Goal: Information Seeking & Learning: Understand process/instructions

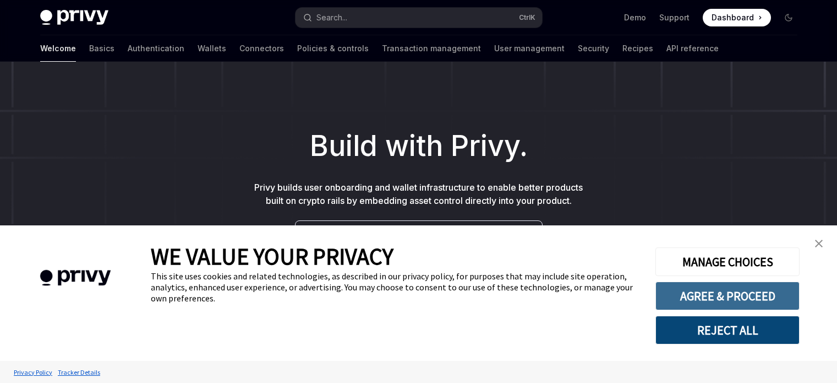
scroll to position [253, 0]
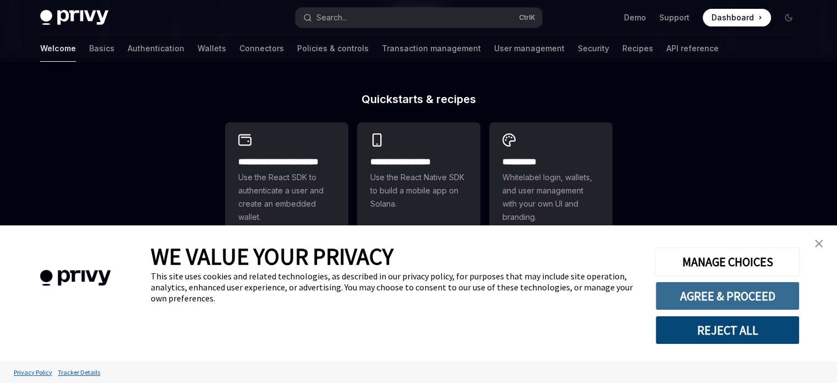
click at [687, 288] on button "AGREE & PROCEED" at bounding box center [728, 295] width 144 height 29
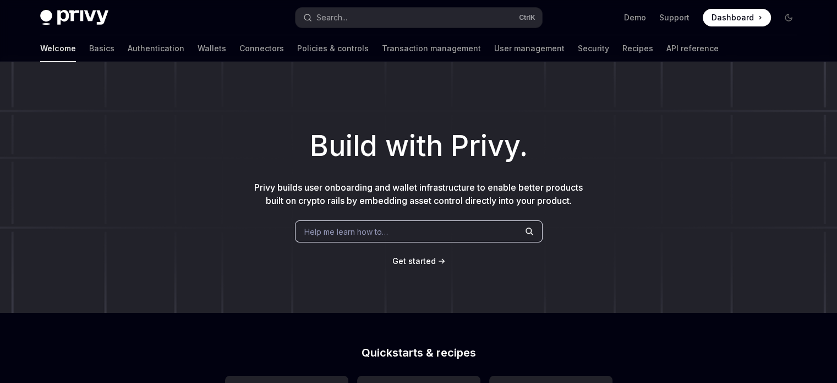
click at [422, 264] on span "Get started" at bounding box center [414, 260] width 43 height 9
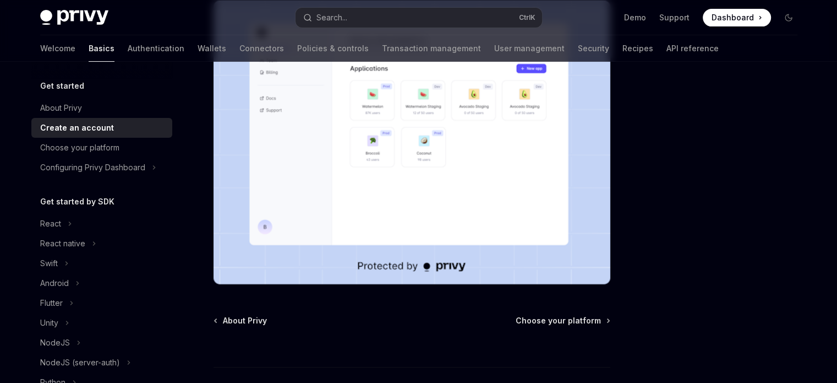
scroll to position [323, 0]
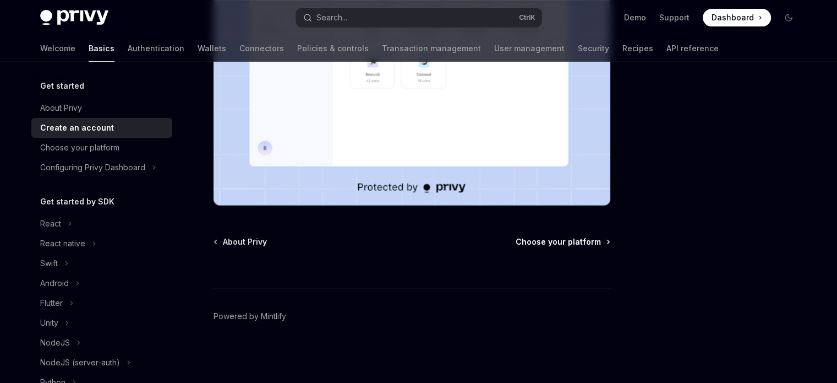
click at [559, 236] on span "Choose your platform" at bounding box center [558, 241] width 85 height 11
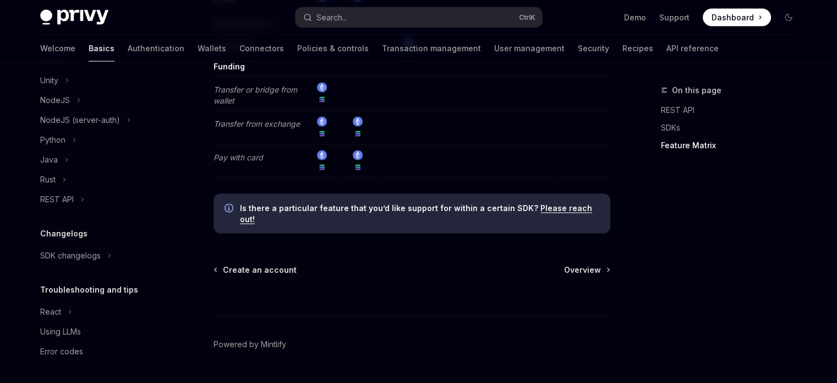
scroll to position [70, 0]
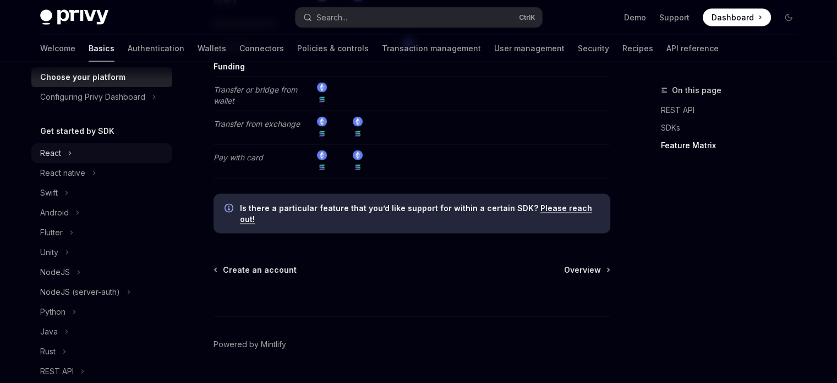
click at [63, 154] on button "React" at bounding box center [101, 153] width 141 height 20
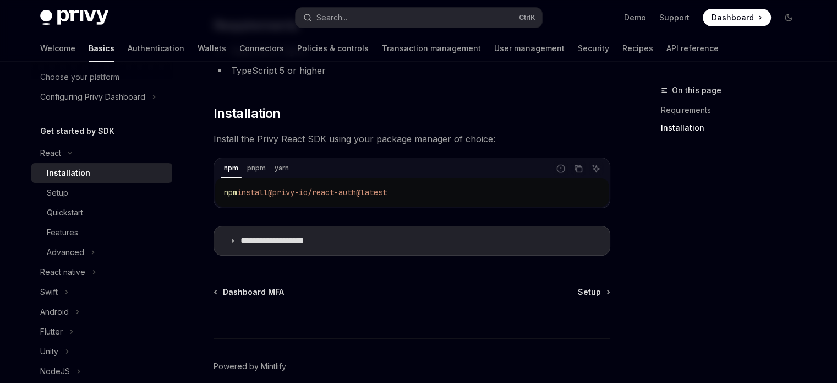
scroll to position [172, 0]
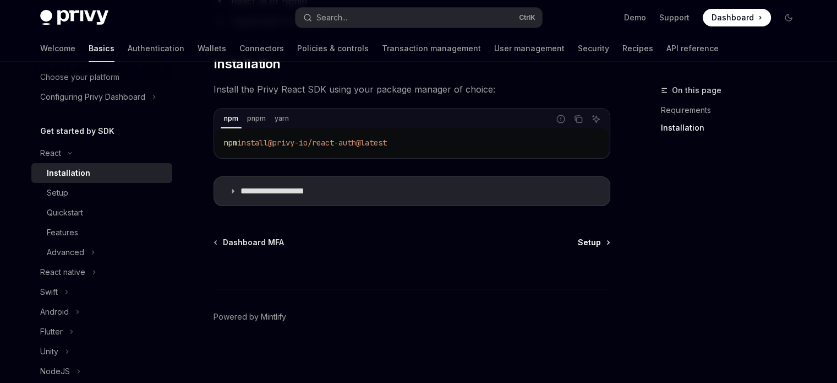
click at [595, 242] on span "Setup" at bounding box center [589, 242] width 23 height 11
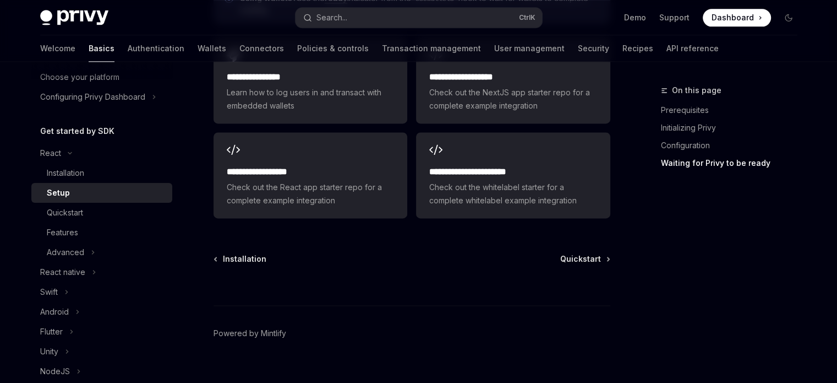
scroll to position [1519, 0]
click at [575, 254] on span "Quickstart" at bounding box center [580, 259] width 41 height 11
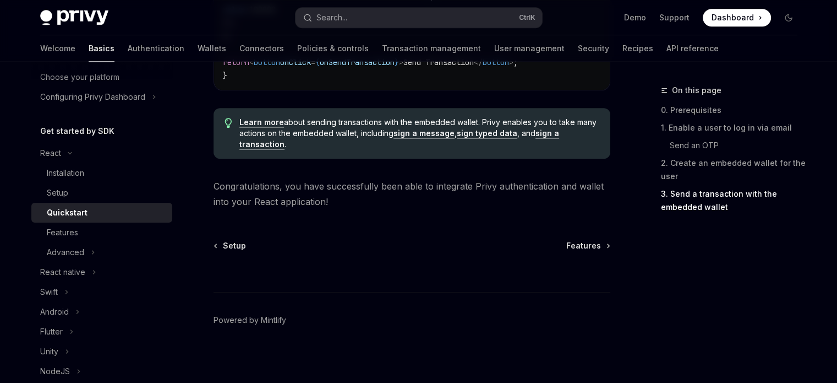
scroll to position [1227, 0]
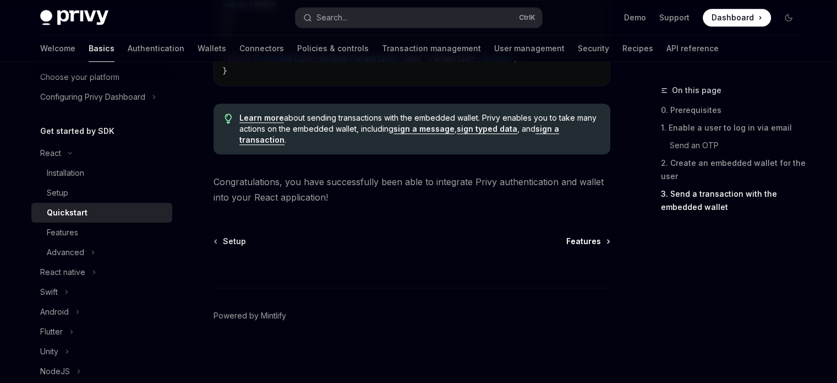
click at [575, 238] on span "Features" at bounding box center [583, 241] width 35 height 11
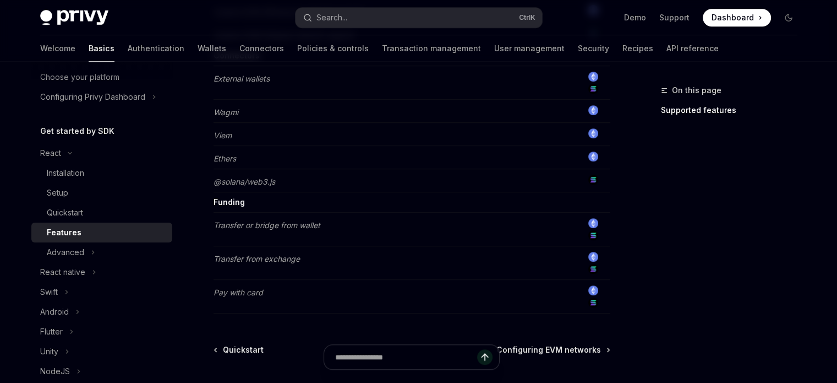
scroll to position [1002, 0]
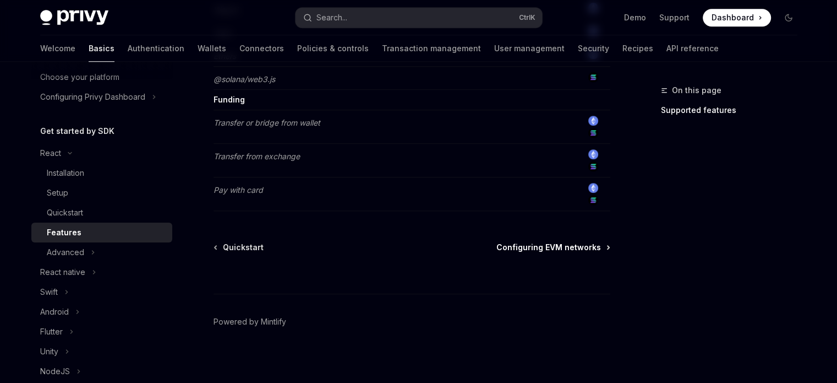
click at [590, 242] on span "Configuring EVM networks" at bounding box center [549, 247] width 105 height 11
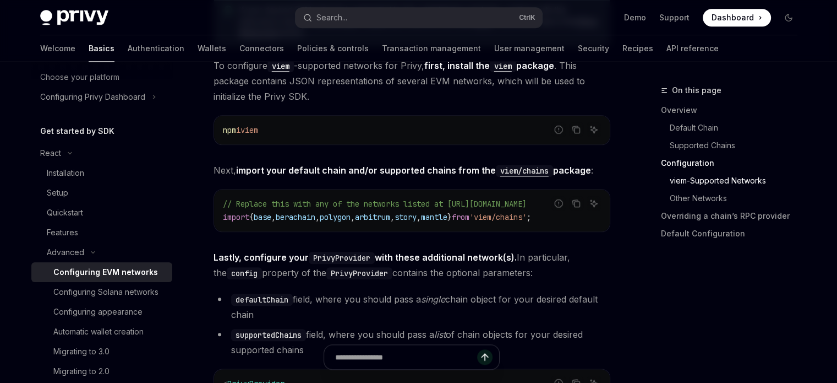
scroll to position [1235, 0]
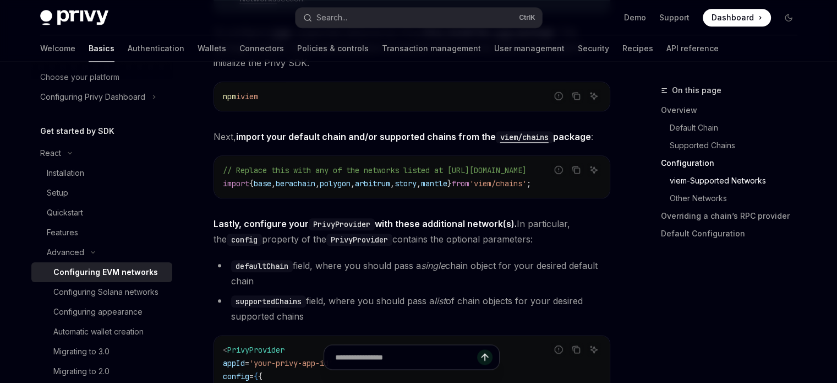
click at [532, 196] on div "// Replace this with any of the networks listed at https://github.com/wevm/viem…" at bounding box center [412, 177] width 396 height 42
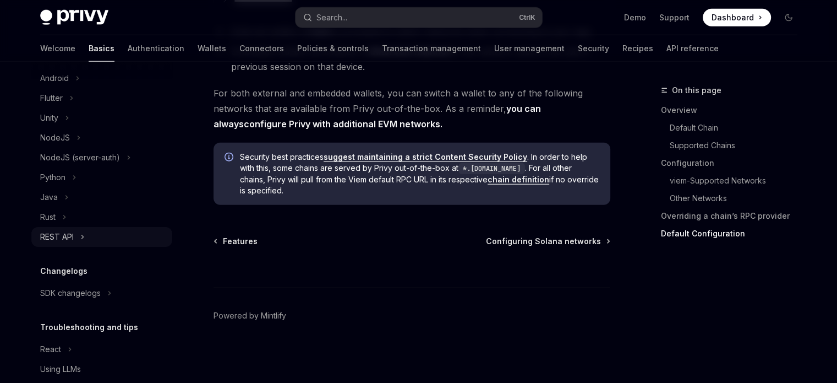
scroll to position [473, 0]
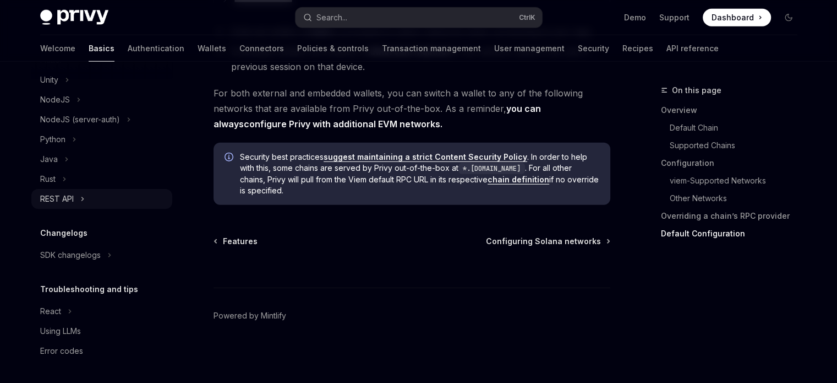
click at [81, 200] on icon "Toggle REST API section" at bounding box center [82, 198] width 4 height 13
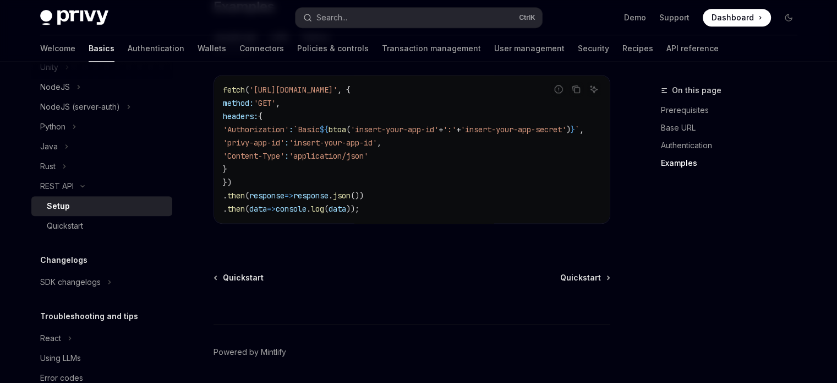
scroll to position [678, 0]
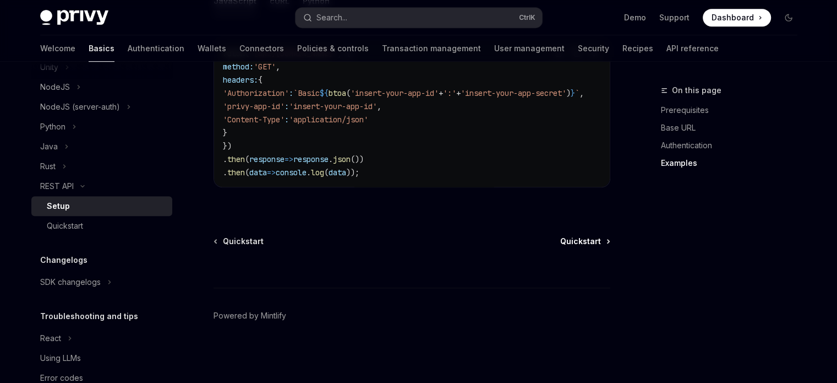
click at [581, 237] on span "Quickstart" at bounding box center [580, 241] width 41 height 11
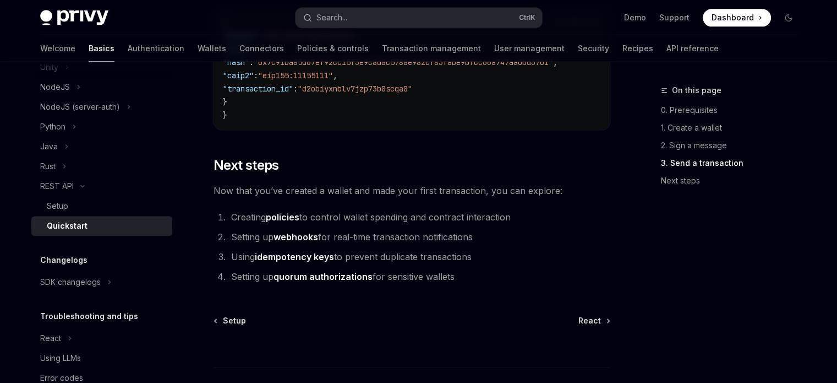
scroll to position [1572, 0]
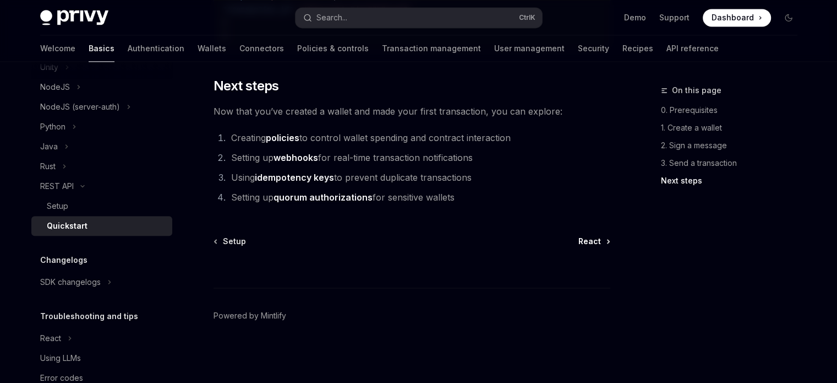
click at [608, 242] on icon at bounding box center [609, 240] width 2 height 3
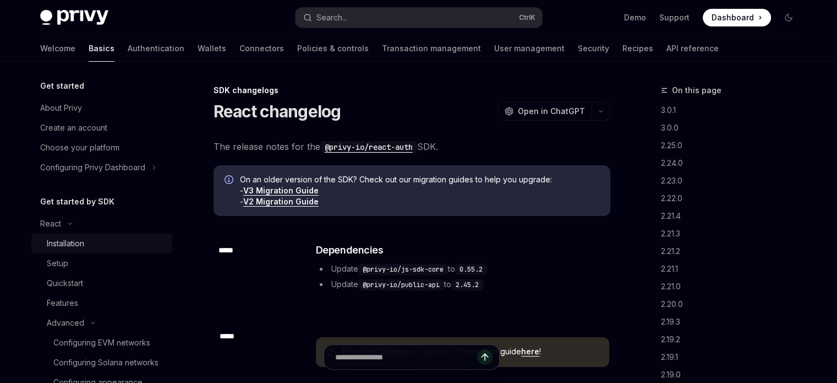
click at [84, 239] on div "Installation" at bounding box center [65, 243] width 37 height 13
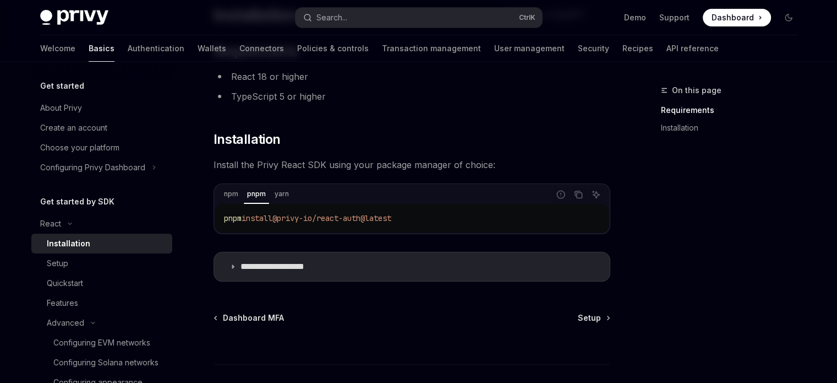
scroll to position [172, 0]
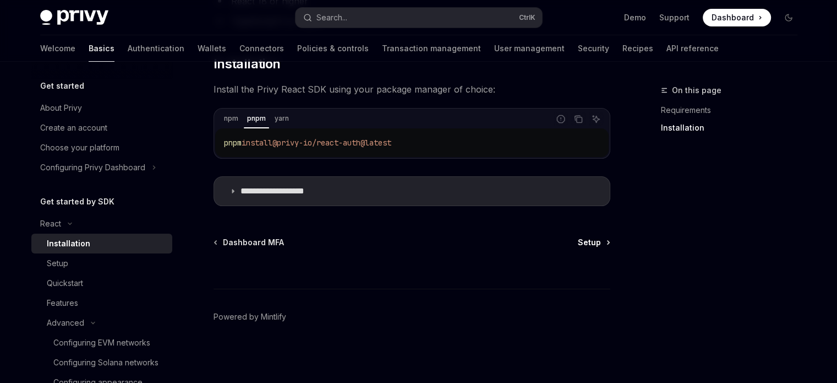
click at [597, 243] on span "Setup" at bounding box center [589, 242] width 23 height 11
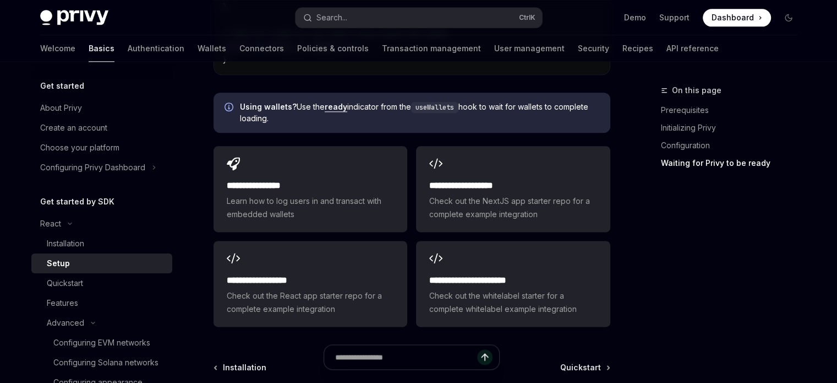
scroll to position [1520, 0]
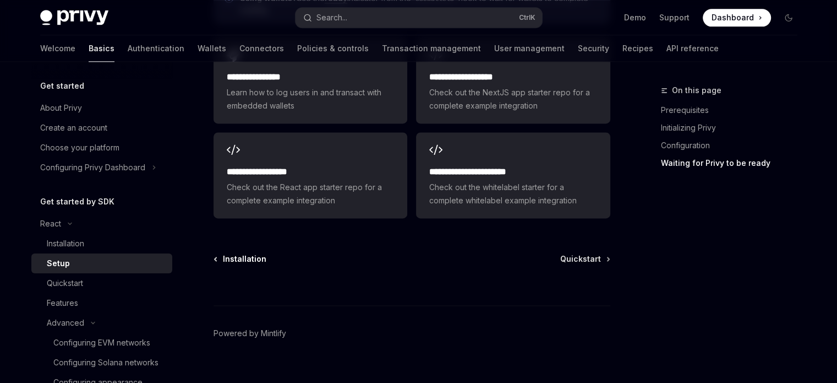
click at [241, 253] on span "Installation" at bounding box center [244, 258] width 43 height 11
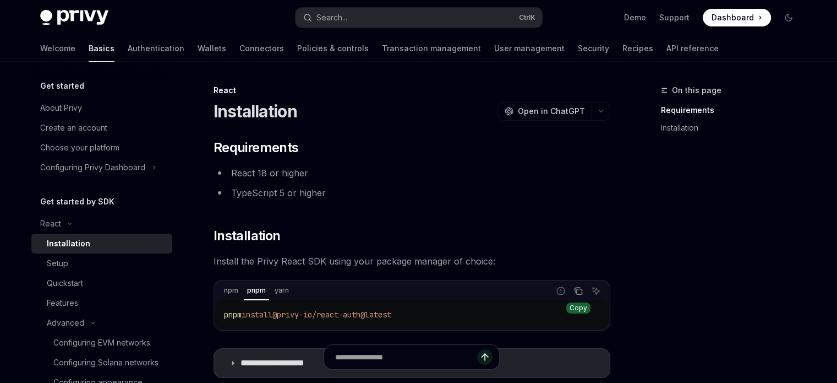
click at [579, 292] on icon "Copy the contents from the code block" at bounding box center [578, 290] width 9 height 9
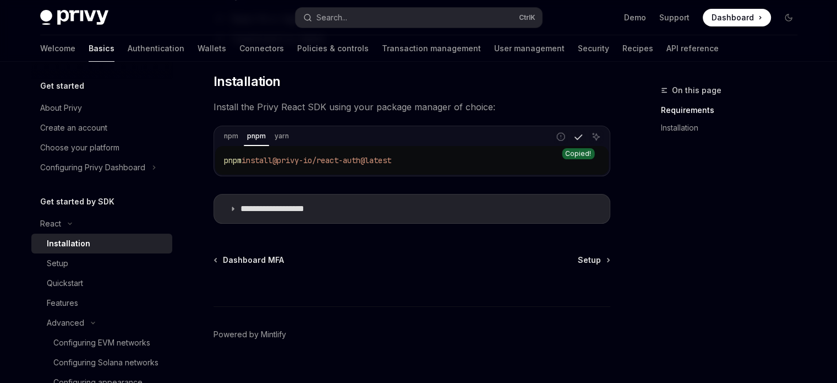
scroll to position [172, 0]
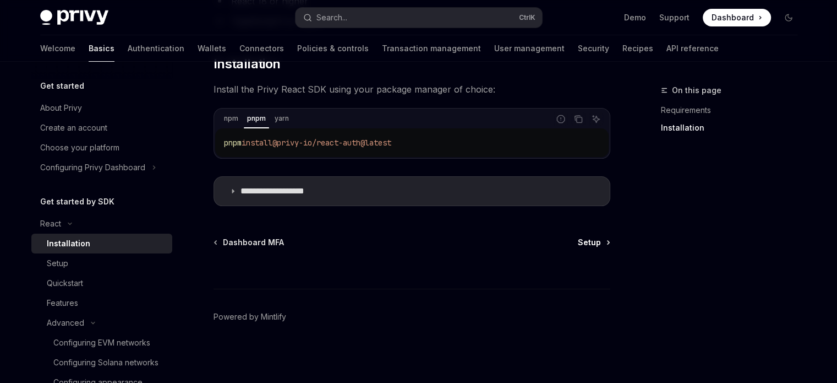
click at [592, 242] on span "Setup" at bounding box center [589, 242] width 23 height 11
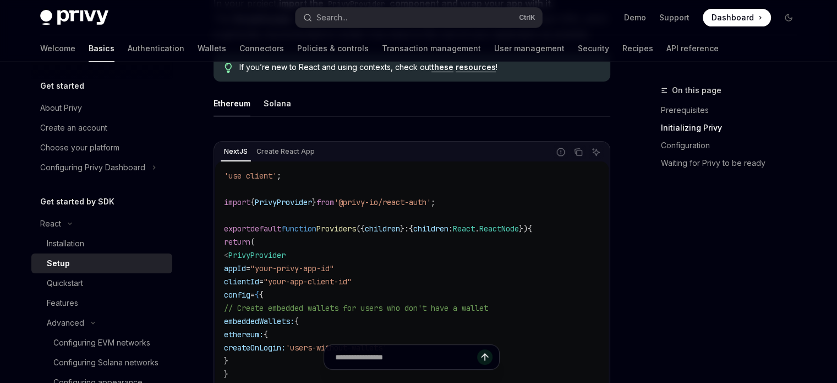
scroll to position [277, 0]
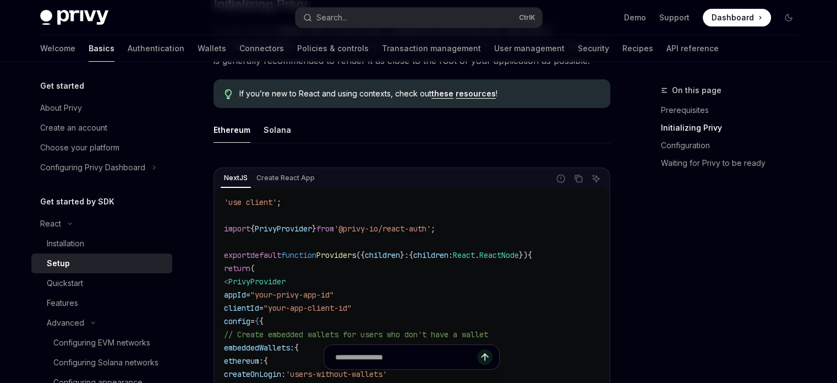
click at [226, 224] on span "import" at bounding box center [237, 229] width 26 height 10
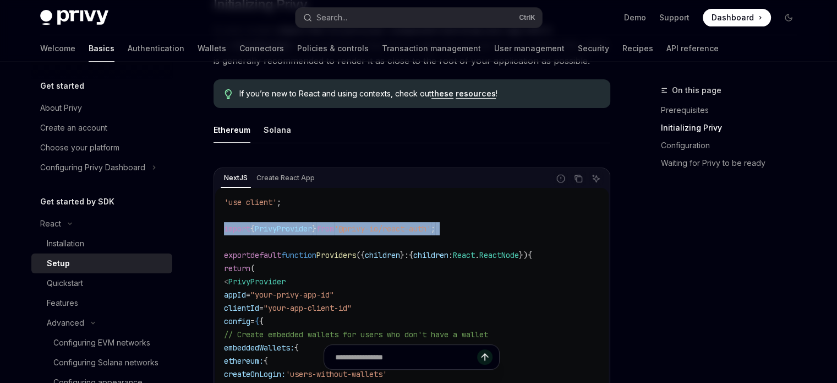
click at [226, 224] on span "import" at bounding box center [237, 229] width 26 height 10
copy code "import { PrivyProvider } from '@privy-io/react-auth' ;"
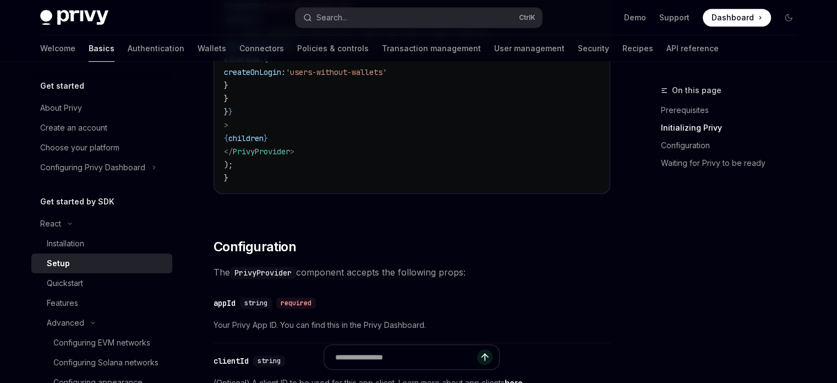
scroll to position [510, 0]
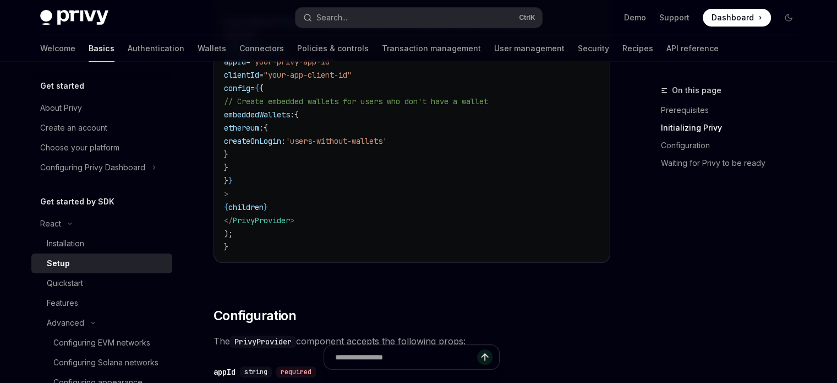
click at [271, 220] on span "PrivyProvider" at bounding box center [261, 220] width 57 height 10
copy span "PrivyProvider"
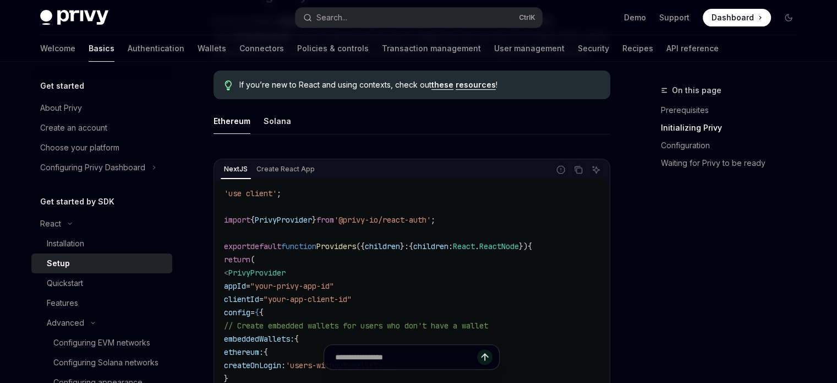
scroll to position [354, 0]
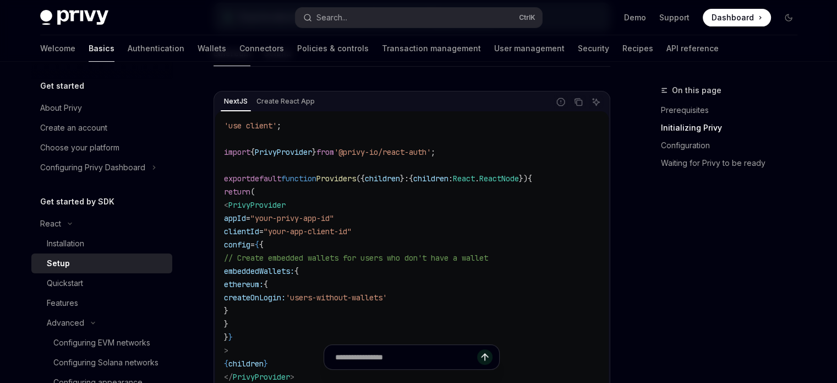
click at [286, 150] on span "PrivyProvider" at bounding box center [283, 152] width 57 height 10
copy span "PrivyProvider"
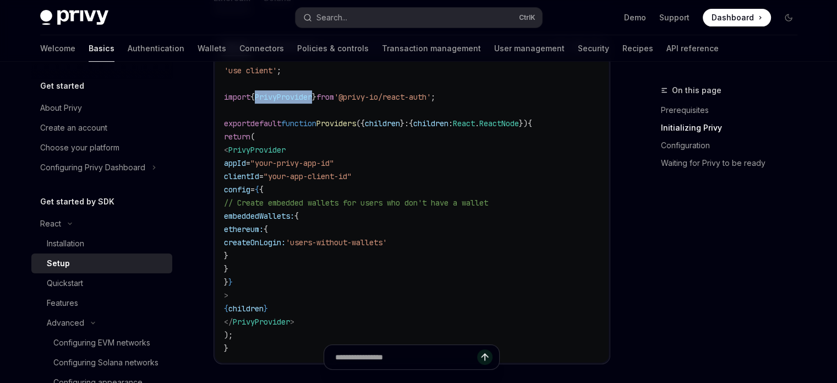
scroll to position [411, 0]
click at [246, 161] on span "appId" at bounding box center [235, 161] width 22 height 10
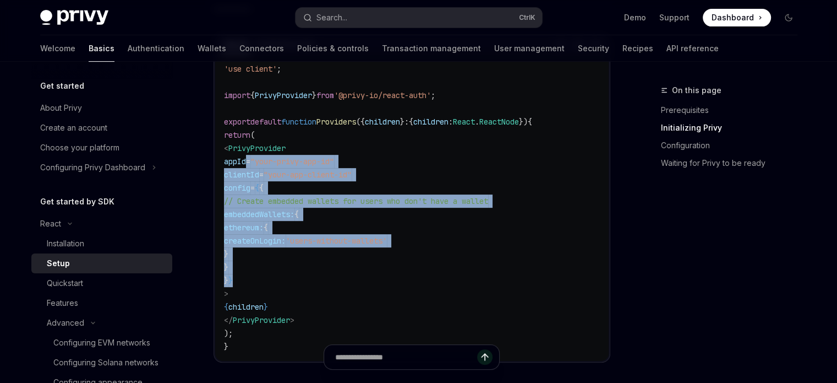
drag, startPoint x: 248, startPoint y: 161, endPoint x: 306, endPoint y: 280, distance: 132.0
click at [306, 280] on code "'use client' ; import { PrivyProvider } from '@privy-io/react-auth' ; export de…" at bounding box center [412, 207] width 376 height 291
copy code "appId = "your-privy-app-id" clientId = "your-app-client-id" config = { { // Cre…"
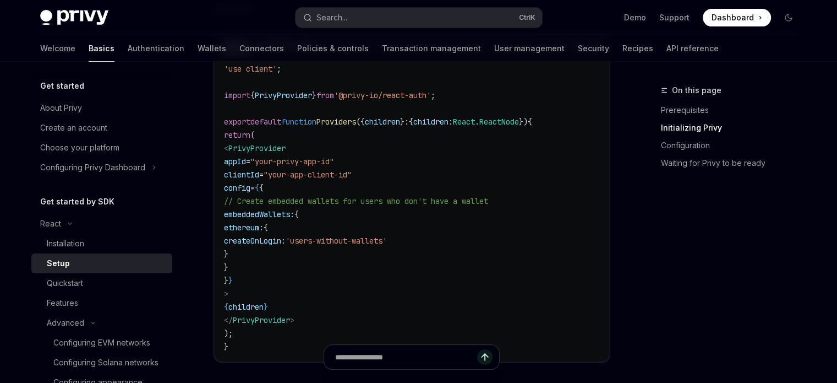
click at [228, 295] on span ">" at bounding box center [226, 293] width 4 height 10
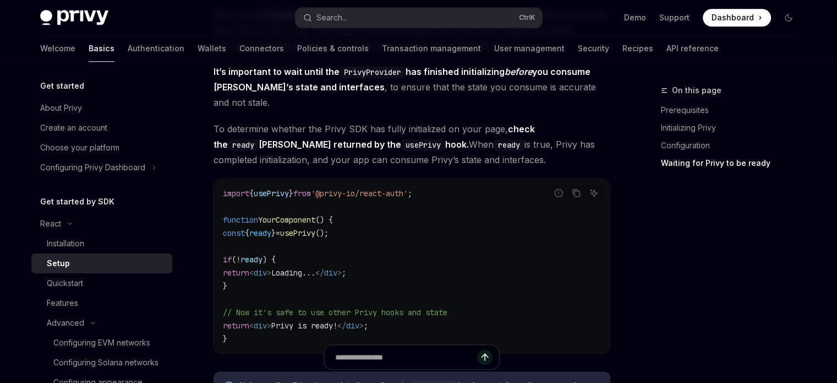
scroll to position [1134, 0]
click at [237, 306] on span "// Now it's safe to use other Privy hooks and state" at bounding box center [335, 311] width 225 height 10
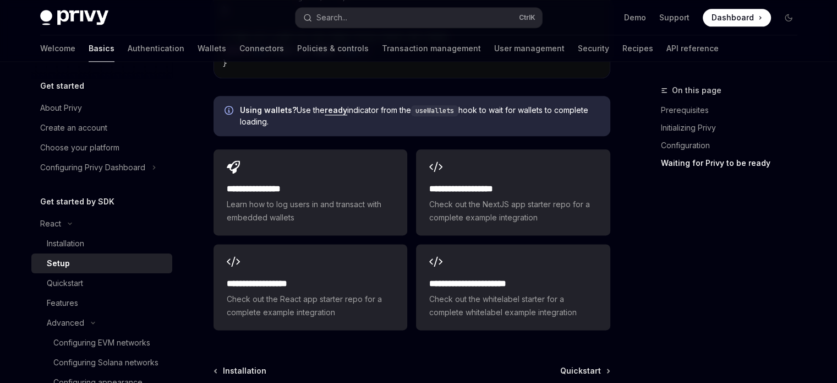
scroll to position [1520, 0]
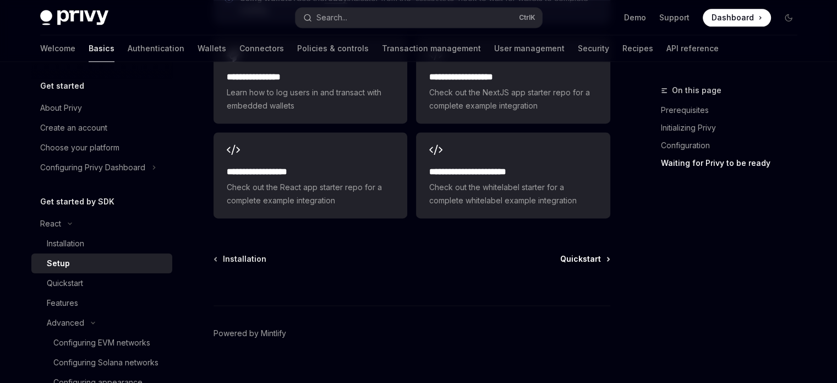
click at [599, 253] on span "Quickstart" at bounding box center [580, 258] width 41 height 11
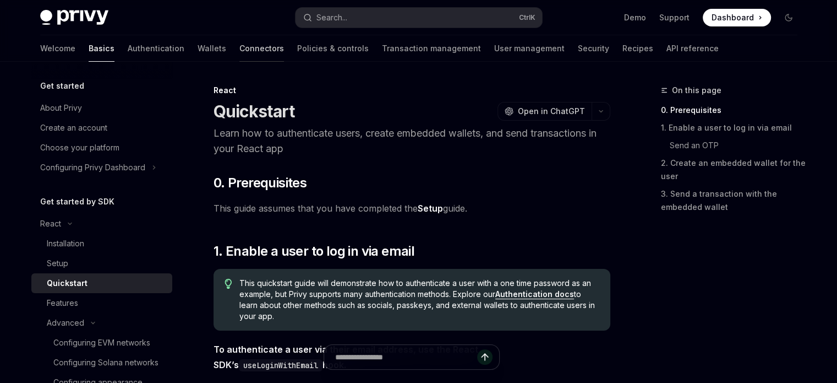
click at [239, 48] on link "Connectors" at bounding box center [261, 48] width 45 height 26
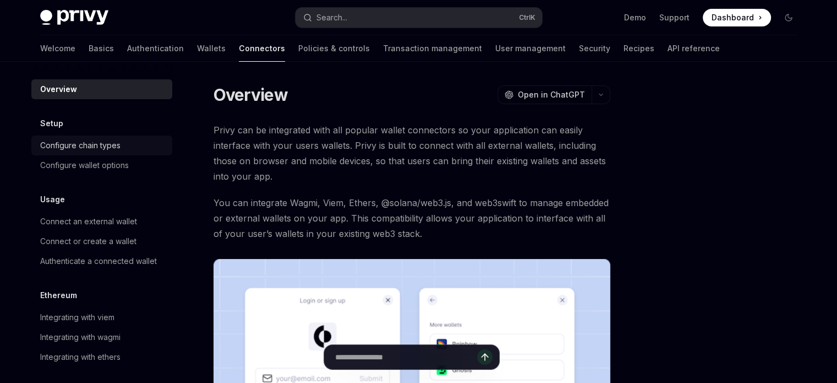
click at [65, 149] on div "Configure chain types" at bounding box center [80, 145] width 80 height 13
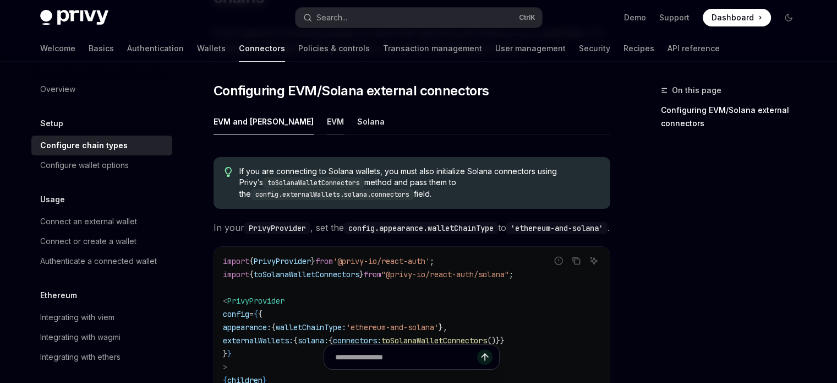
scroll to position [134, 0]
click at [327, 108] on div "EVM" at bounding box center [335, 121] width 17 height 26
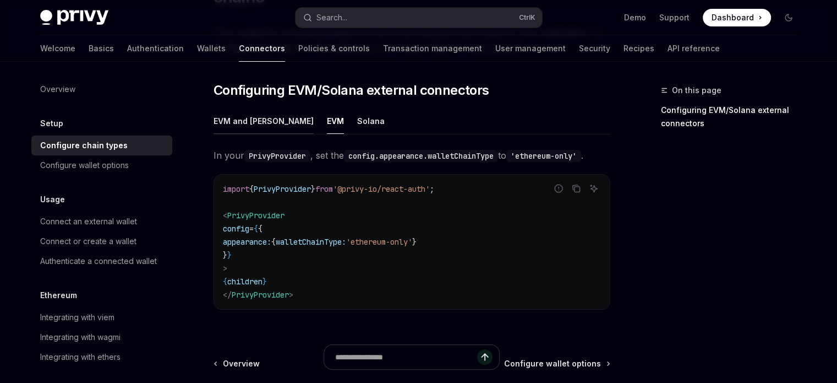
click at [233, 108] on div "EVM and [PERSON_NAME]" at bounding box center [264, 121] width 100 height 26
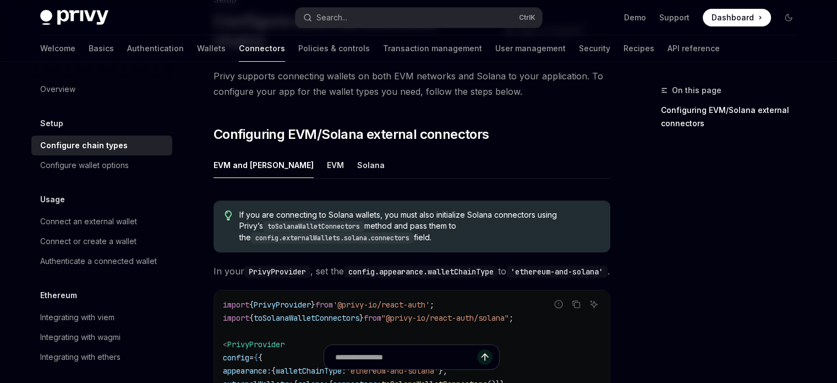
scroll to position [85, 0]
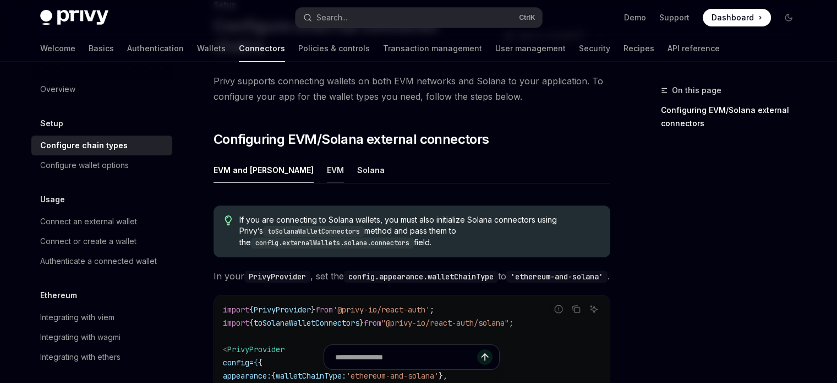
click at [327, 157] on div "EVM" at bounding box center [335, 170] width 17 height 26
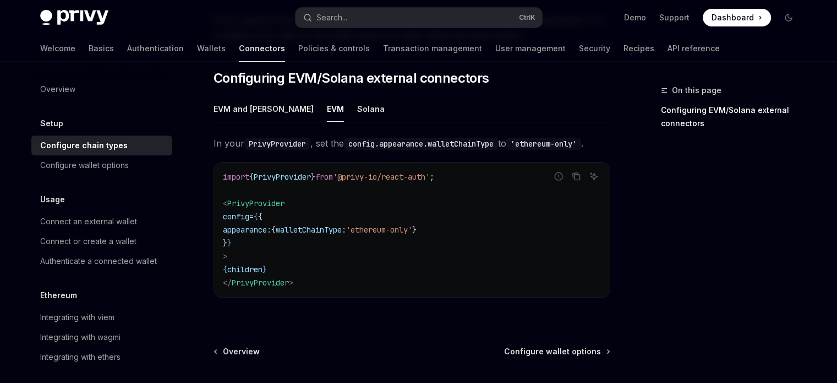
scroll to position [236, 0]
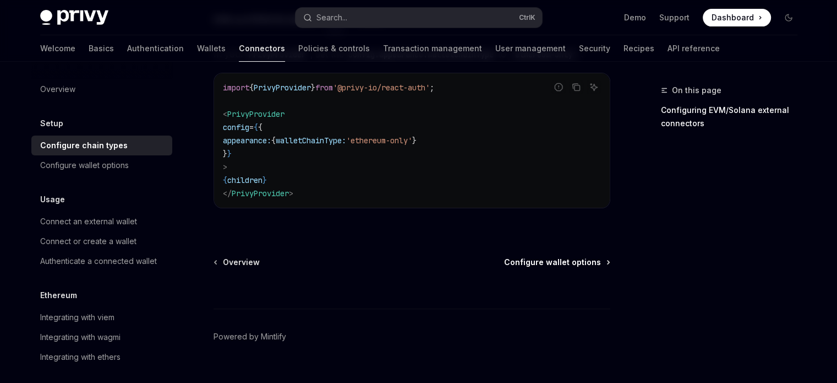
click at [552, 257] on span "Configure wallet options" at bounding box center [552, 262] width 97 height 11
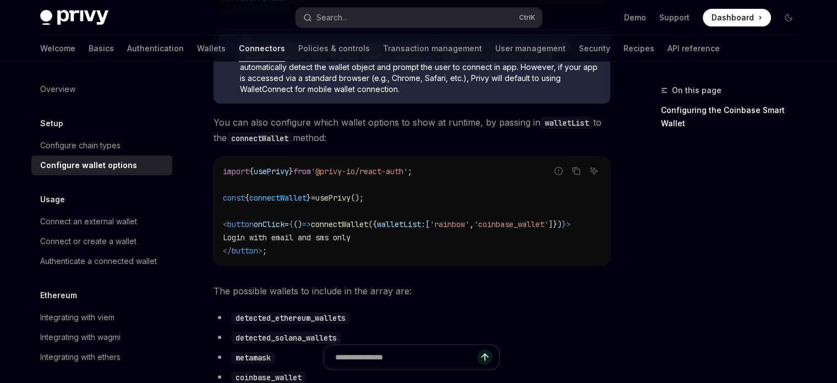
scroll to position [388, 0]
click at [229, 175] on span "import" at bounding box center [236, 170] width 26 height 10
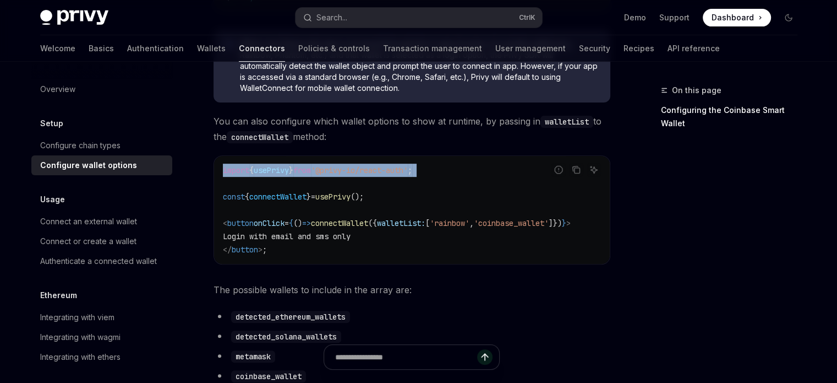
click at [229, 175] on span "import" at bounding box center [236, 170] width 26 height 10
copy code "import { usePrivy } from '@privy-io/react-auth' ;"
click at [357, 193] on code "import { usePrivy } from '@privy-io/react-auth' ; const { connectWallet } = use…" at bounding box center [412, 210] width 378 height 92
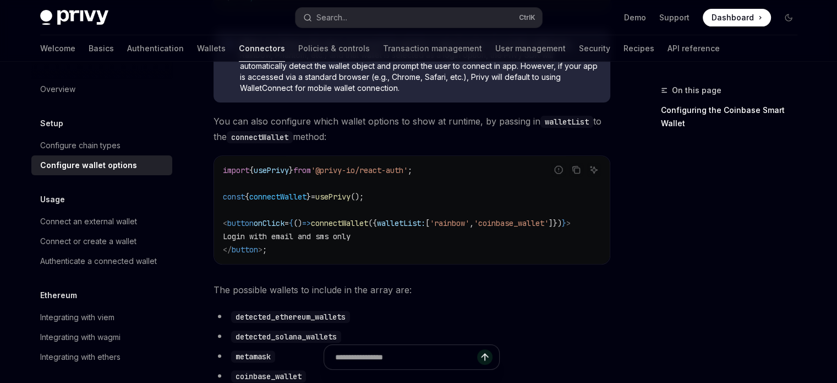
click at [355, 172] on span "'@privy-io/react-auth'" at bounding box center [359, 170] width 97 height 10
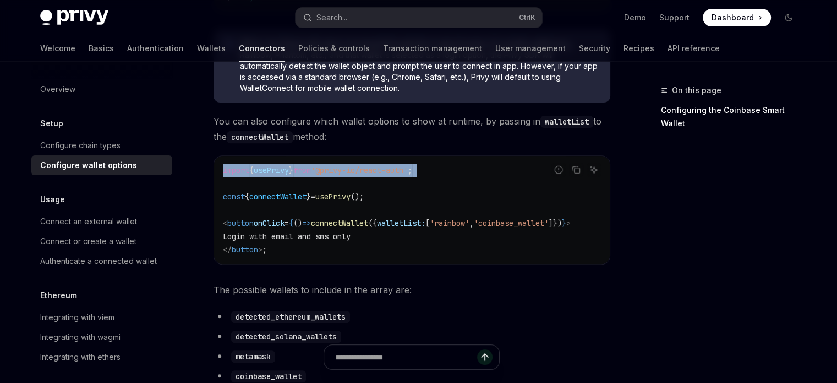
click at [355, 172] on span "'@privy-io/react-auth'" at bounding box center [359, 170] width 97 height 10
copy code "import { usePrivy } from '@privy-io/react-auth' ;"
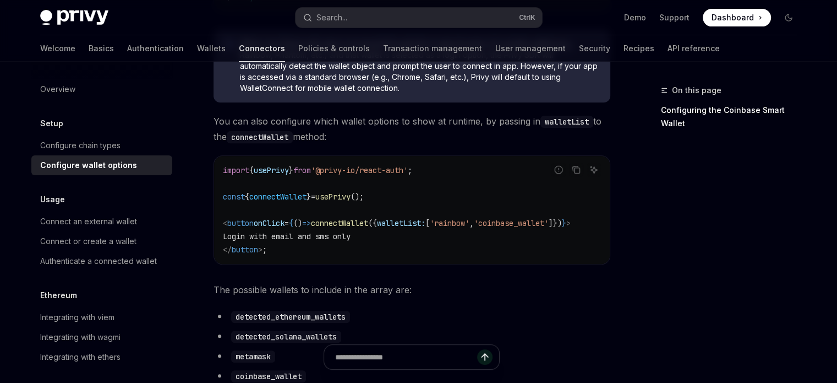
click at [315, 201] on span "=" at bounding box center [313, 197] width 4 height 10
copy code "const { connectWallet } = usePrivy ();"
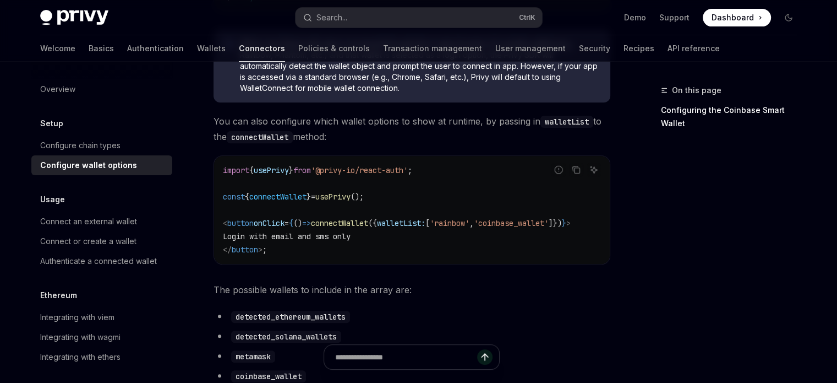
click at [308, 165] on div "import { usePrivy } from '@privy-io/react-auth' ; const { connectWallet } = use…" at bounding box center [412, 210] width 396 height 108
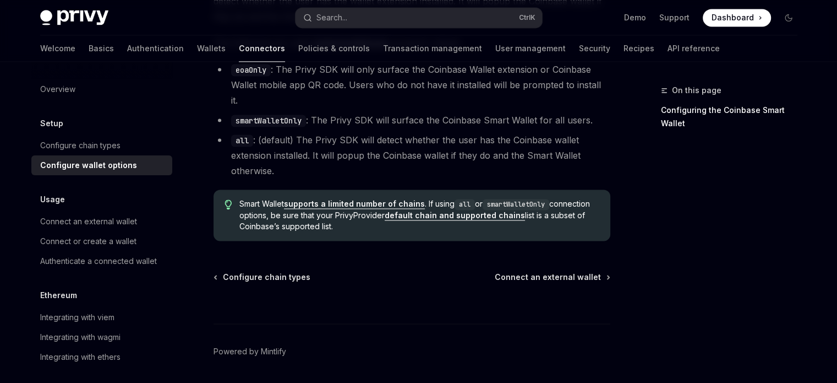
scroll to position [1714, 0]
click at [524, 270] on span "Connect an external wallet" at bounding box center [548, 275] width 106 height 11
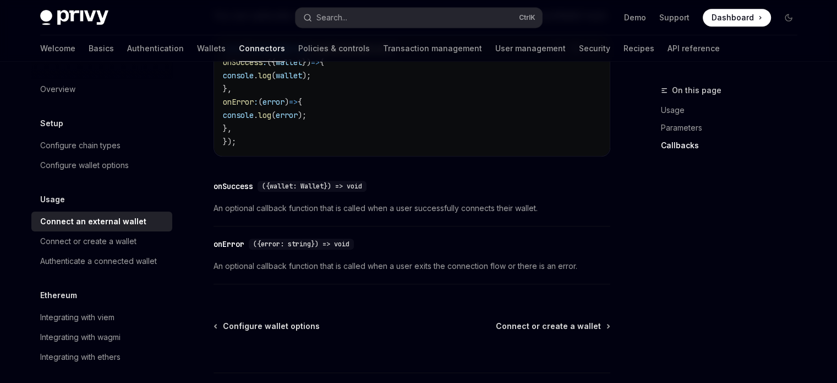
scroll to position [825, 0]
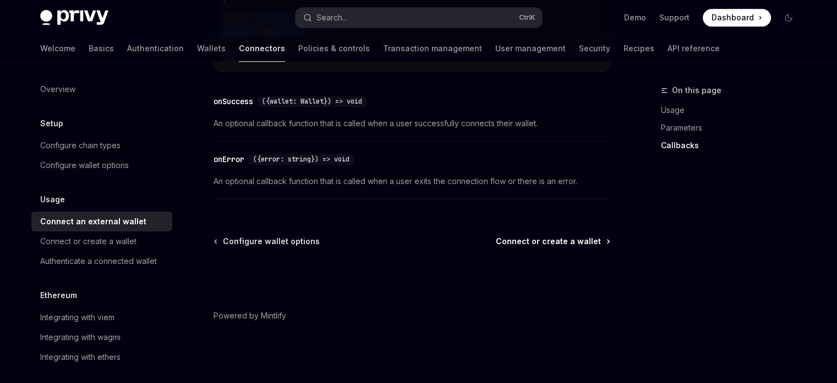
click at [529, 238] on span "Connect or create a wallet" at bounding box center [548, 241] width 105 height 11
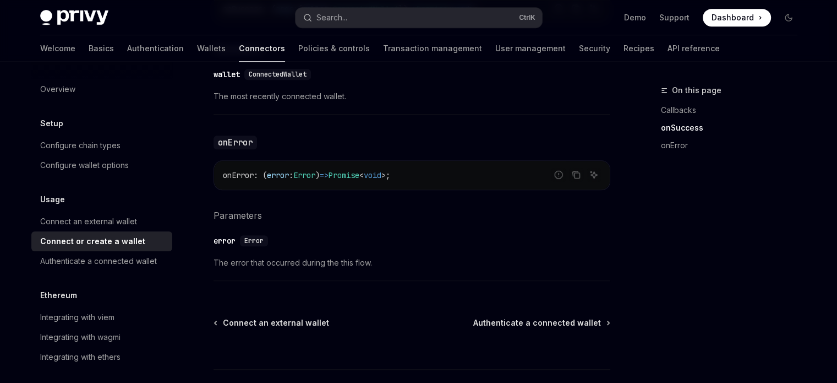
scroll to position [848, 0]
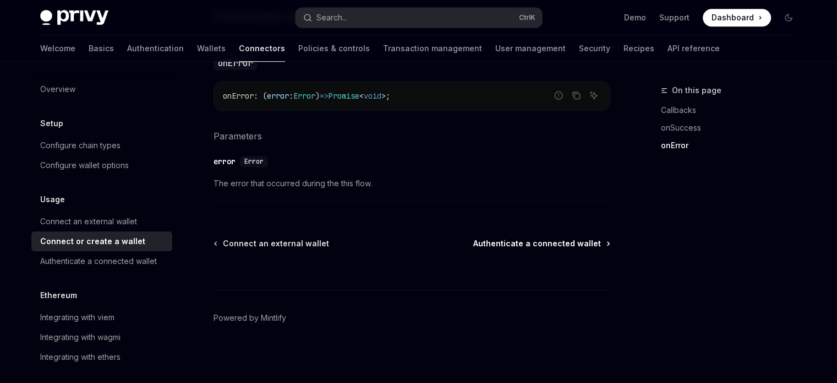
click at [552, 243] on span "Authenticate a connected wallet" at bounding box center [537, 243] width 128 height 11
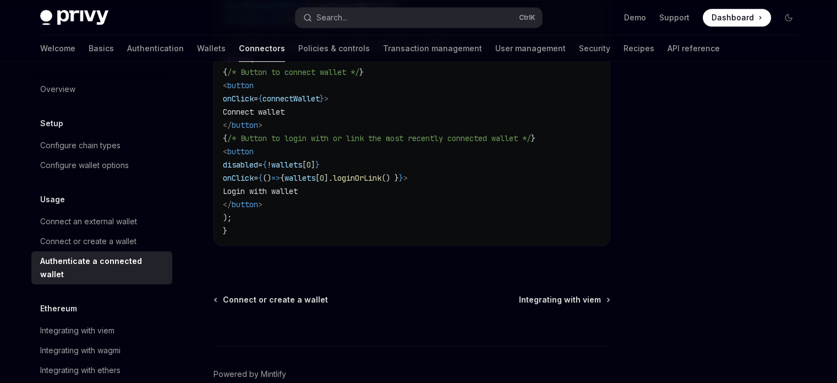
scroll to position [793, 0]
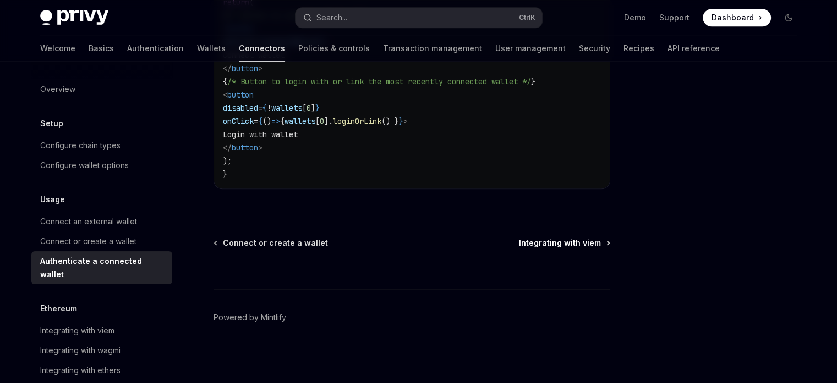
click at [525, 237] on span "Integrating with viem" at bounding box center [560, 242] width 82 height 11
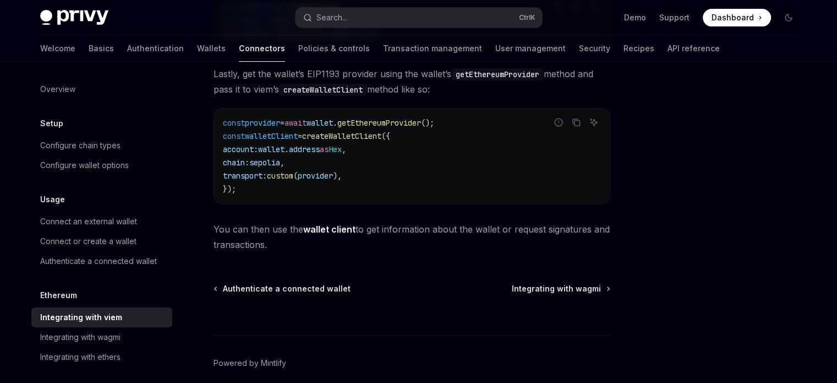
scroll to position [407, 0]
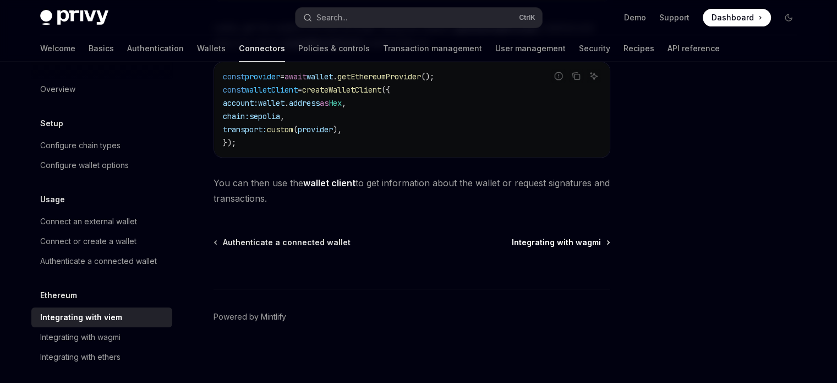
click at [520, 246] on span "Integrating with wagmi" at bounding box center [556, 242] width 89 height 11
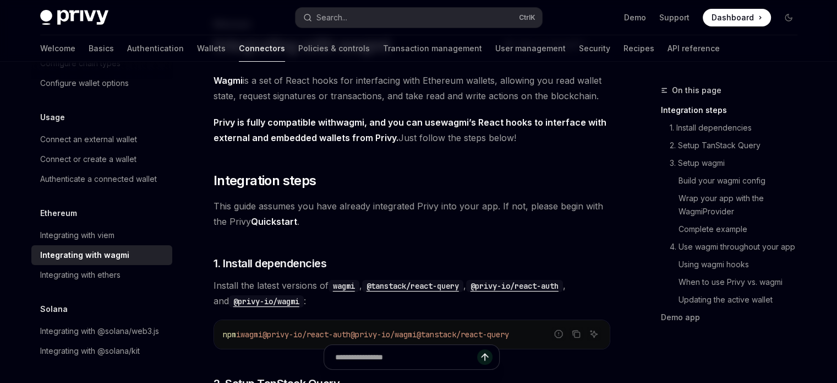
scroll to position [67, 0]
click at [286, 220] on link "Quickstart" at bounding box center [274, 221] width 46 height 12
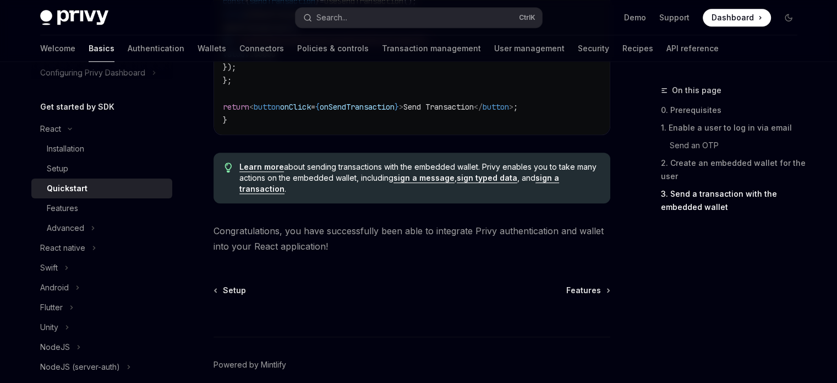
scroll to position [1227, 0]
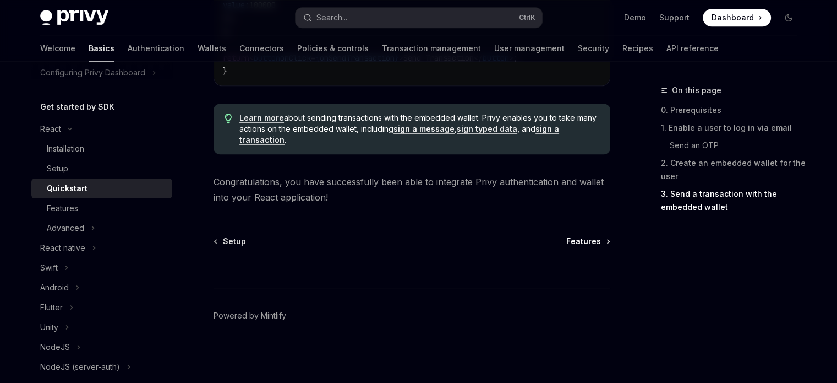
click at [577, 239] on span "Features" at bounding box center [583, 241] width 35 height 11
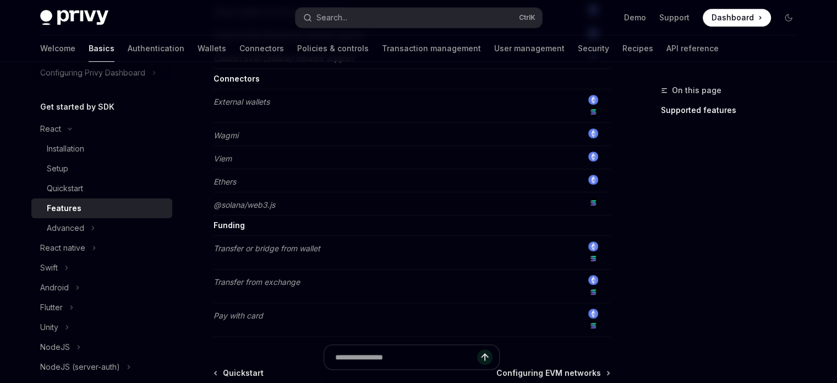
scroll to position [1002, 0]
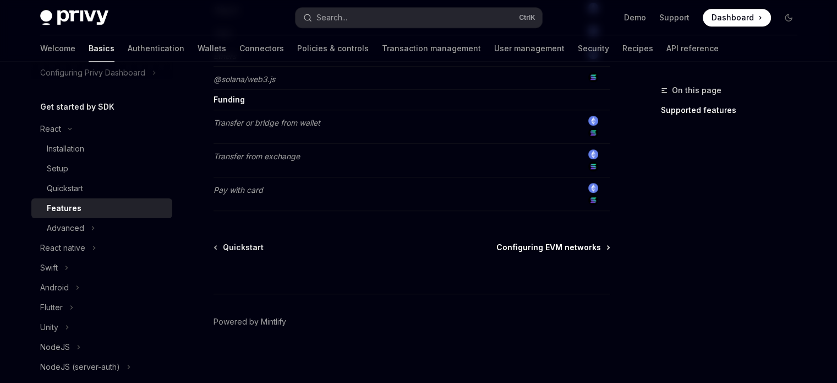
click at [566, 242] on span "Configuring EVM networks" at bounding box center [549, 247] width 105 height 11
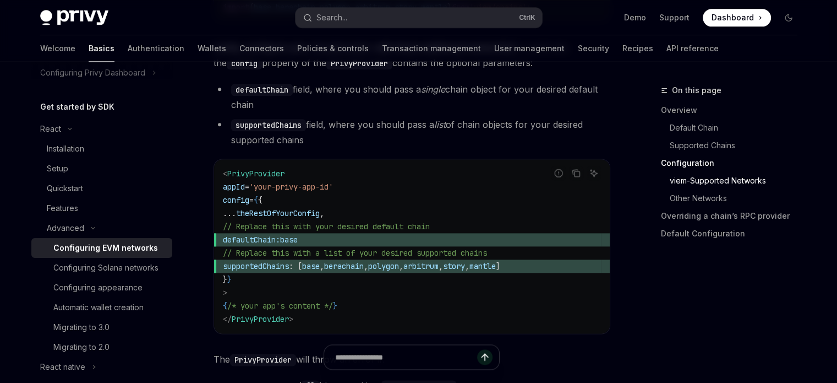
scroll to position [1409, 0]
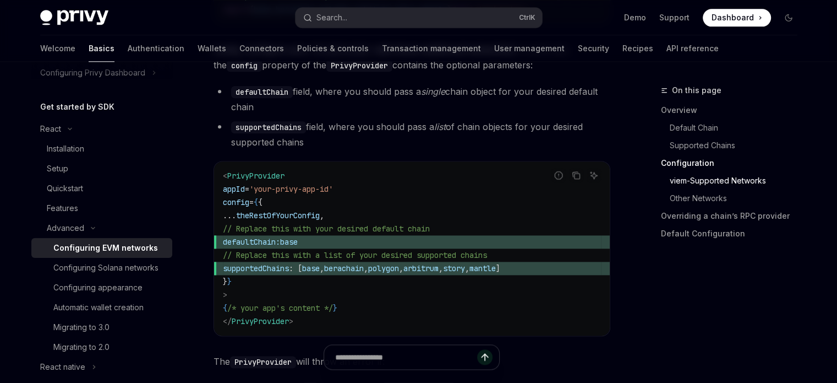
click at [566, 241] on span "defaultChain: base" at bounding box center [412, 241] width 378 height 13
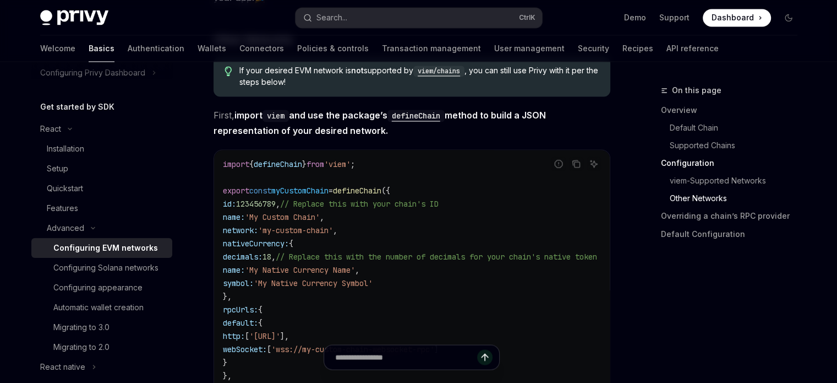
scroll to position [1862, 0]
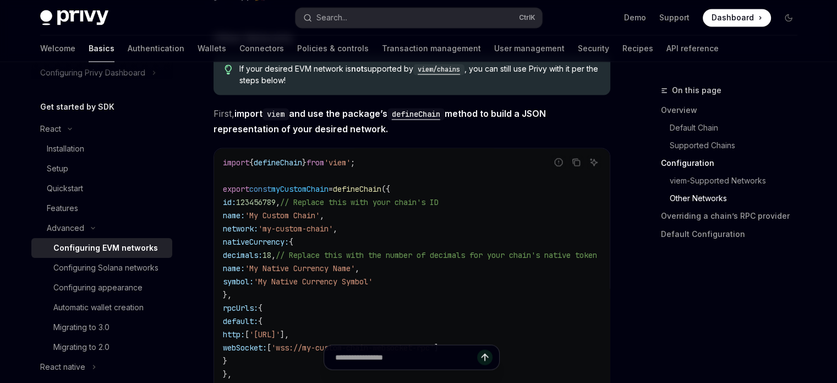
click at [333, 231] on span "'my-custom-chain'" at bounding box center [295, 229] width 75 height 10
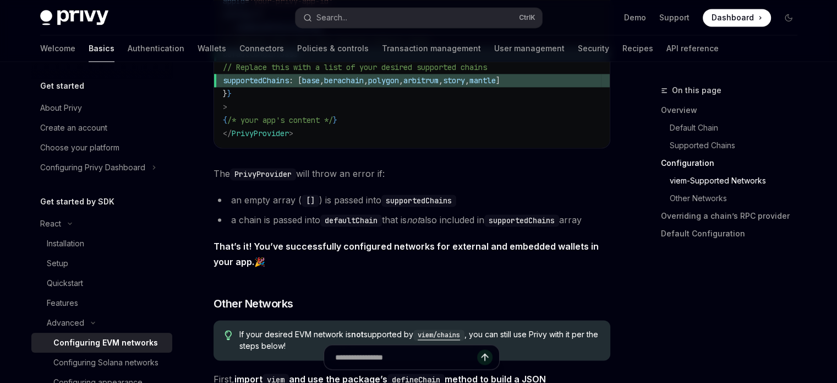
scroll to position [1597, 0]
click at [128, 46] on link "Authentication" at bounding box center [156, 48] width 57 height 26
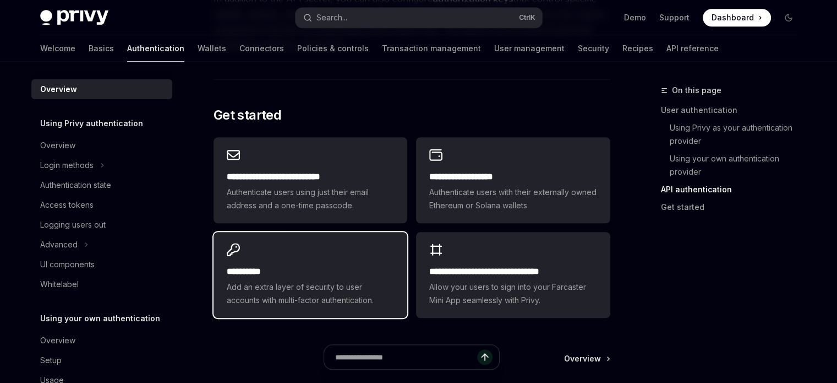
scroll to position [891, 0]
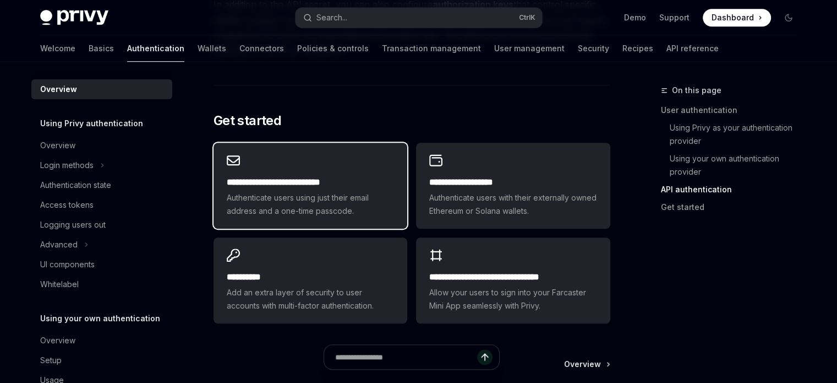
click at [322, 211] on span "Authenticate users using just their email address and a one-time passcode." at bounding box center [310, 204] width 167 height 26
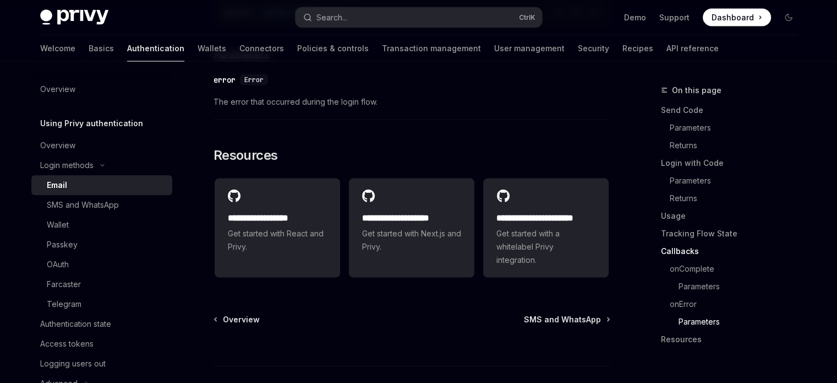
scroll to position [2301, 0]
click at [198, 46] on link "Wallets" at bounding box center [212, 48] width 29 height 26
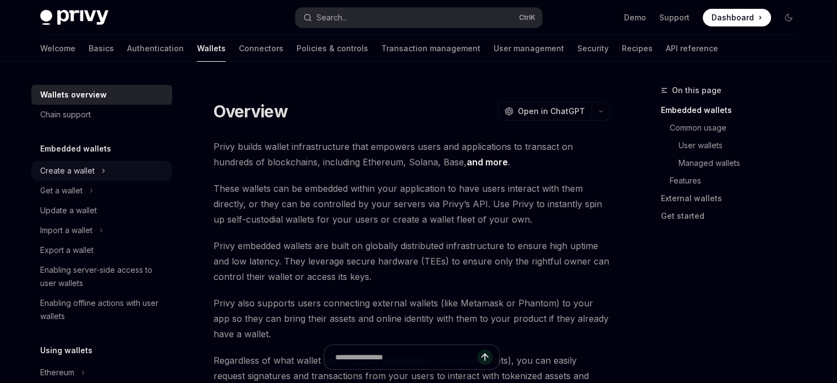
click at [86, 171] on div "Create a wallet" at bounding box center [67, 170] width 55 height 13
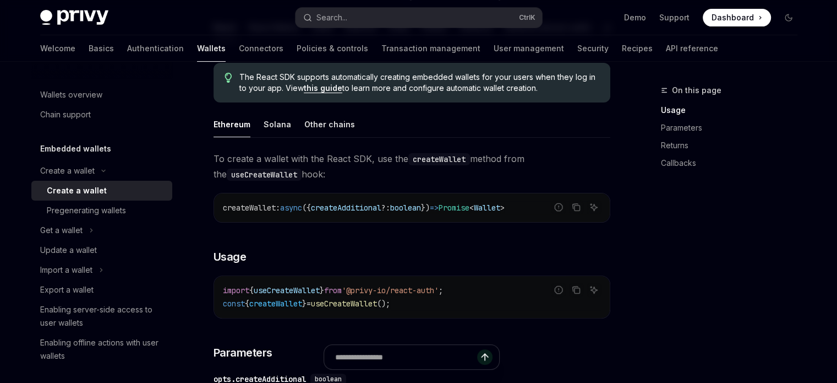
scroll to position [235, 0]
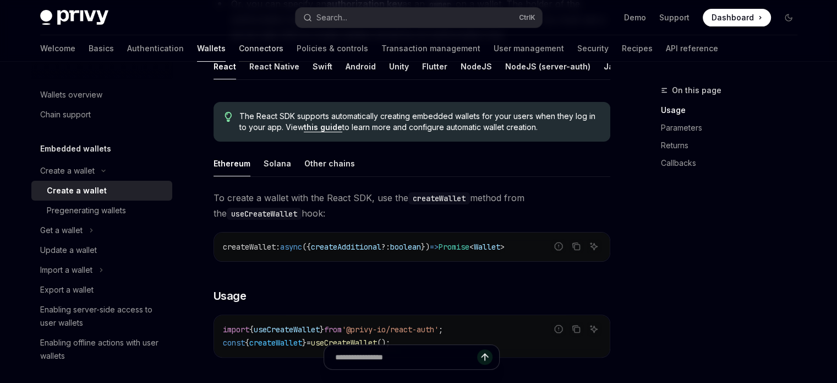
click at [239, 50] on link "Connectors" at bounding box center [261, 48] width 45 height 26
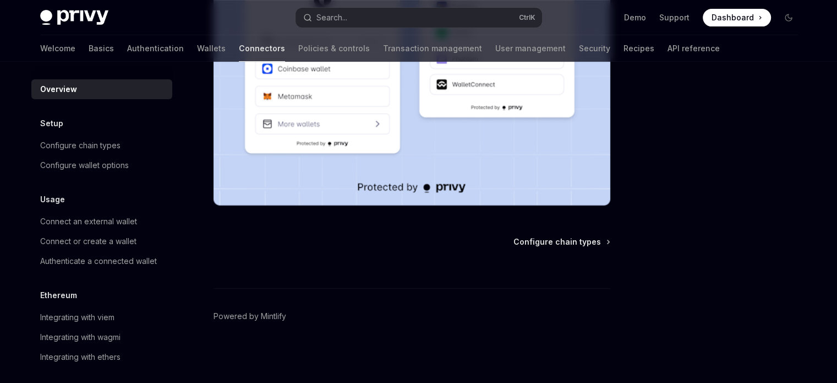
scroll to position [336, 0]
click at [553, 245] on span "Configure chain types" at bounding box center [558, 242] width 88 height 11
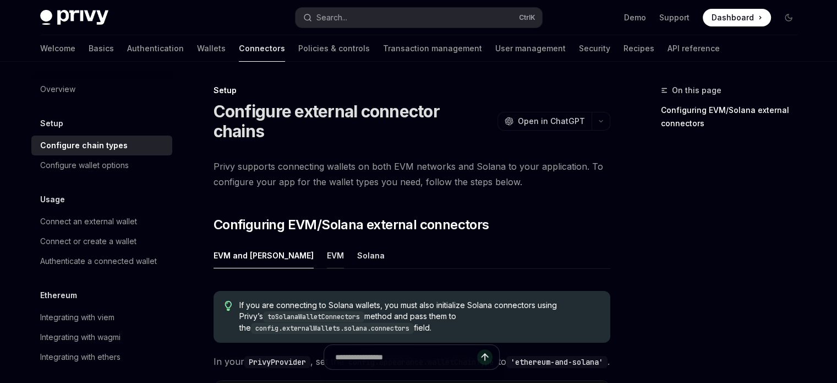
click at [327, 242] on div "EVM" at bounding box center [335, 255] width 17 height 26
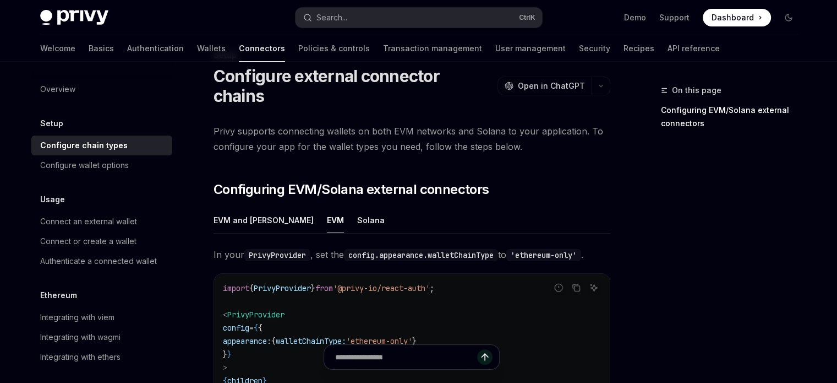
scroll to position [35, 0]
click at [357, 207] on div "Solana" at bounding box center [371, 220] width 28 height 26
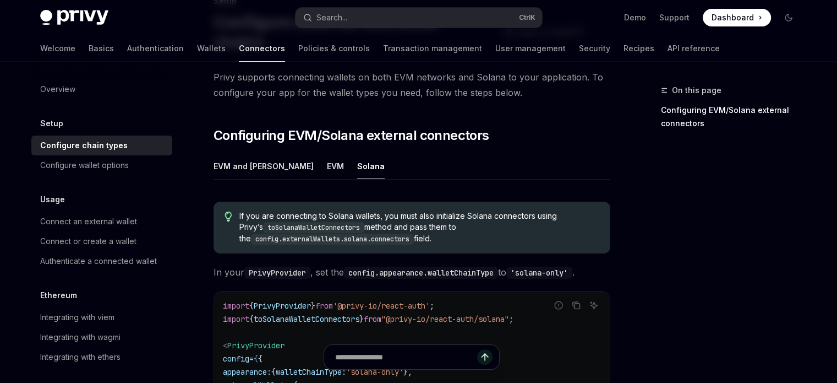
scroll to position [88, 0]
click at [247, 154] on div "EVM and [PERSON_NAME]" at bounding box center [264, 167] width 100 height 26
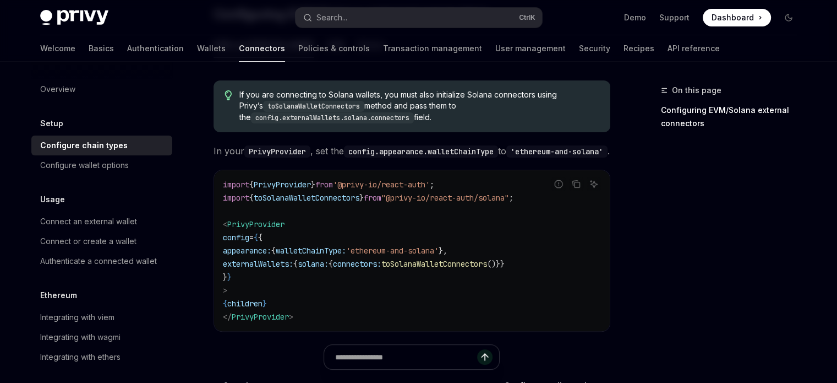
scroll to position [143, 0]
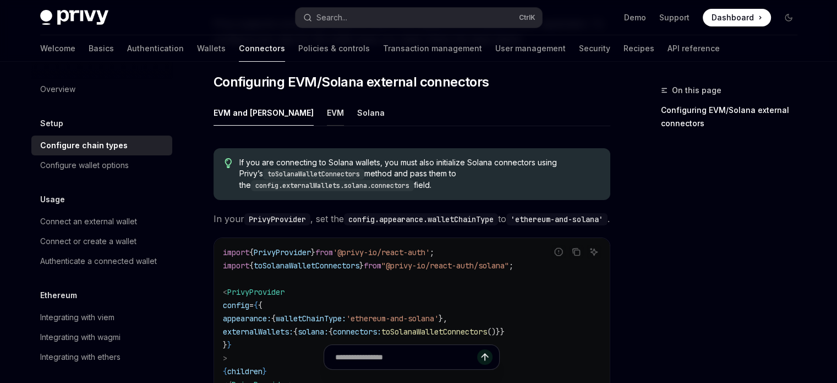
click at [327, 100] on div "EVM" at bounding box center [335, 113] width 17 height 26
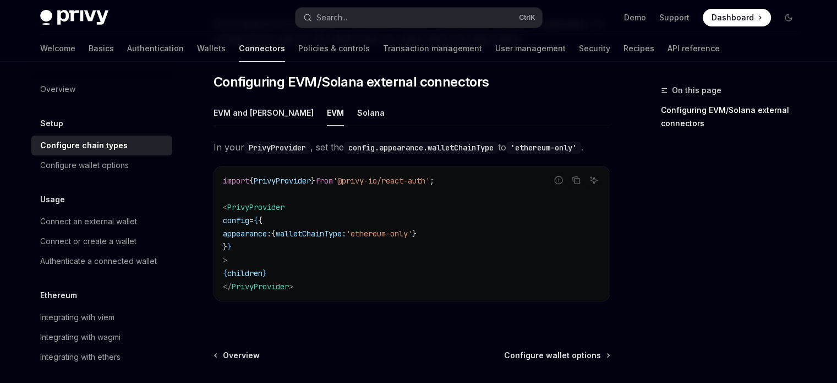
click at [261, 228] on span "appearance:" at bounding box center [247, 233] width 48 height 10
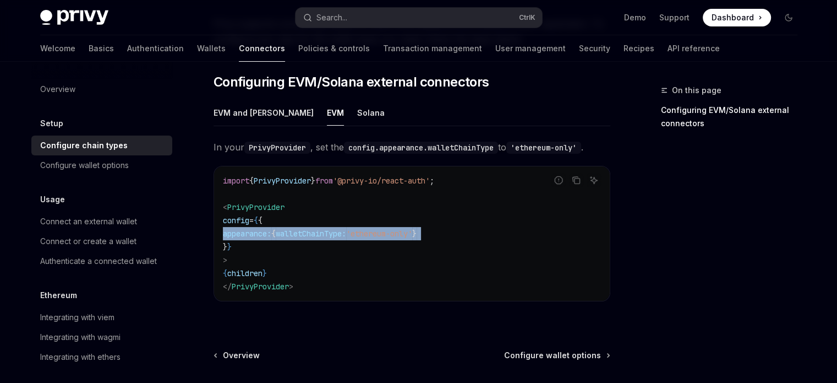
click at [261, 228] on span "appearance:" at bounding box center [247, 233] width 48 height 10
copy code "appearance: { walletChainType: 'ethereum-only' }"
click at [417, 228] on span "}" at bounding box center [414, 233] width 4 height 10
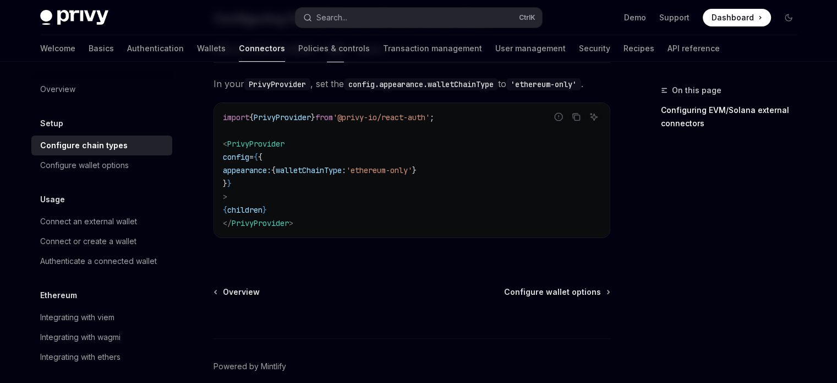
scroll to position [236, 0]
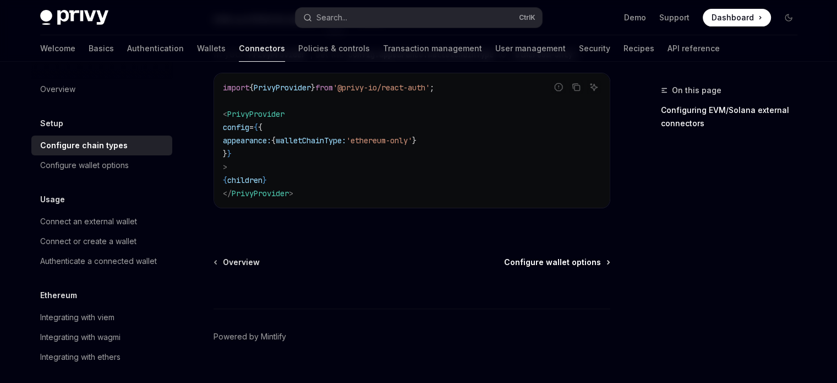
click at [552, 257] on span "Configure wallet options" at bounding box center [552, 262] width 97 height 11
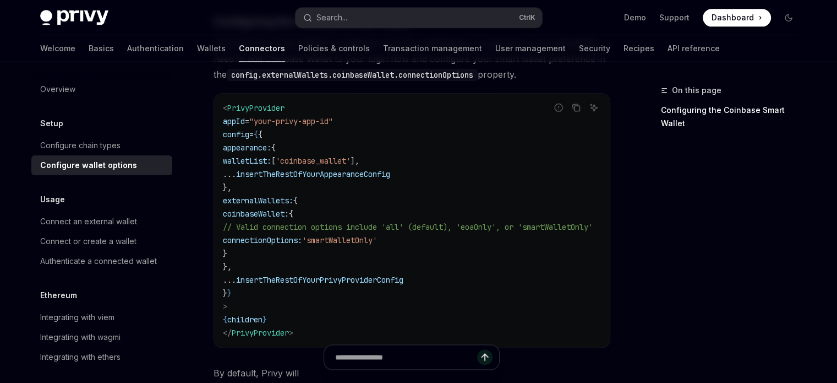
scroll to position [1308, 0]
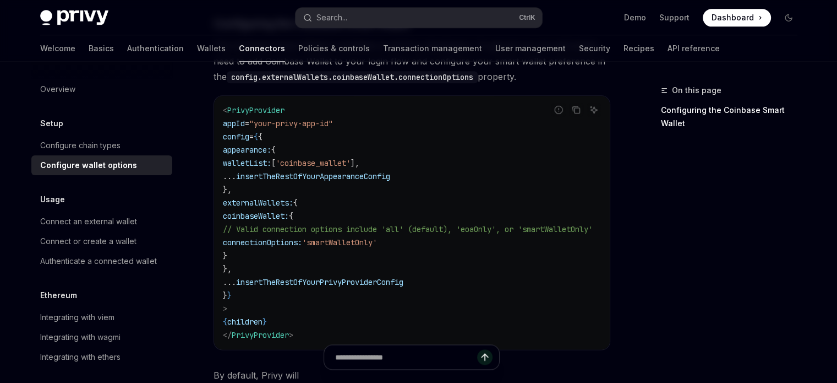
click at [264, 171] on span "insertTheRestOfYourAppearanceConfig" at bounding box center [313, 176] width 154 height 10
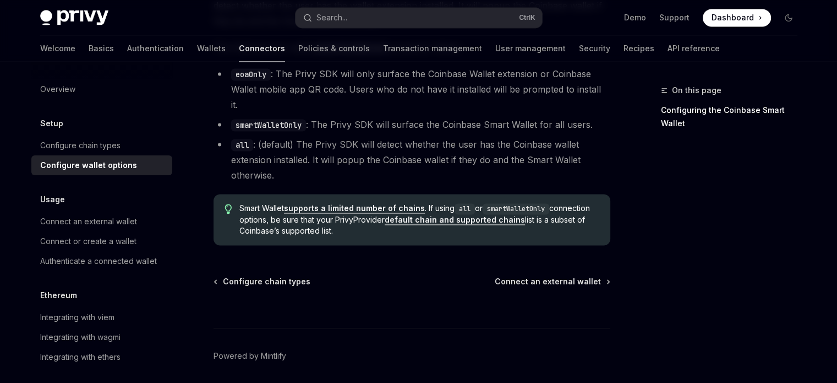
scroll to position [1709, 0]
click at [89, 52] on link "Basics" at bounding box center [101, 48] width 25 height 26
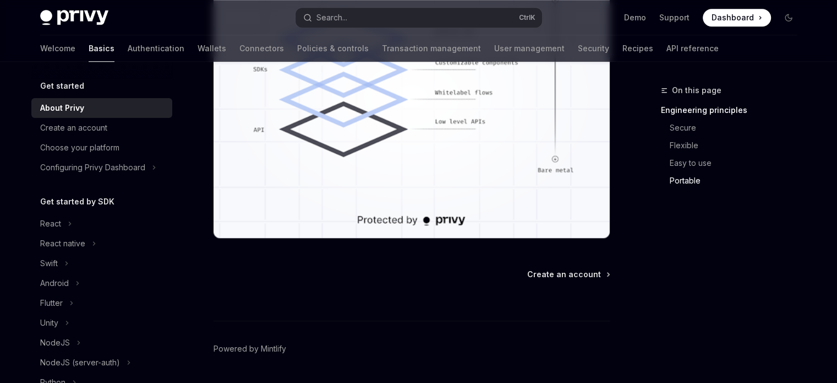
scroll to position [1071, 0]
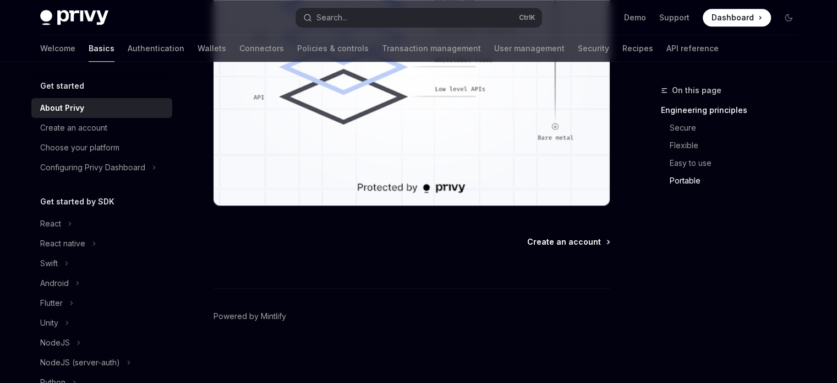
click at [575, 237] on span "Create an account" at bounding box center [564, 241] width 74 height 11
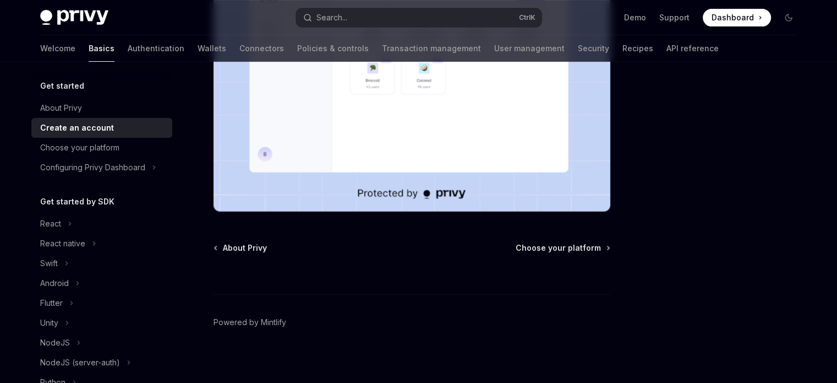
scroll to position [319, 0]
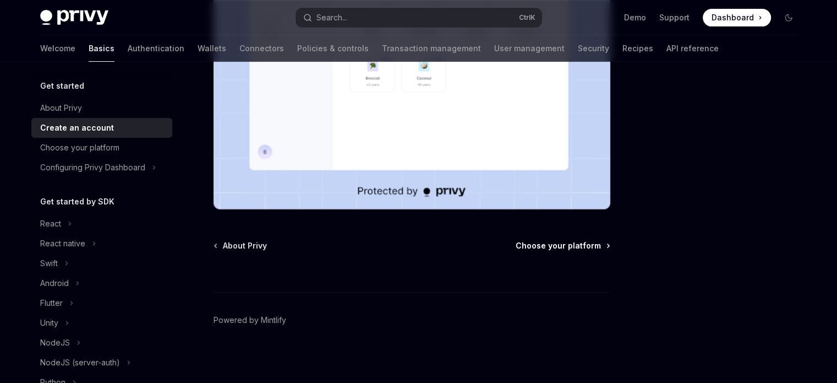
click at [573, 249] on span "Choose your platform" at bounding box center [558, 245] width 85 height 11
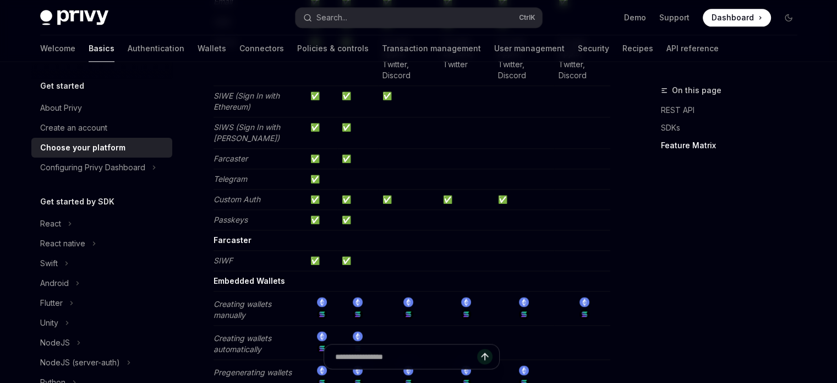
scroll to position [1319, 0]
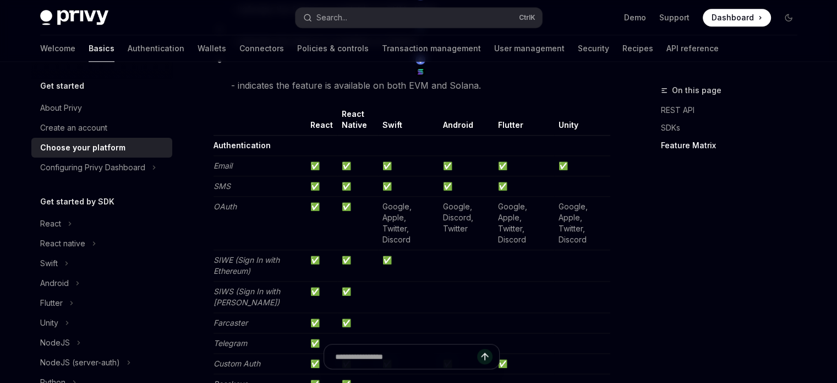
click at [573, 250] on td at bounding box center [582, 265] width 56 height 31
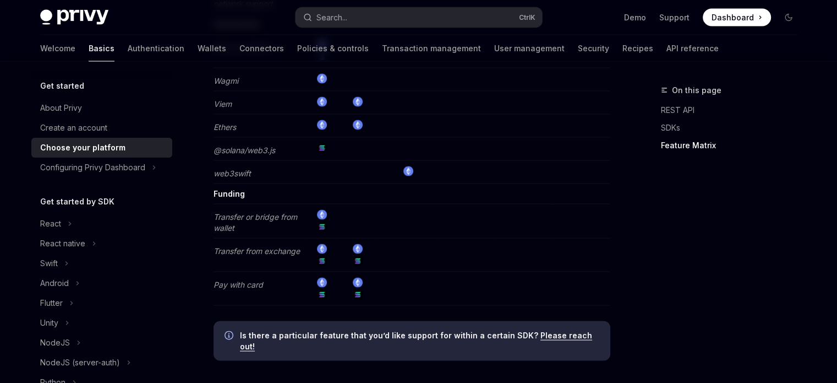
scroll to position [2261, 0]
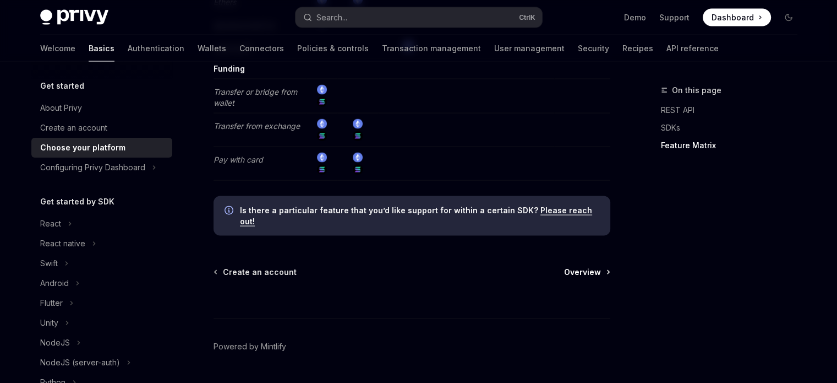
click at [590, 266] on span "Overview" at bounding box center [582, 271] width 37 height 11
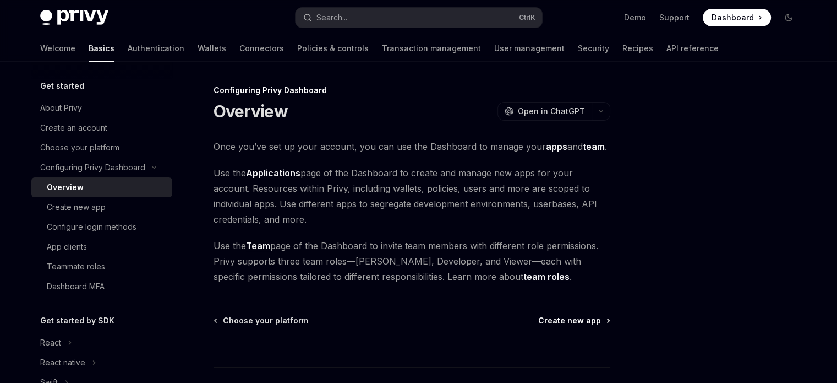
click at [579, 318] on span "Create new app" at bounding box center [569, 320] width 63 height 11
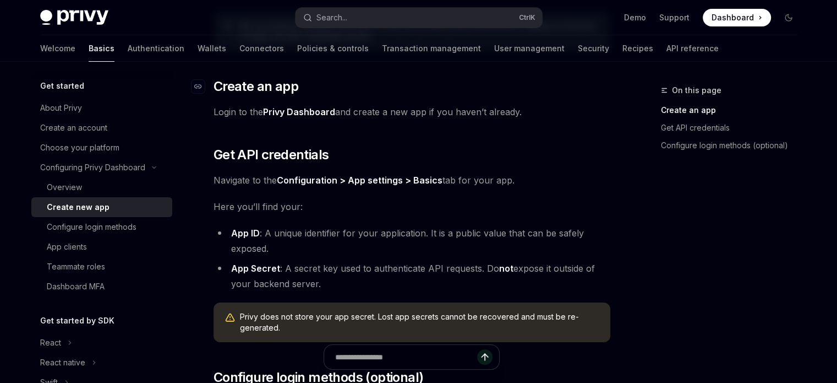
scroll to position [293, 0]
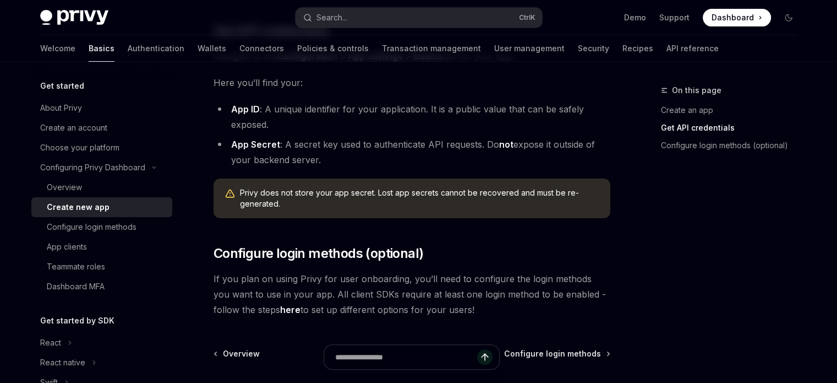
click at [499, 325] on div "Configuring Privy Dashboard Create new app OpenAI Open in ChatGPT OpenAI Open i…" at bounding box center [309, 143] width 608 height 704
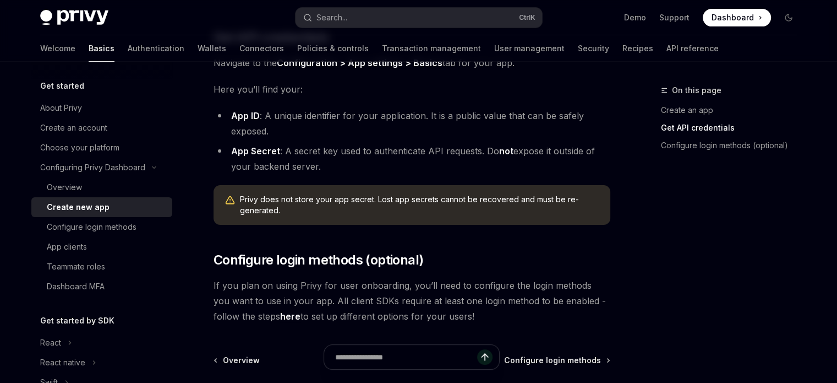
scroll to position [405, 0]
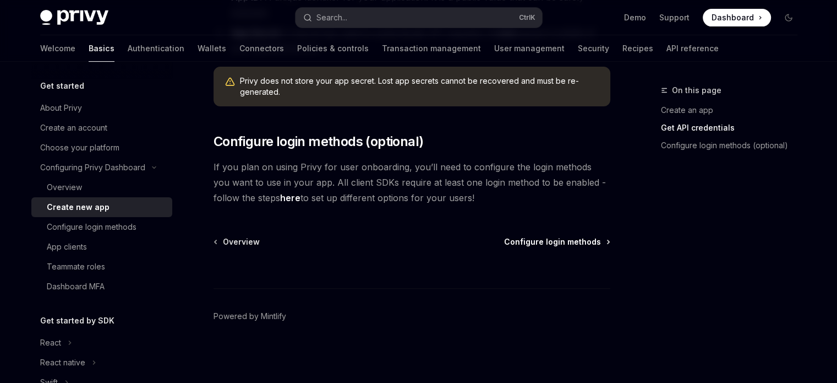
click at [560, 239] on span "Configure login methods" at bounding box center [552, 241] width 97 height 11
type textarea "*"
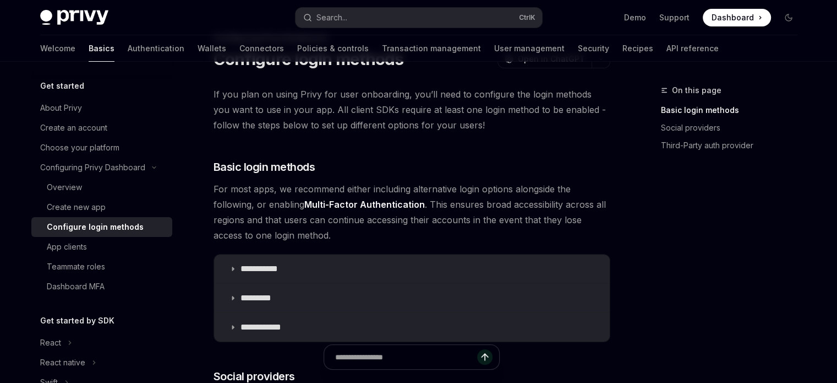
scroll to position [44, 0]
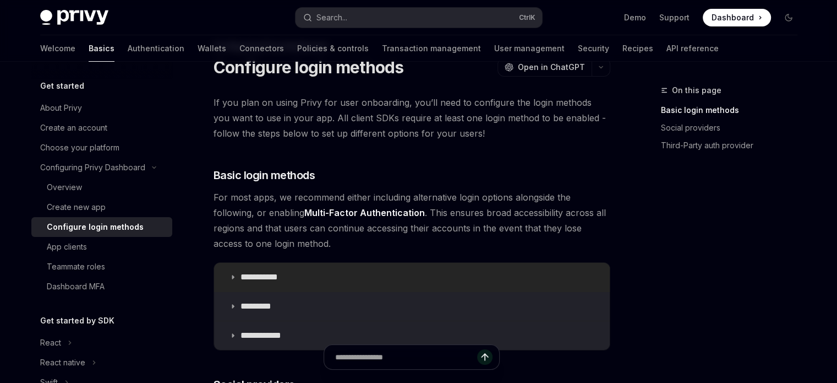
click at [246, 279] on p "**********" at bounding box center [264, 276] width 46 height 11
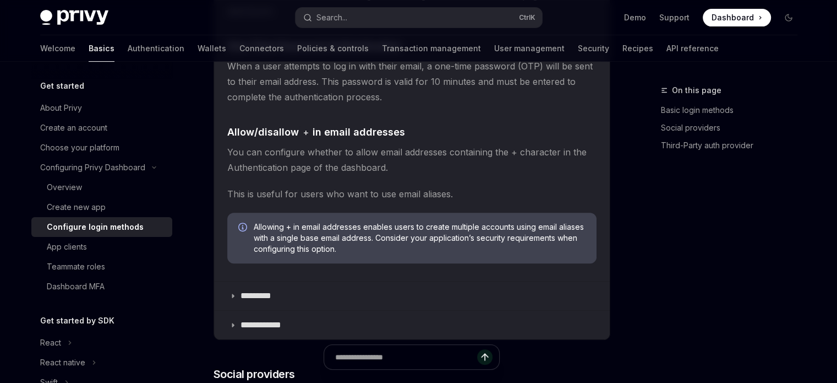
scroll to position [377, 0]
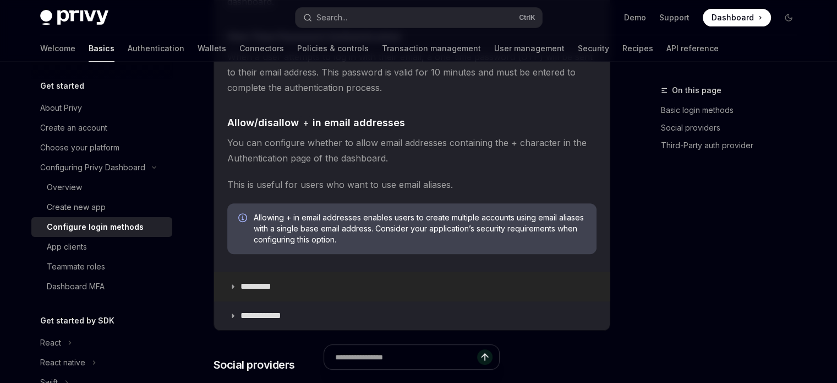
click at [265, 284] on p "*********" at bounding box center [262, 286] width 42 height 11
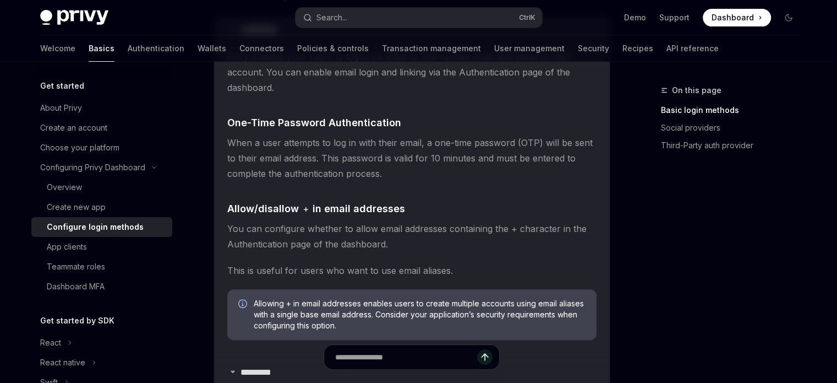
scroll to position [262, 0]
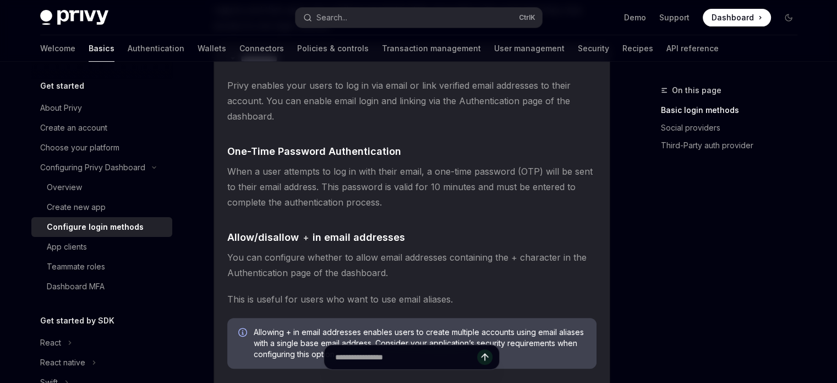
click at [351, 228] on children "Privy enables your users to log in via email or link verified email addresses t…" at bounding box center [411, 227] width 369 height 299
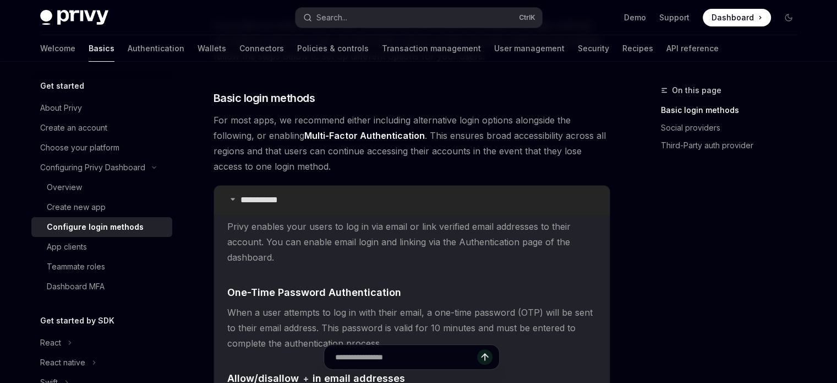
scroll to position [119, 0]
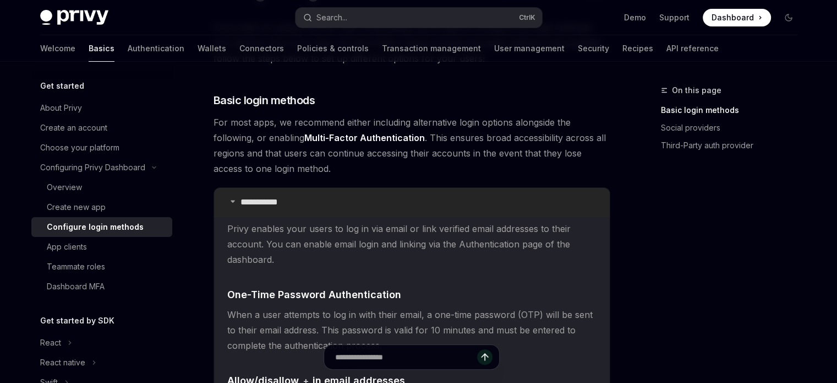
click at [259, 198] on p "**********" at bounding box center [264, 202] width 46 height 11
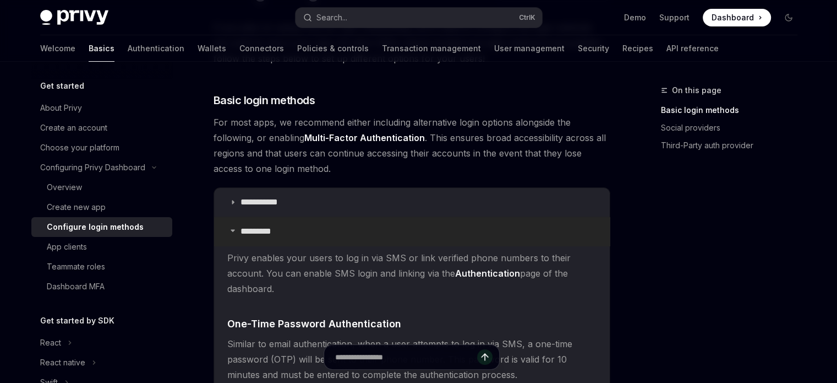
click at [250, 227] on p "*********" at bounding box center [262, 231] width 42 height 11
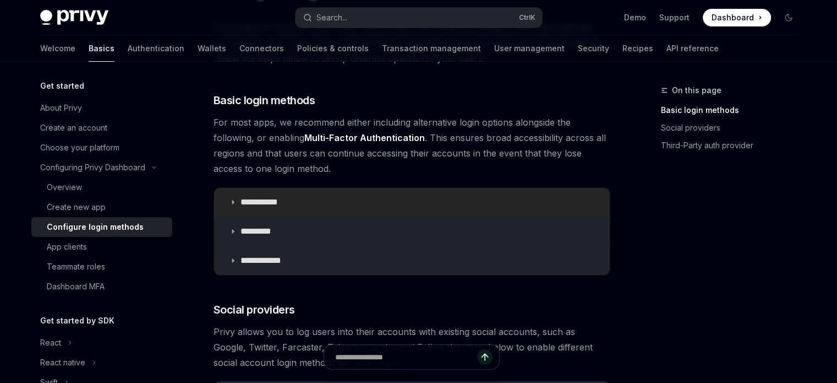
click at [262, 203] on p "**********" at bounding box center [264, 202] width 46 height 11
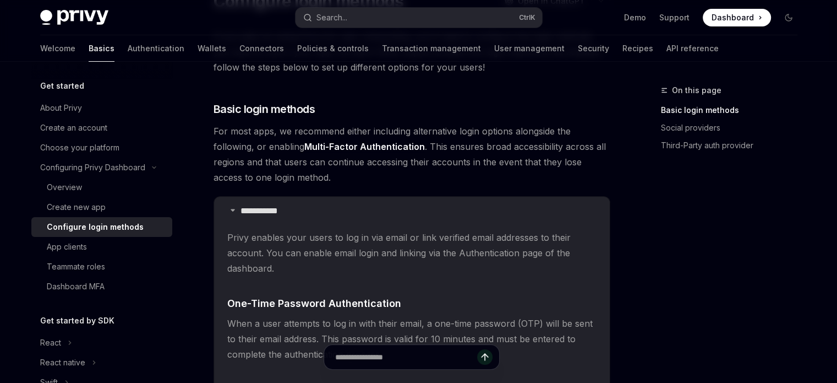
scroll to position [110, 0]
click at [266, 213] on p "**********" at bounding box center [264, 211] width 46 height 11
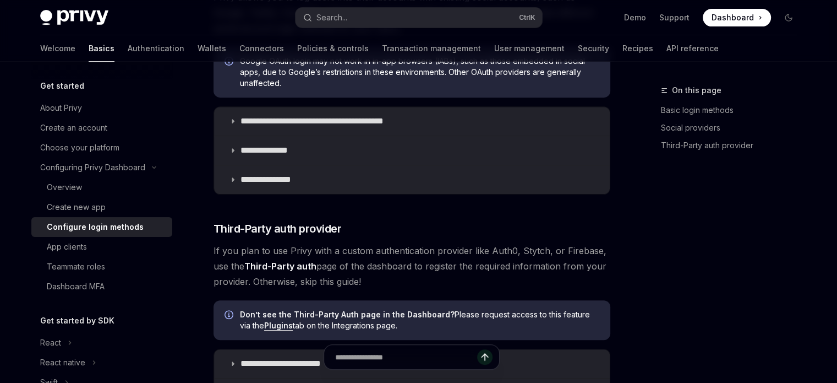
scroll to position [455, 0]
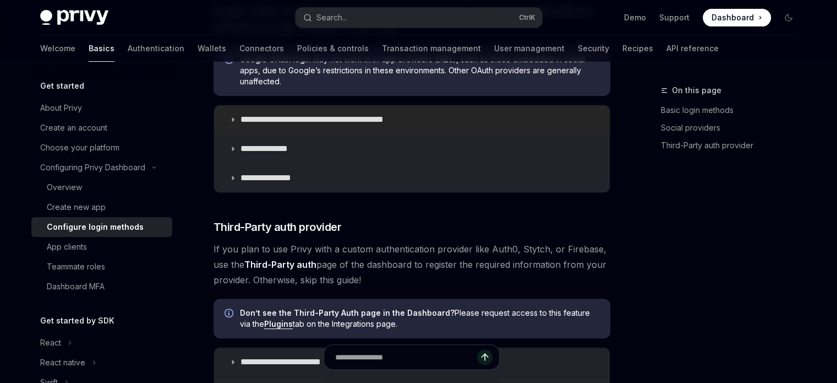
click at [237, 116] on summary "**********" at bounding box center [412, 119] width 396 height 29
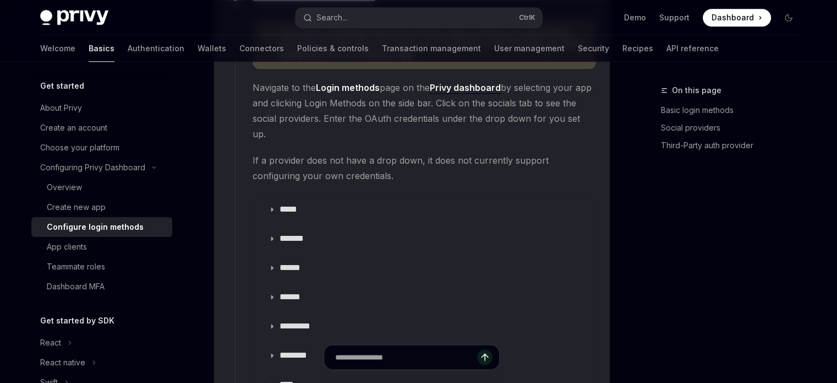
scroll to position [1238, 0]
click at [291, 205] on p "*****" at bounding box center [292, 210] width 25 height 11
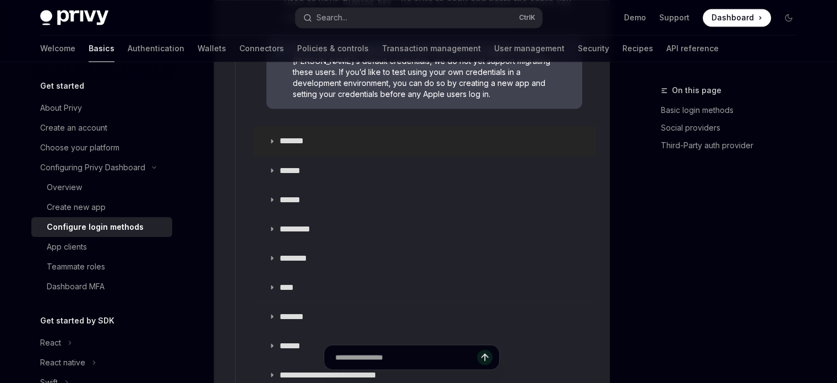
scroll to position [1930, 0]
click at [282, 193] on p "******" at bounding box center [295, 198] width 30 height 11
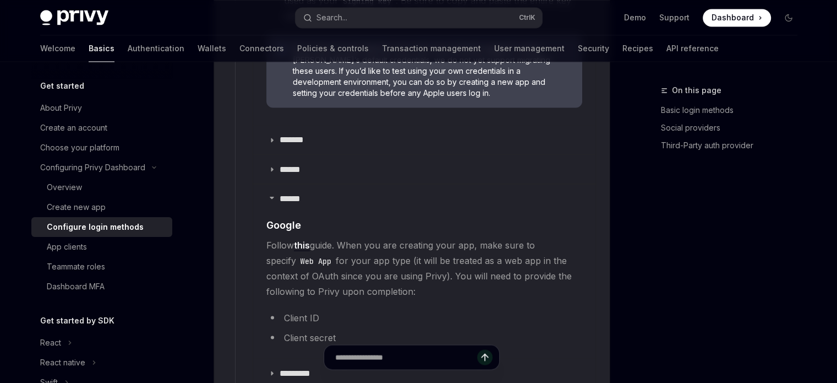
click at [320, 238] on span "Follow this guide. When you are creating your app, make sure to specify Web App…" at bounding box center [424, 268] width 316 height 62
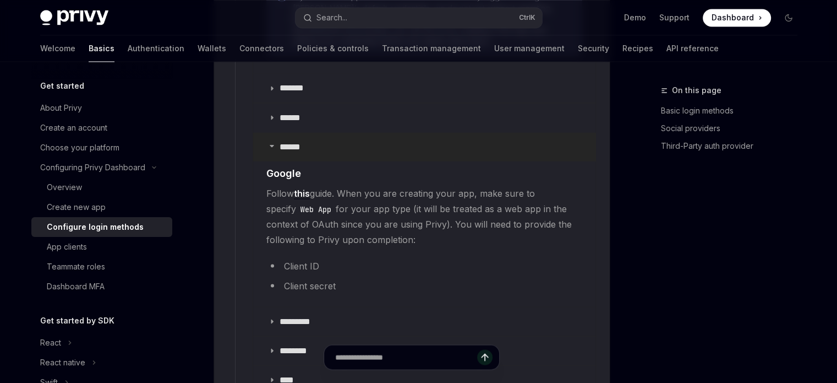
click at [291, 141] on p "******" at bounding box center [295, 146] width 30 height 11
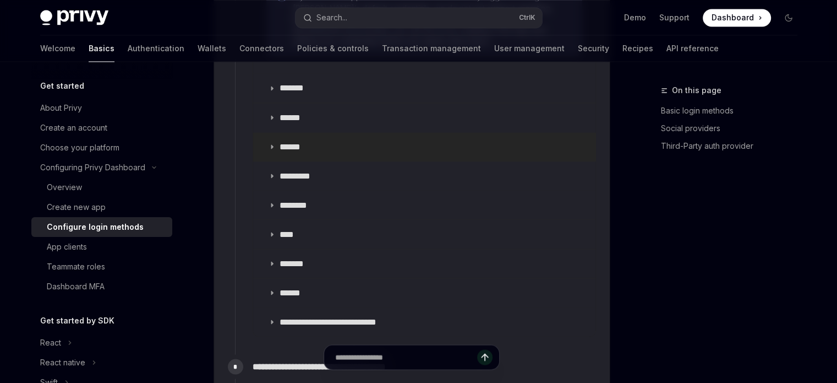
click at [291, 141] on p "******" at bounding box center [295, 146] width 30 height 11
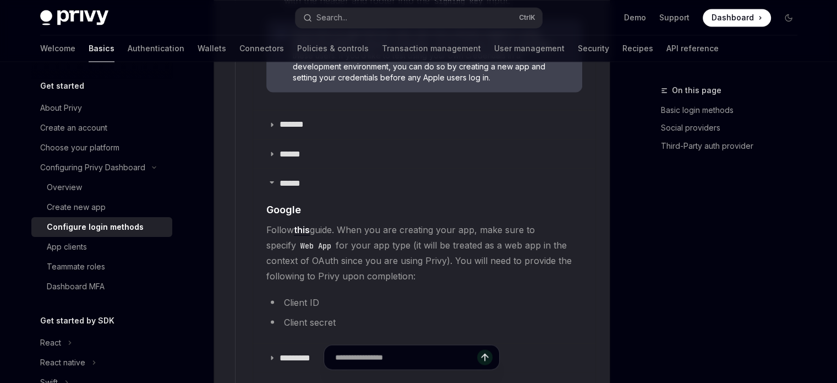
scroll to position [1946, 0]
click at [291, 172] on summary "******" at bounding box center [424, 182] width 342 height 29
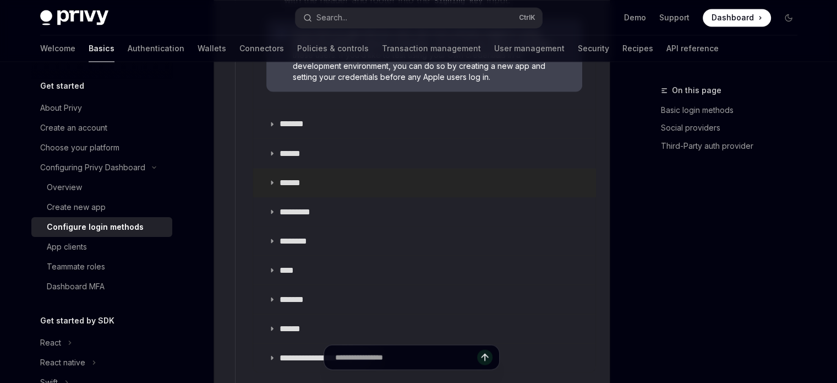
click at [291, 172] on summary "******" at bounding box center [424, 182] width 342 height 29
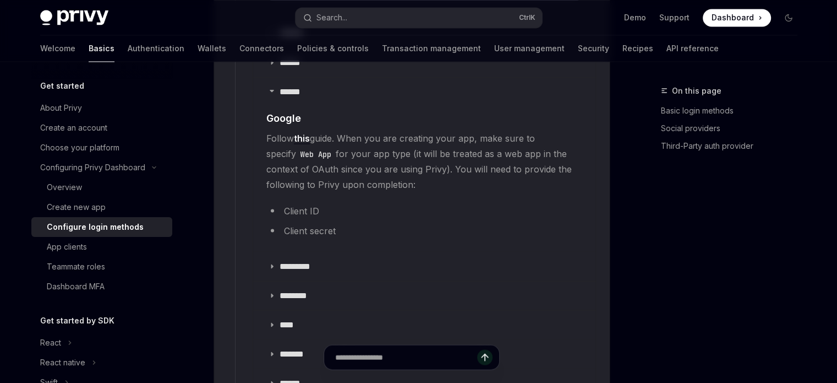
scroll to position [2044, 0]
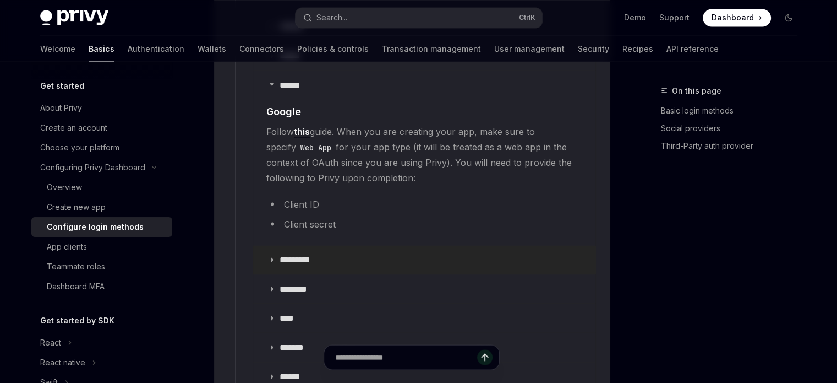
click at [310, 248] on summary "*********" at bounding box center [424, 259] width 342 height 29
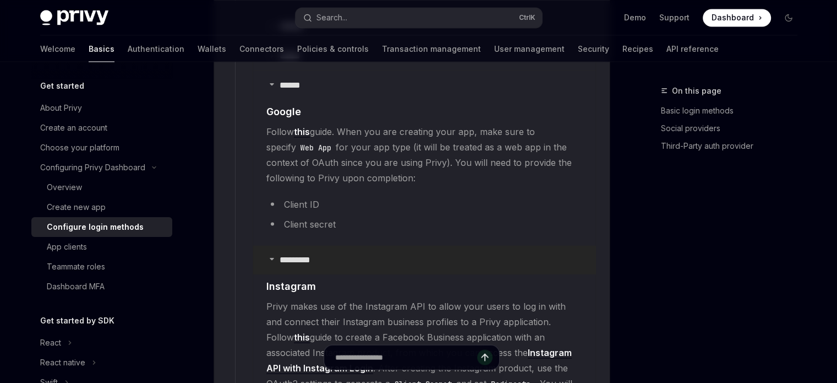
click at [284, 254] on p "*********" at bounding box center [301, 259] width 42 height 11
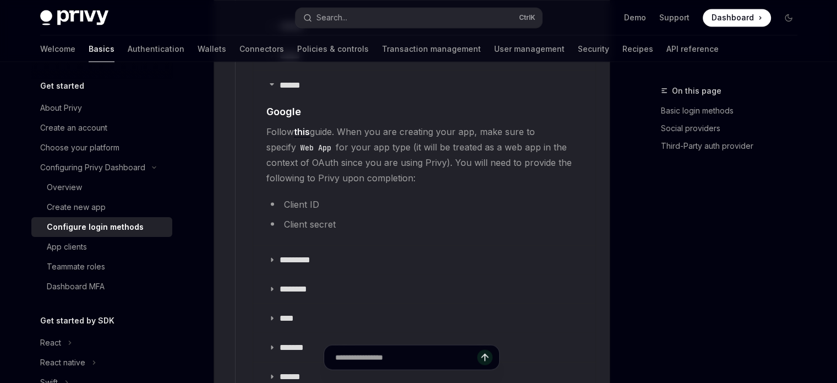
click at [306, 196] on li "Client ID" at bounding box center [424, 203] width 316 height 15
click at [304, 216] on li "Client secret" at bounding box center [424, 223] width 316 height 15
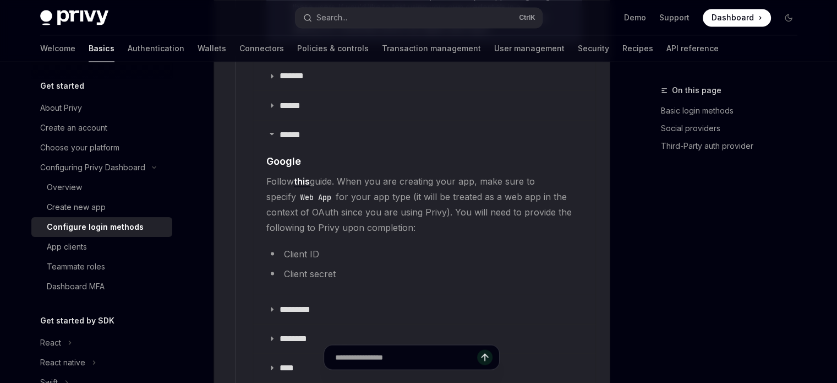
scroll to position [1992, 0]
click at [303, 193] on code "Web App" at bounding box center [316, 199] width 40 height 12
click at [473, 175] on span "Follow this guide. When you are creating your app, make sure to specify Web App…" at bounding box center [424, 206] width 316 height 62
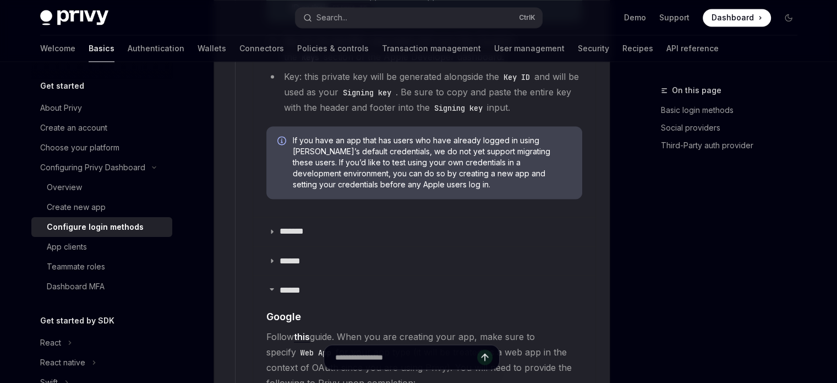
scroll to position [1837, 0]
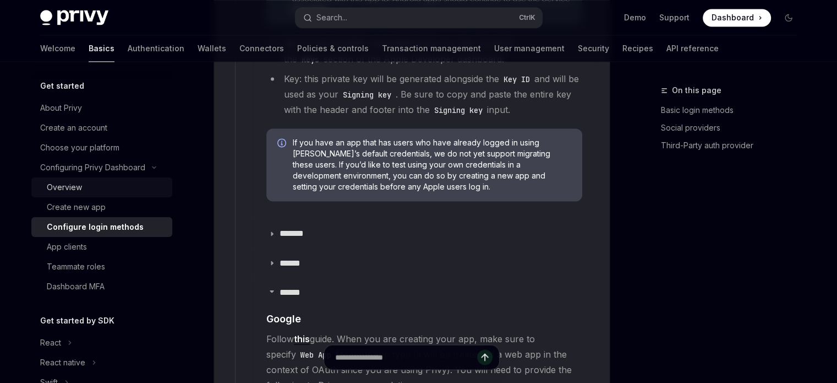
click at [70, 182] on div "Overview" at bounding box center [64, 187] width 35 height 13
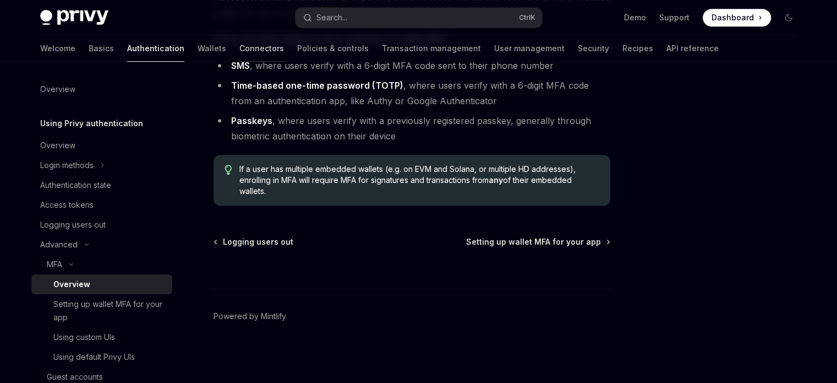
click at [239, 48] on link "Connectors" at bounding box center [261, 48] width 45 height 26
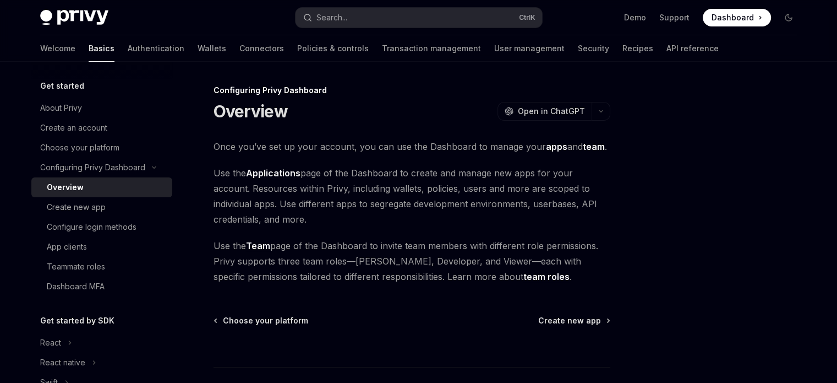
click at [156, 169] on icon "Toggle Configuring Privy Dashboard section" at bounding box center [154, 167] width 13 height 4
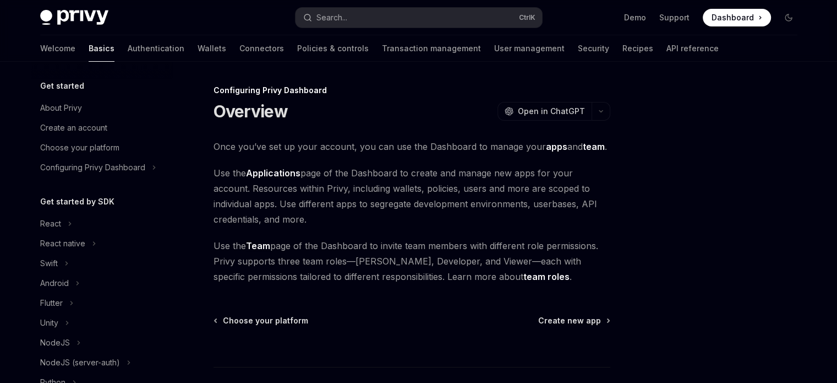
click at [156, 169] on button "Configuring Privy Dashboard" at bounding box center [101, 167] width 141 height 20
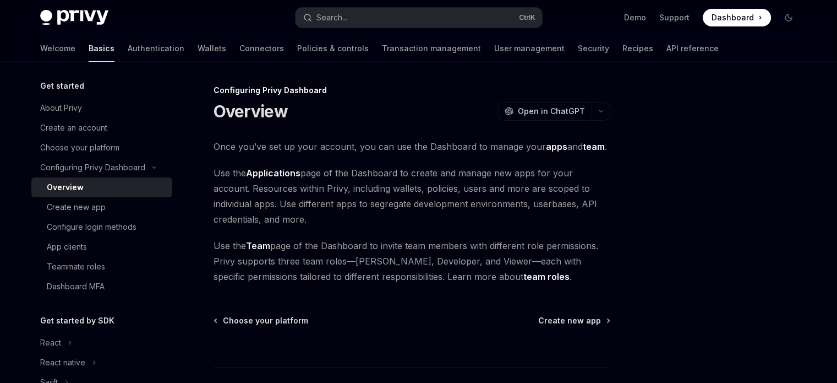
scroll to position [79, 0]
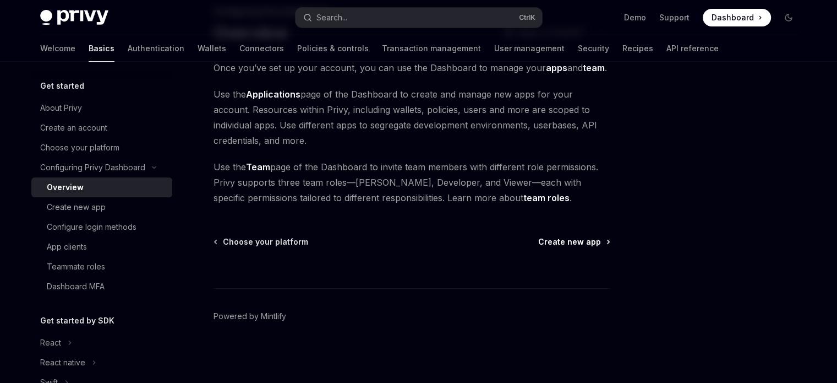
click at [559, 239] on span "Create new app" at bounding box center [569, 241] width 63 height 11
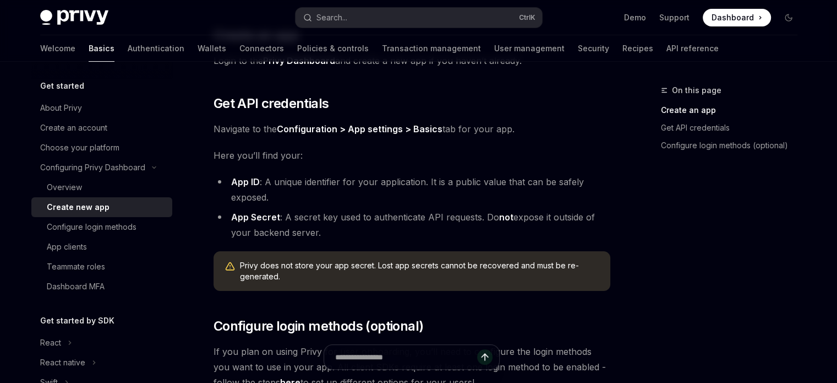
scroll to position [405, 0]
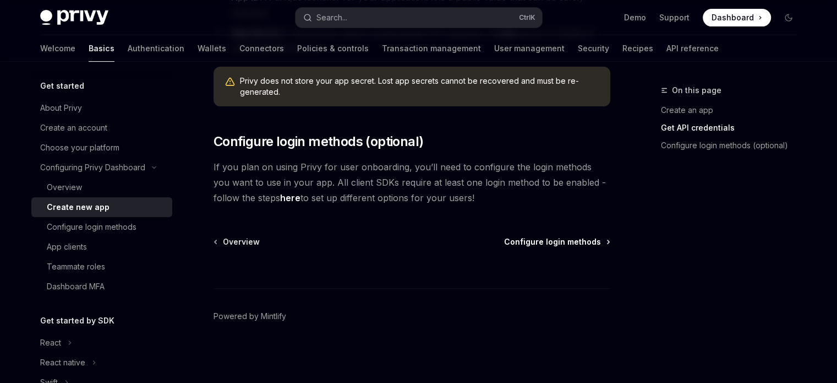
click at [546, 237] on span "Configure login methods" at bounding box center [552, 241] width 97 height 11
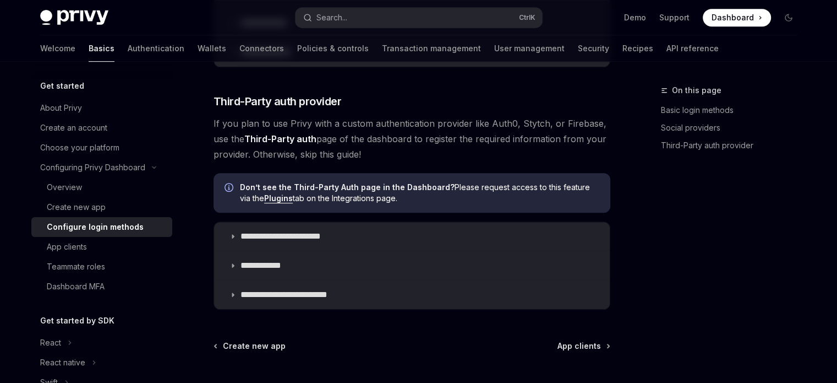
scroll to position [683, 0]
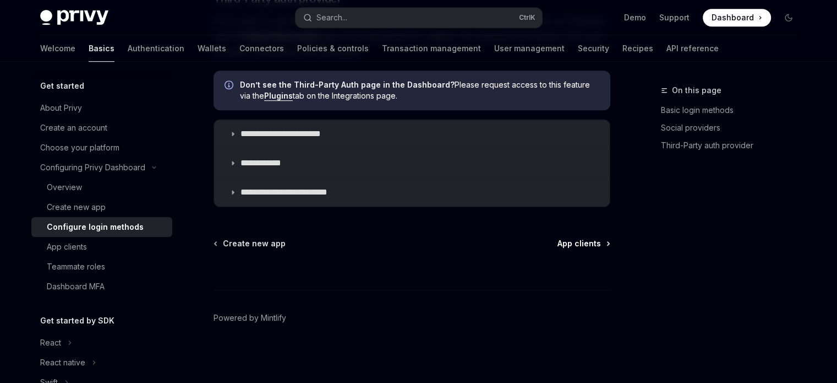
click at [570, 240] on span "App clients" at bounding box center [579, 243] width 43 height 11
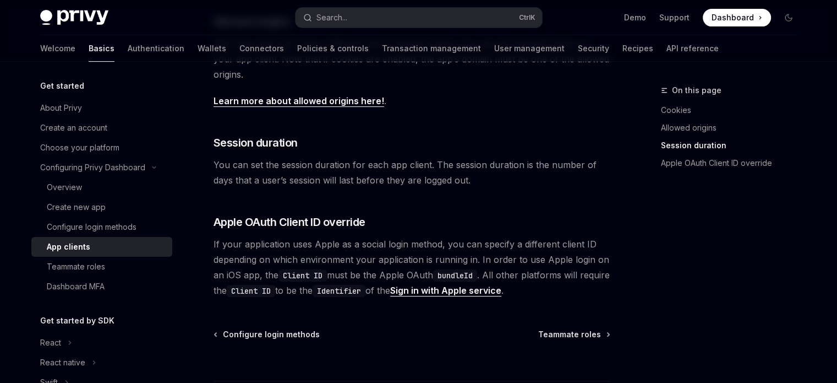
scroll to position [526, 0]
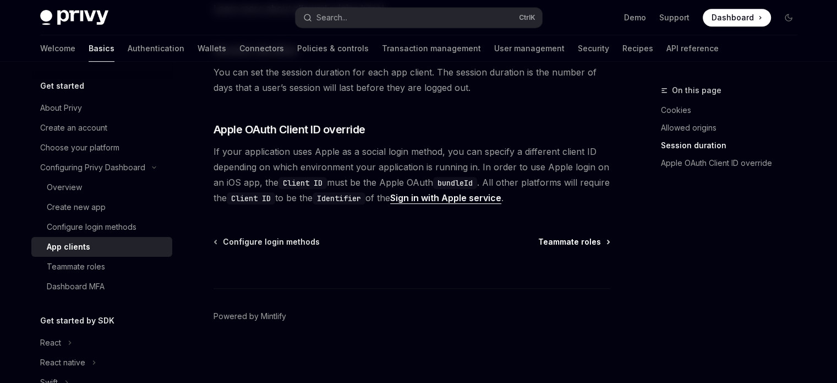
click at [556, 242] on span "Teammate roles" at bounding box center [569, 241] width 63 height 11
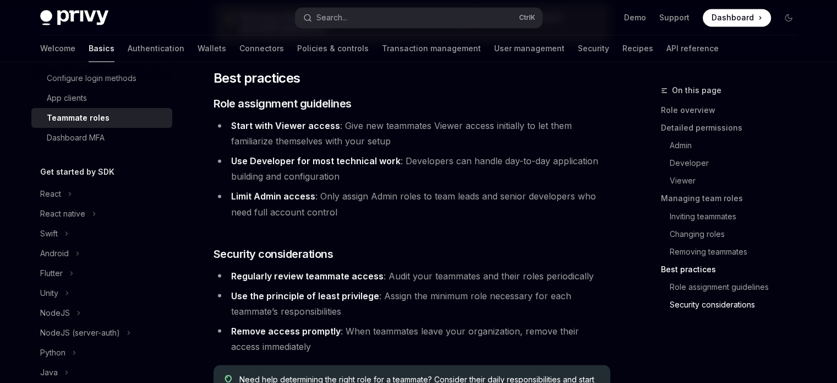
scroll to position [2055, 0]
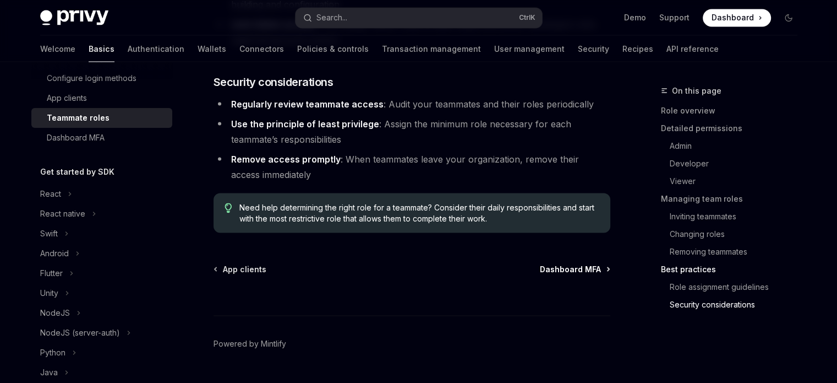
click at [553, 263] on span "Dashboard MFA" at bounding box center [570, 268] width 61 height 11
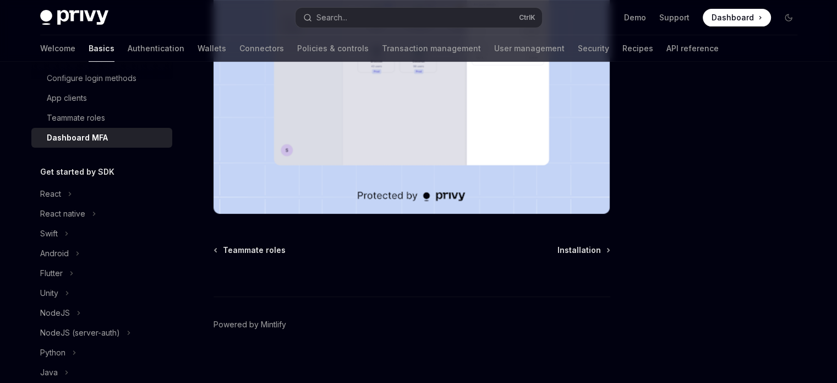
scroll to position [323, 0]
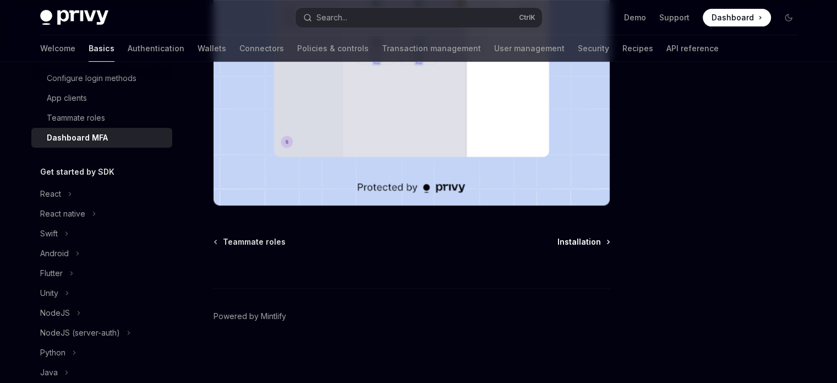
click at [598, 244] on span "Installation" at bounding box center [579, 241] width 43 height 11
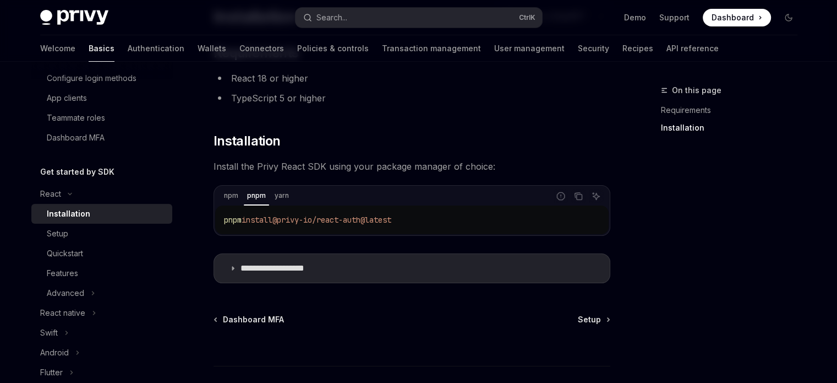
scroll to position [172, 0]
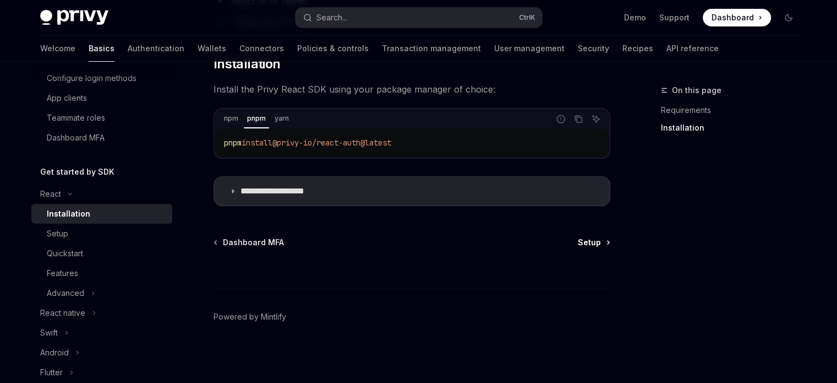
click at [590, 242] on span "Setup" at bounding box center [589, 242] width 23 height 11
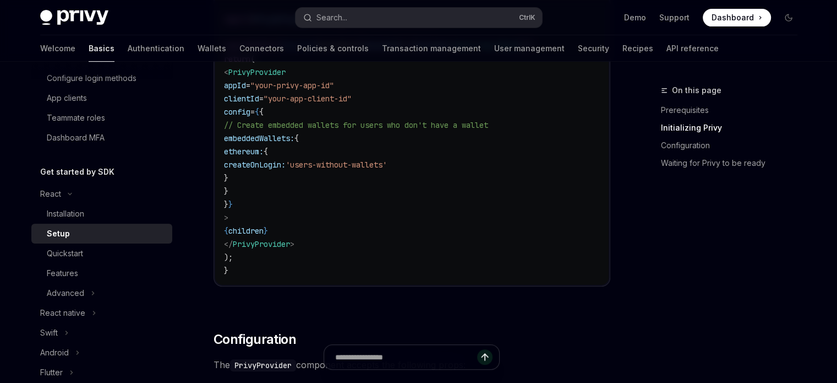
scroll to position [487, 0]
click at [487, 181] on code "'use client' ; import { PrivyProvider } from '@privy-io/react-auth' ; export de…" at bounding box center [412, 131] width 376 height 291
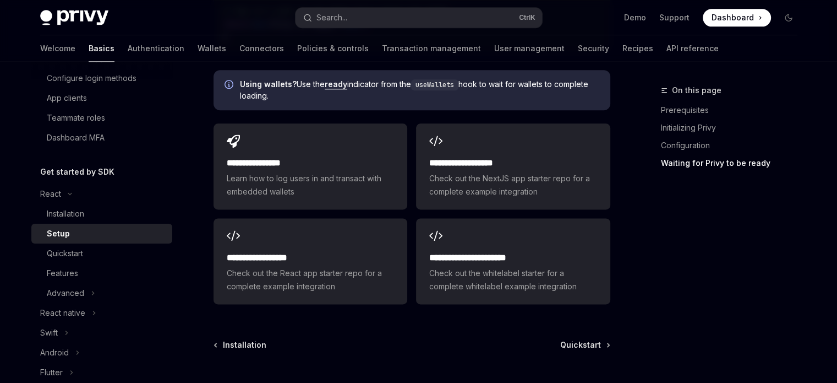
scroll to position [1520, 0]
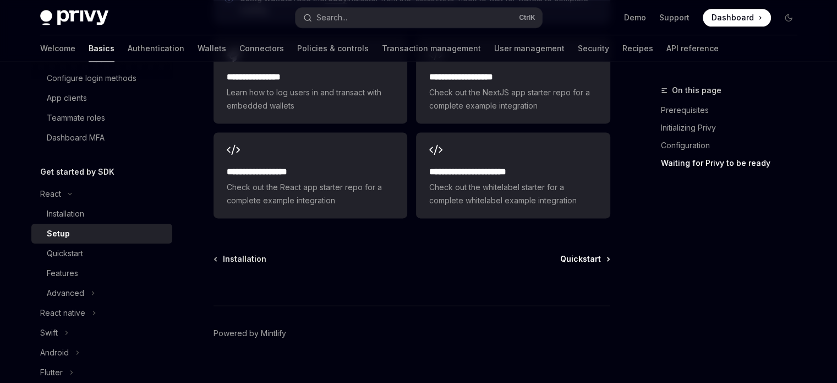
click at [593, 253] on span "Quickstart" at bounding box center [580, 258] width 41 height 11
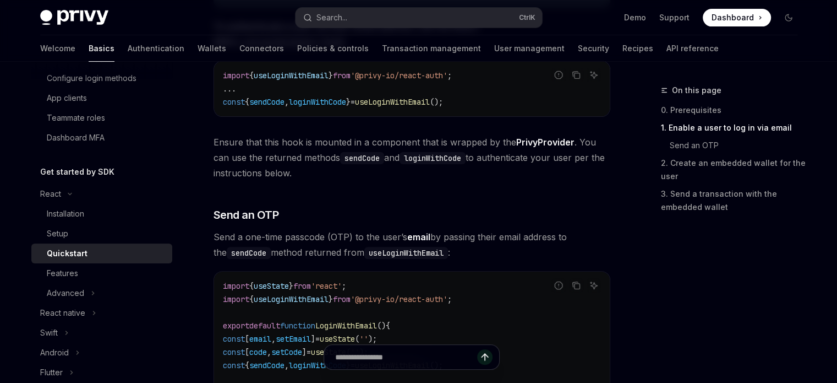
scroll to position [330, 0]
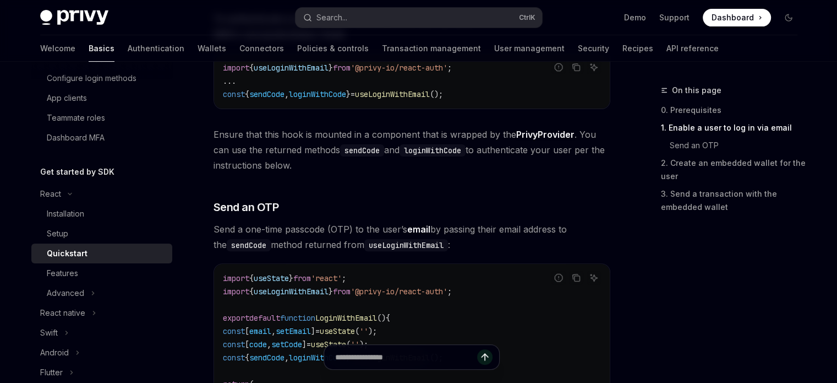
click at [492, 202] on h3 "​ Send an OTP" at bounding box center [412, 206] width 397 height 15
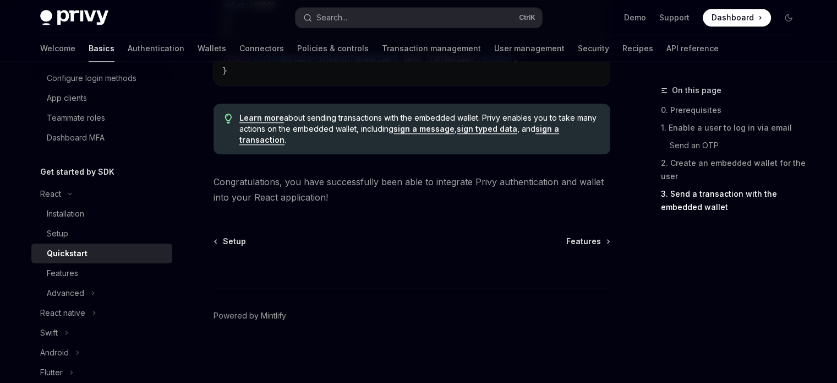
scroll to position [1227, 0]
click at [575, 243] on span "Features" at bounding box center [583, 241] width 35 height 11
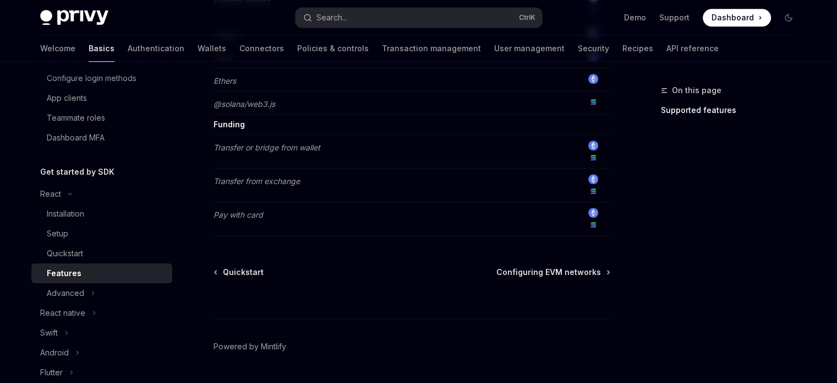
scroll to position [1002, 0]
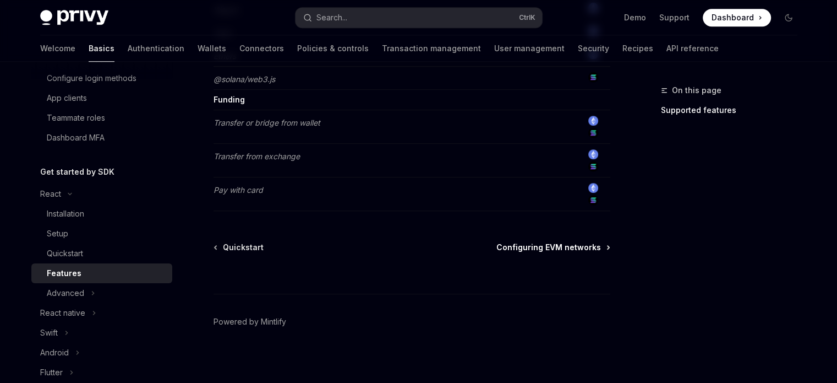
click at [541, 242] on span "Configuring EVM networks" at bounding box center [549, 247] width 105 height 11
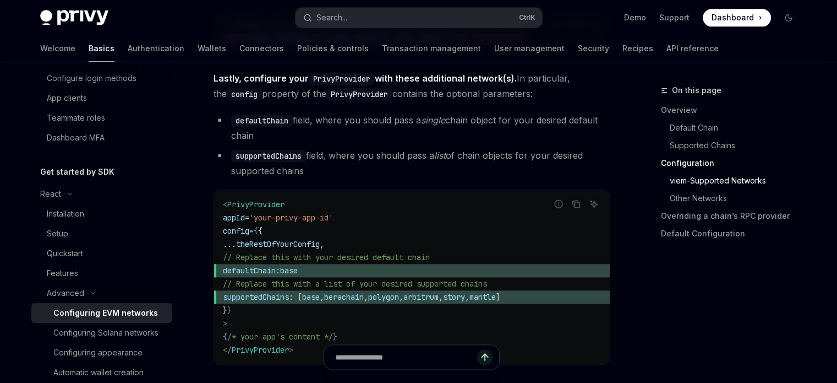
scroll to position [1383, 0]
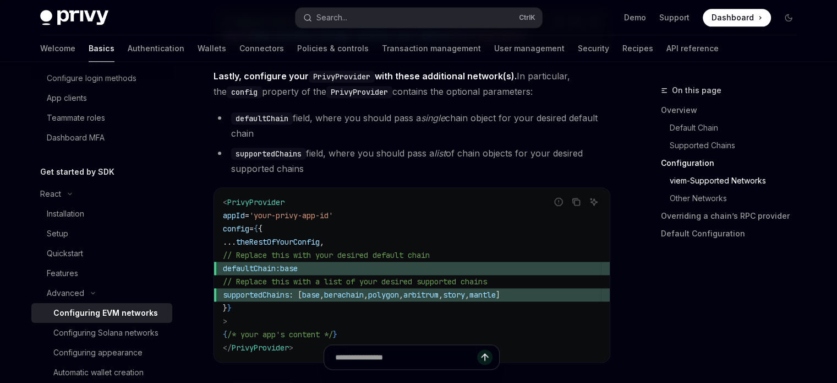
click at [277, 270] on span "defaultChain:" at bounding box center [251, 268] width 57 height 10
copy code "defaultChain: base"
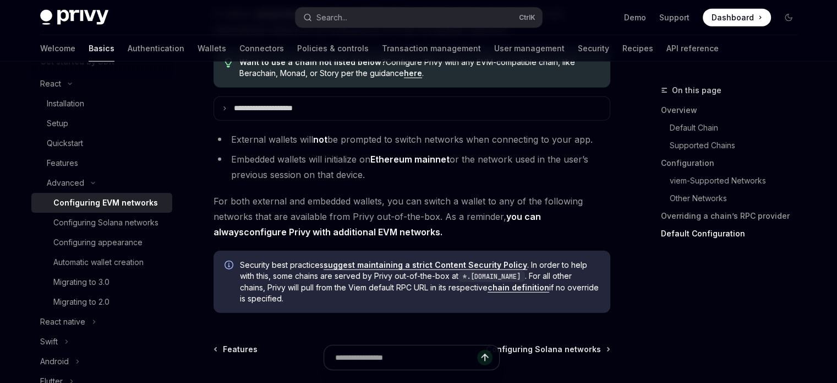
scroll to position [2828, 0]
click at [525, 282] on code "*.rpc.privy.systems" at bounding box center [492, 276] width 67 height 11
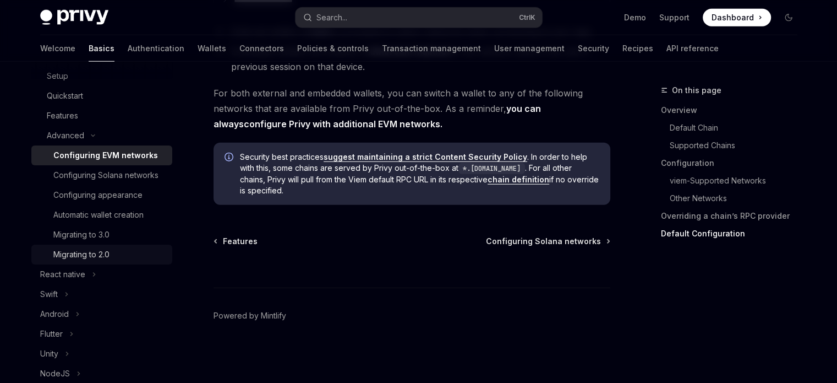
scroll to position [304, 0]
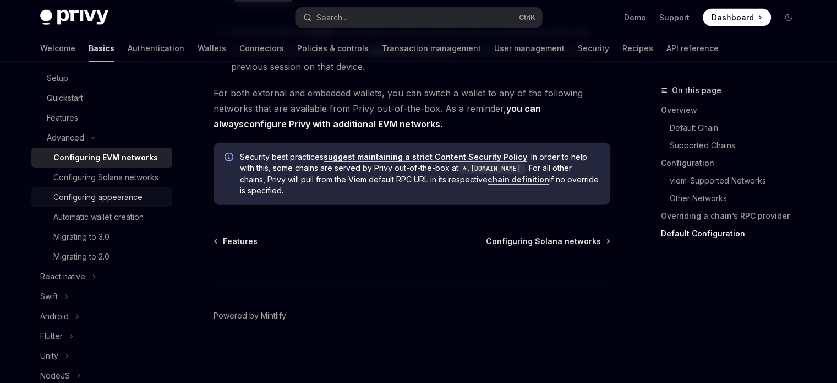
click at [108, 204] on div "Configuring appearance" at bounding box center [97, 196] width 89 height 13
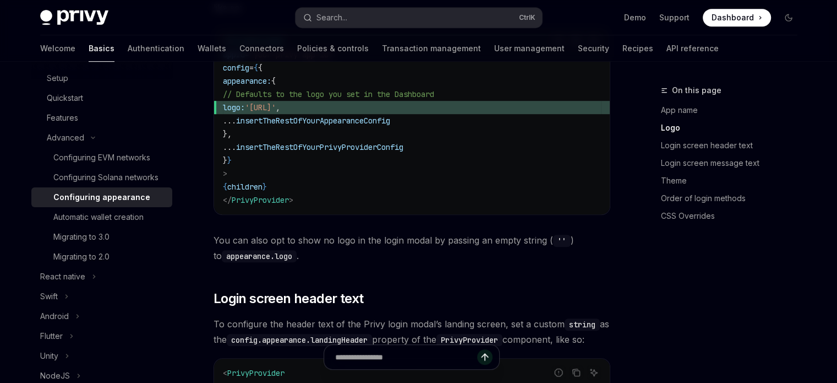
scroll to position [662, 0]
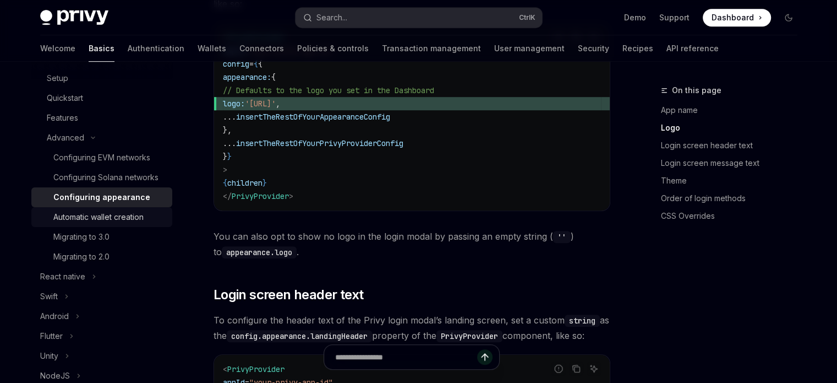
click at [106, 224] on div "Automatic wallet creation" at bounding box center [98, 216] width 90 height 13
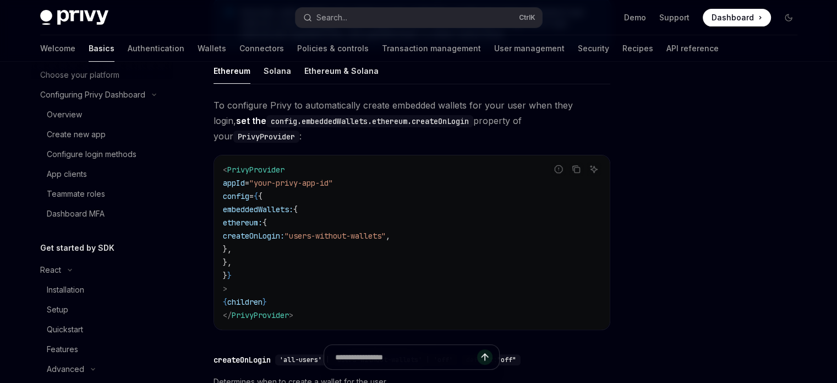
scroll to position [242, 0]
click at [239, 47] on link "Connectors" at bounding box center [261, 48] width 45 height 26
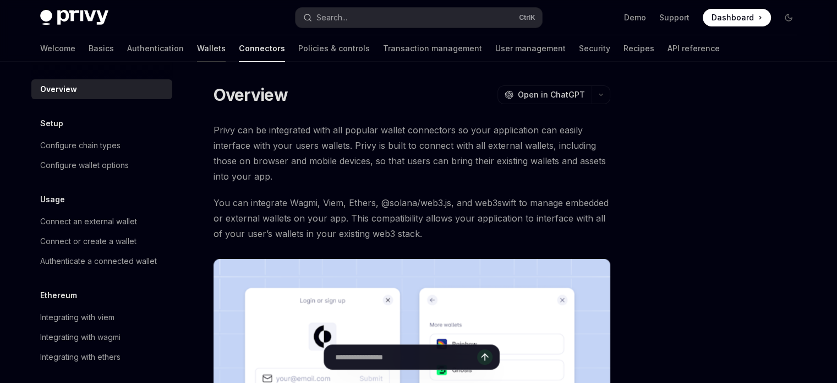
click at [197, 50] on link "Wallets" at bounding box center [211, 48] width 29 height 26
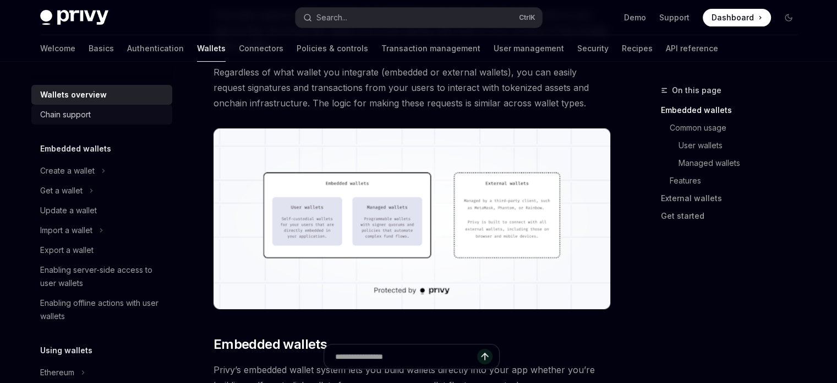
click at [101, 119] on div "Chain support" at bounding box center [103, 114] width 126 height 13
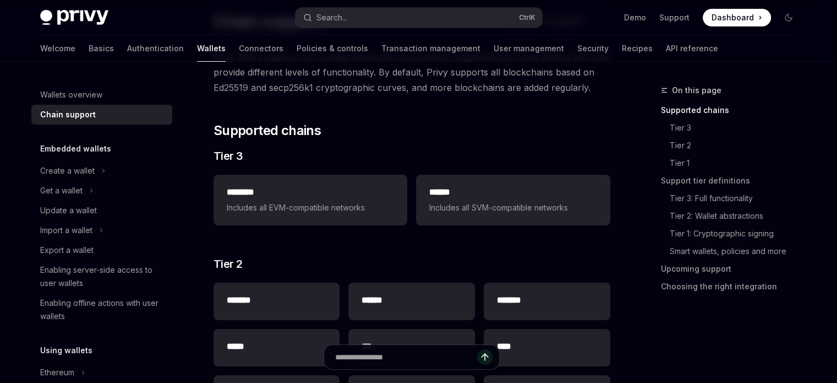
scroll to position [88, 0]
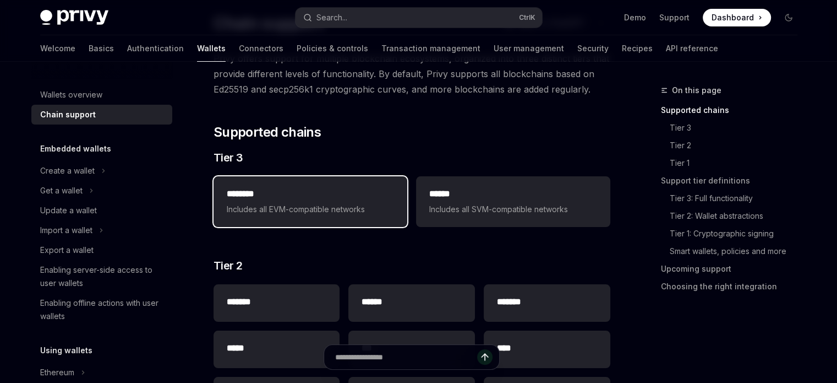
click at [367, 216] on div "******** Includes all EVM-compatible networks" at bounding box center [311, 201] width 194 height 51
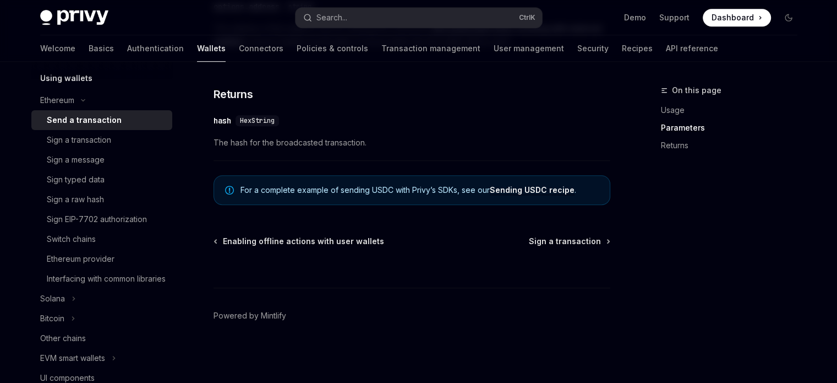
scroll to position [273, 0]
click at [99, 143] on div "Sign a transaction" at bounding box center [79, 139] width 64 height 13
type textarea "*"
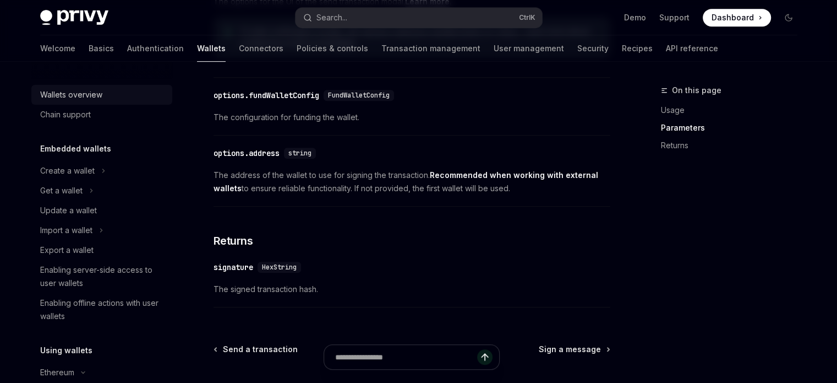
click at [72, 96] on div "Wallets overview" at bounding box center [71, 94] width 62 height 13
click at [77, 95] on div "Wallets overview" at bounding box center [71, 94] width 62 height 13
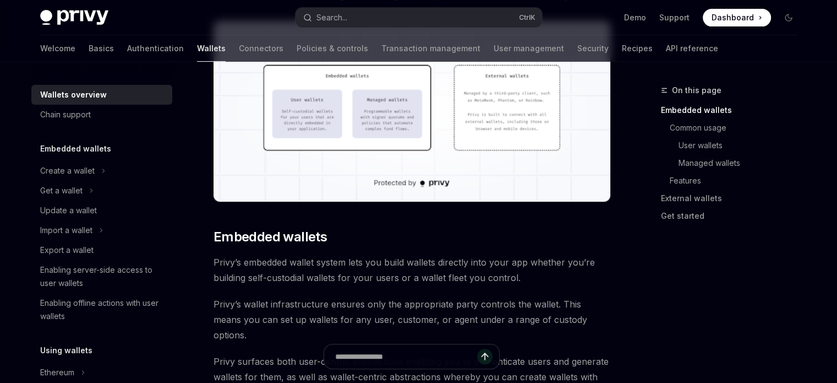
scroll to position [396, 0]
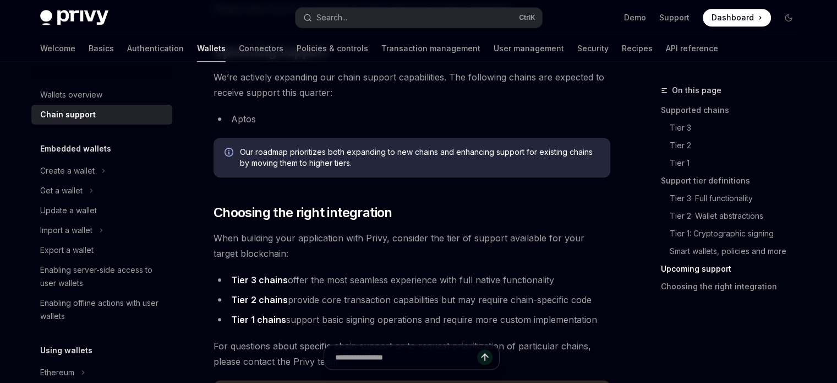
scroll to position [1497, 0]
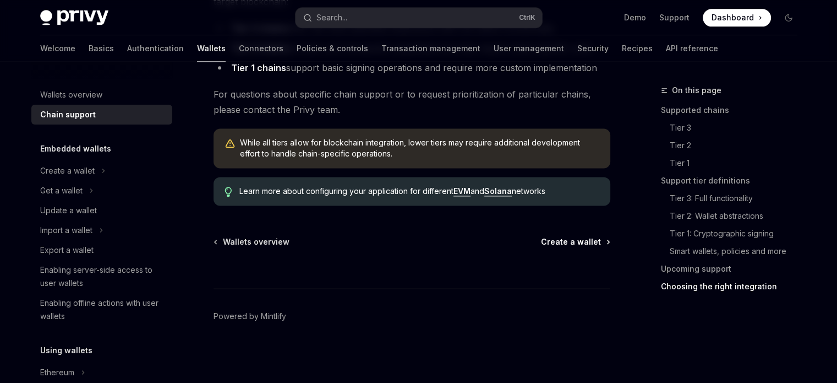
click at [592, 242] on span "Create a wallet" at bounding box center [571, 241] width 60 height 11
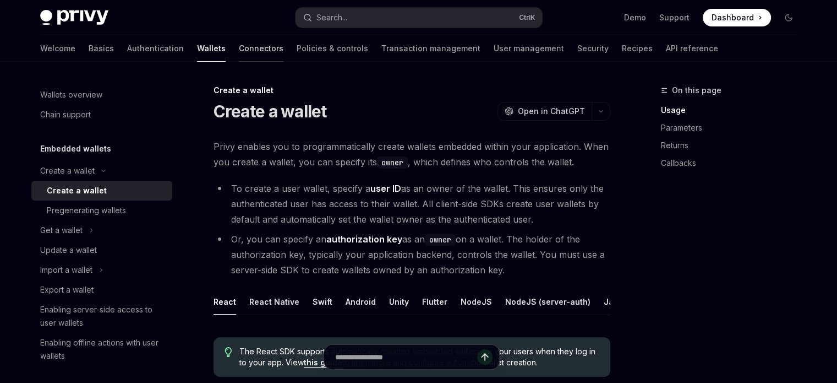
click at [239, 51] on link "Connectors" at bounding box center [261, 48] width 45 height 26
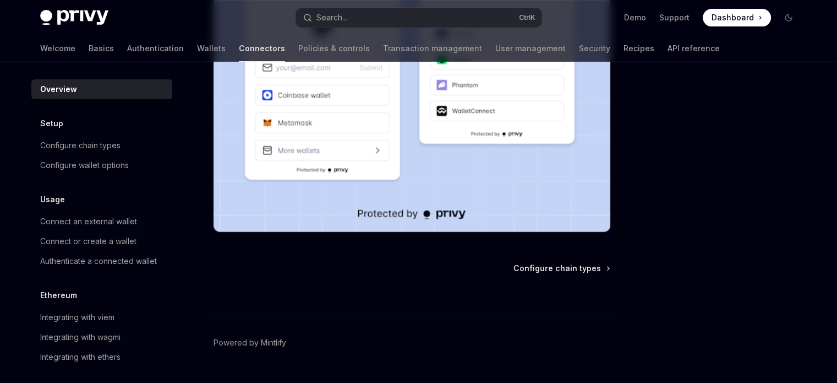
scroll to position [337, 0]
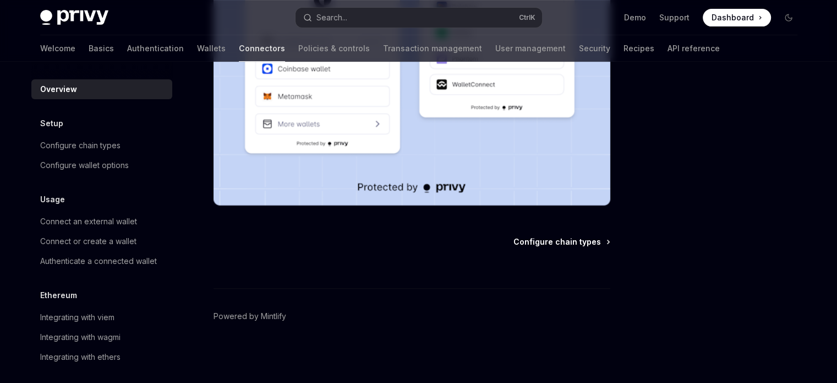
click at [558, 242] on span "Configure chain types" at bounding box center [558, 241] width 88 height 11
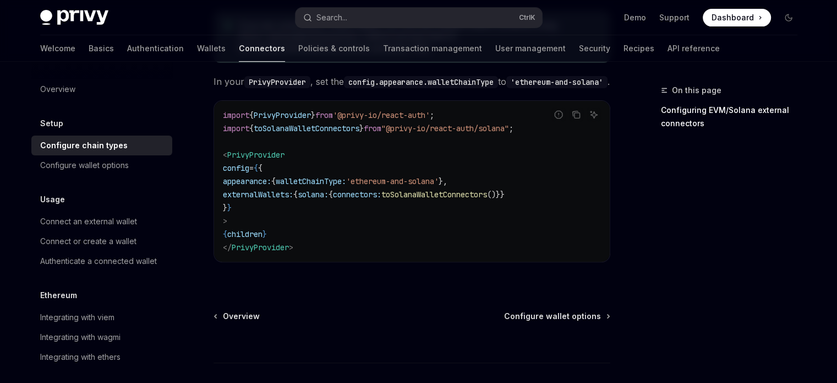
scroll to position [348, 0]
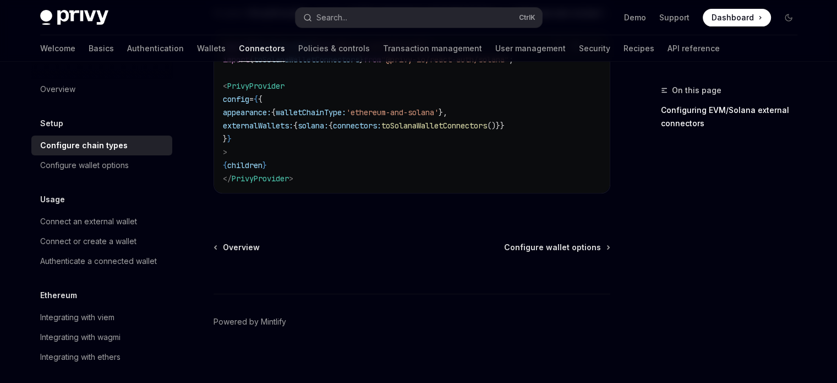
click at [558, 242] on span "Configure wallet options" at bounding box center [552, 247] width 97 height 11
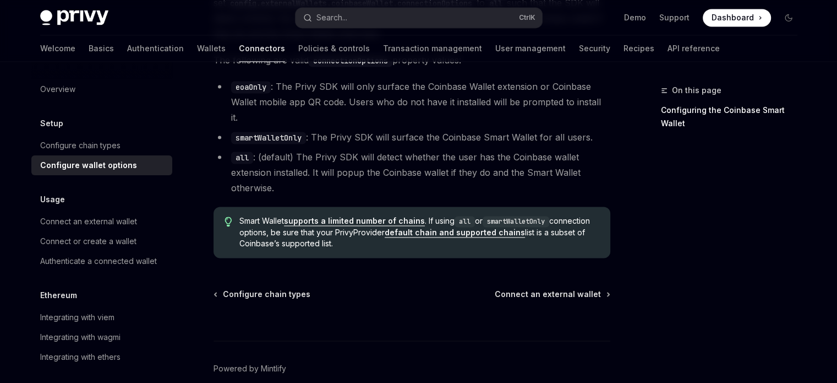
scroll to position [1714, 0]
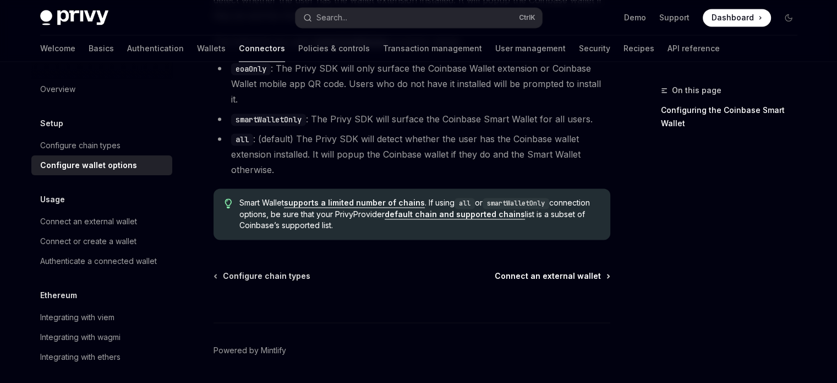
click at [526, 270] on span "Connect an external wallet" at bounding box center [548, 275] width 106 height 11
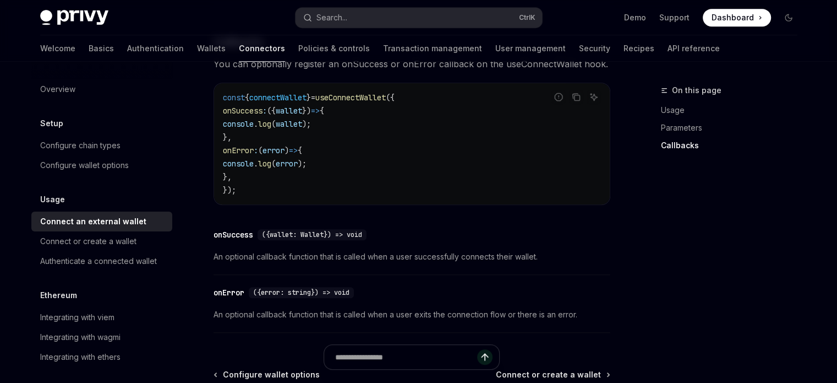
scroll to position [825, 0]
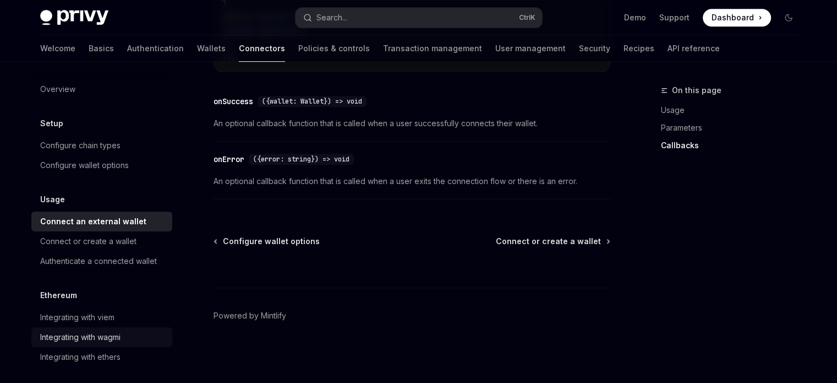
click at [94, 336] on div "Integrating with wagmi" at bounding box center [80, 336] width 80 height 13
type textarea "*"
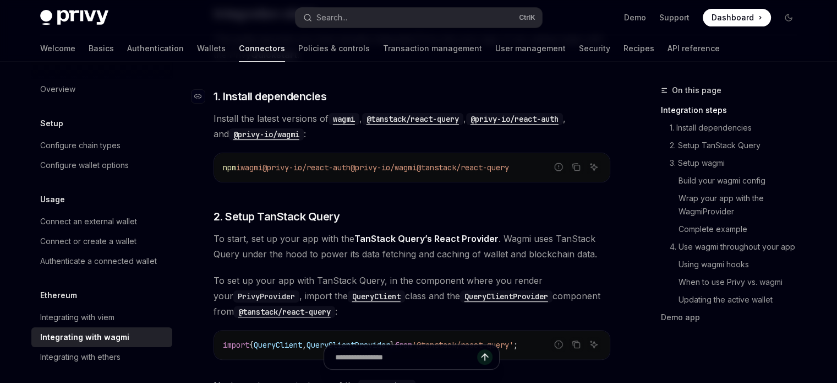
scroll to position [236, 0]
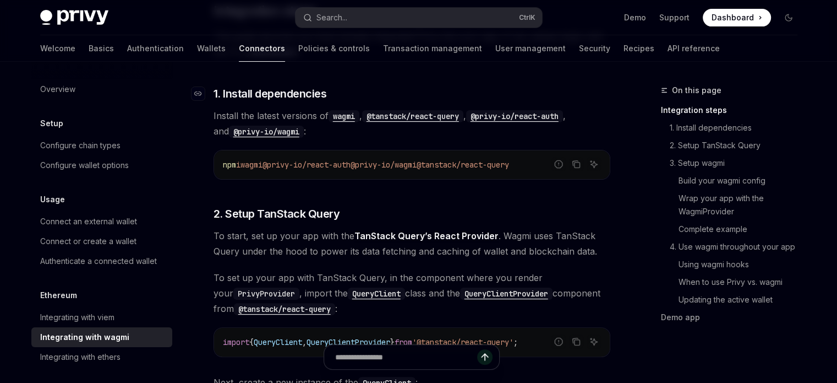
click at [395, 337] on span "}" at bounding box center [392, 342] width 4 height 10
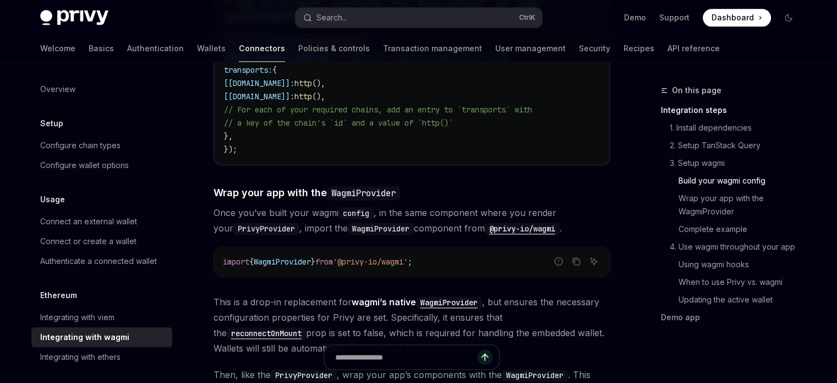
scroll to position [1387, 0]
click at [579, 255] on icon "Copy the contents from the code block" at bounding box center [576, 259] width 9 height 9
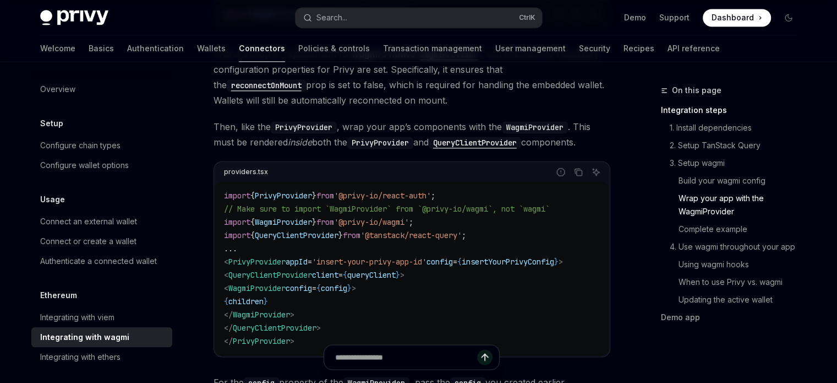
scroll to position [1675, 0]
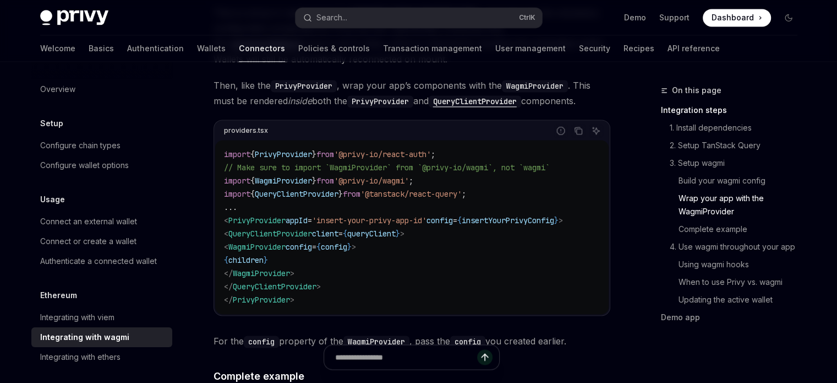
click at [517, 148] on code "import { PrivyProvider } from '@privy-io/react-auth' ; // Make sure to import `…" at bounding box center [412, 227] width 376 height 159
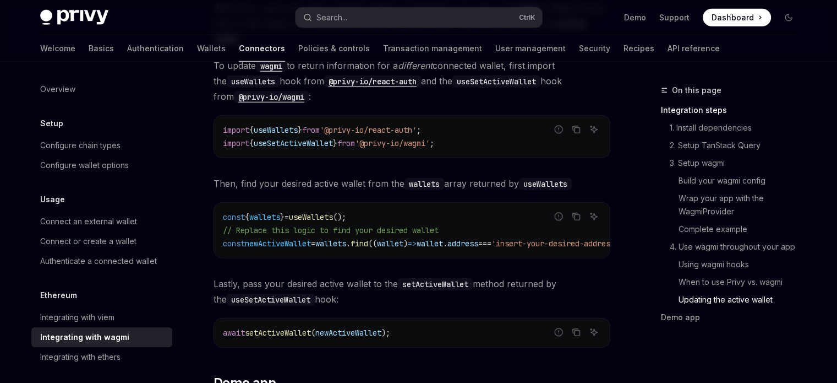
scroll to position [3257, 0]
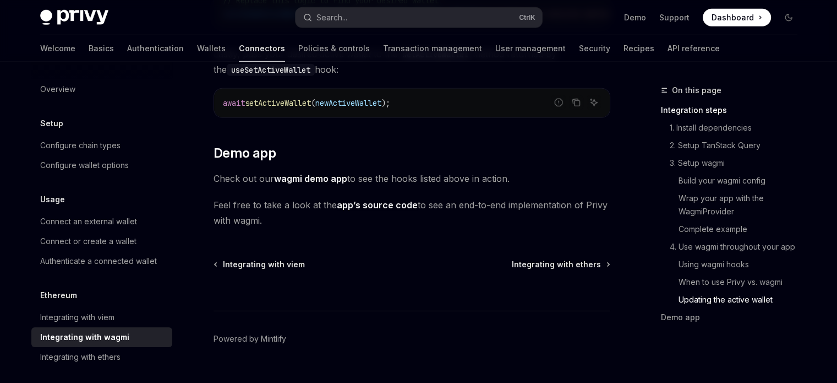
click at [325, 179] on span "Check out our wagmi demo app to see the hooks listed above in action." at bounding box center [412, 178] width 397 height 15
click at [317, 179] on span "Check out our wagmi demo app to see the hooks listed above in action." at bounding box center [412, 178] width 397 height 15
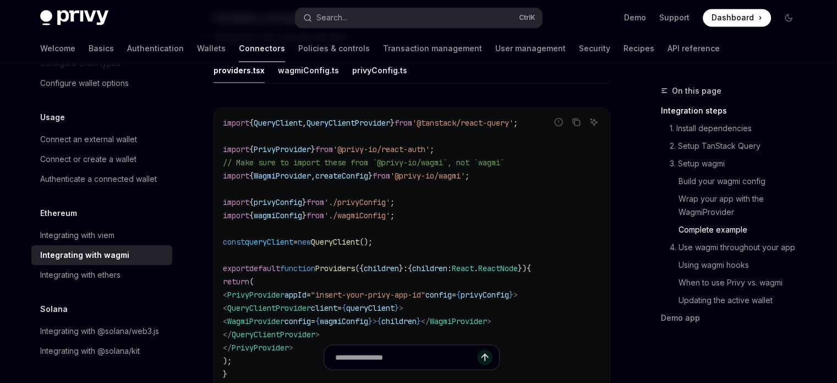
scroll to position [2126, 0]
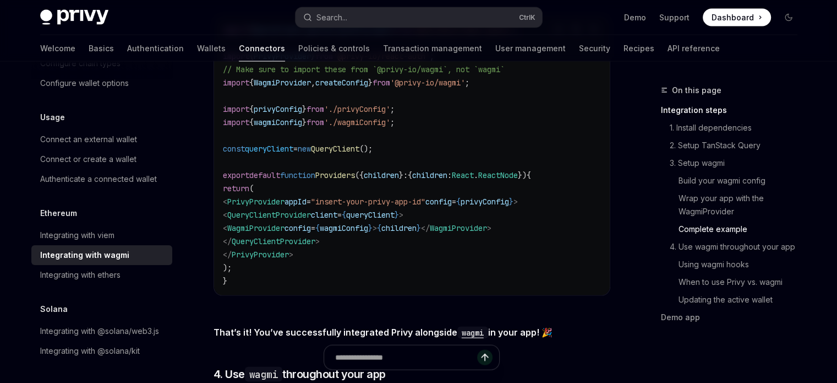
drag, startPoint x: 239, startPoint y: 192, endPoint x: 318, endPoint y: 244, distance: 94.7
click at [318, 244] on code "import { QueryClient , QueryClientProvider } from '@tanstack/react-query' ; imp…" at bounding box center [412, 155] width 378 height 264
copy code "< PrivyProvider appId = "insert-your-privy-app-id" config = { privyConfig } > <…"
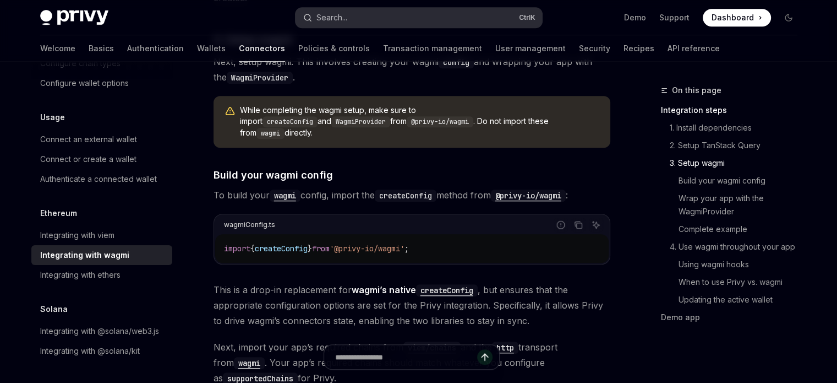
scroll to position [845, 0]
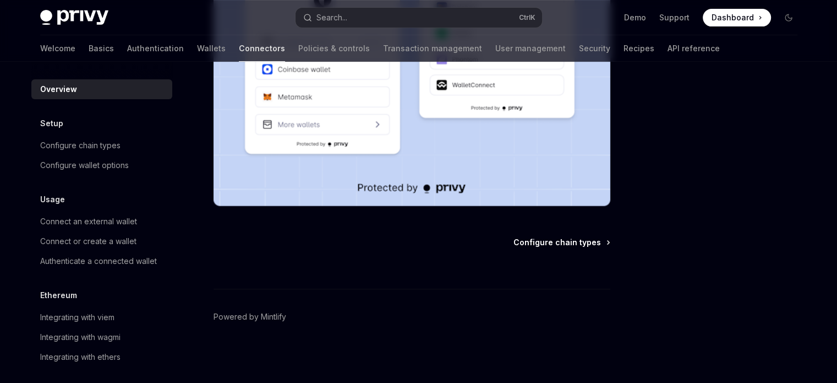
click at [555, 247] on span "Configure chain types" at bounding box center [558, 242] width 88 height 11
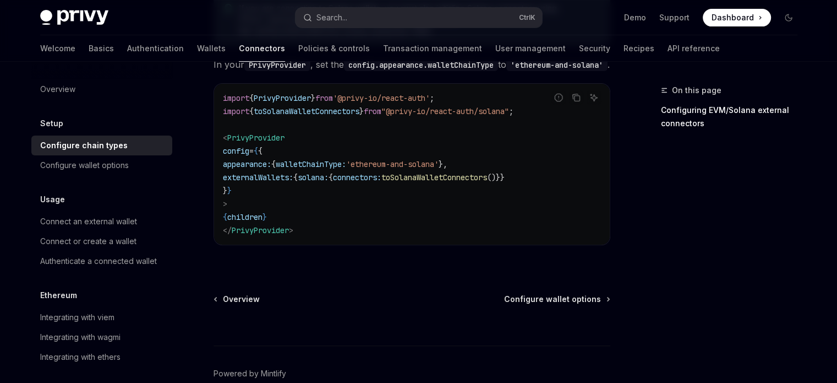
scroll to position [348, 0]
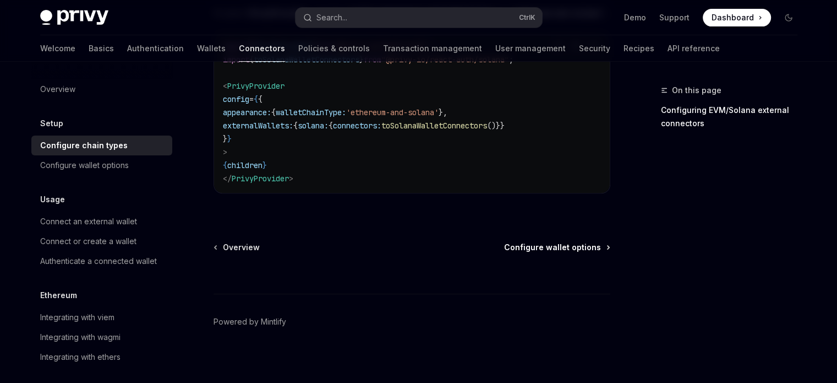
click at [534, 242] on span "Configure wallet options" at bounding box center [552, 247] width 97 height 11
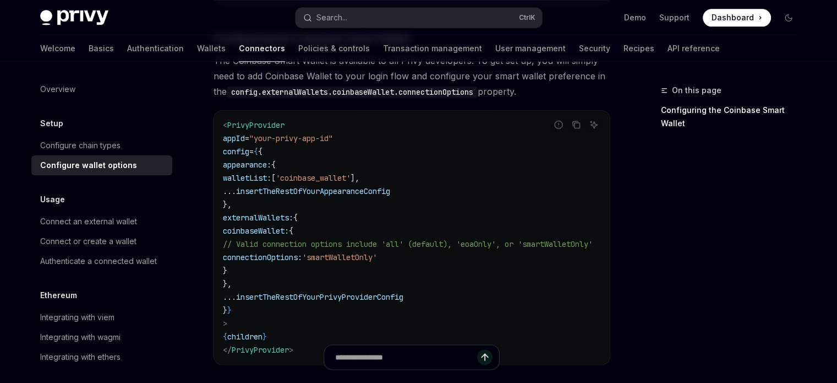
scroll to position [1295, 0]
click at [197, 50] on link "Wallets" at bounding box center [211, 48] width 29 height 26
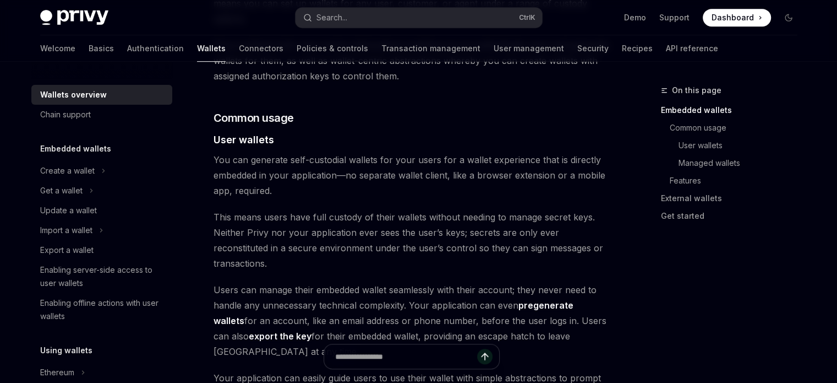
scroll to position [713, 0]
click at [89, 48] on link "Basics" at bounding box center [101, 48] width 25 height 26
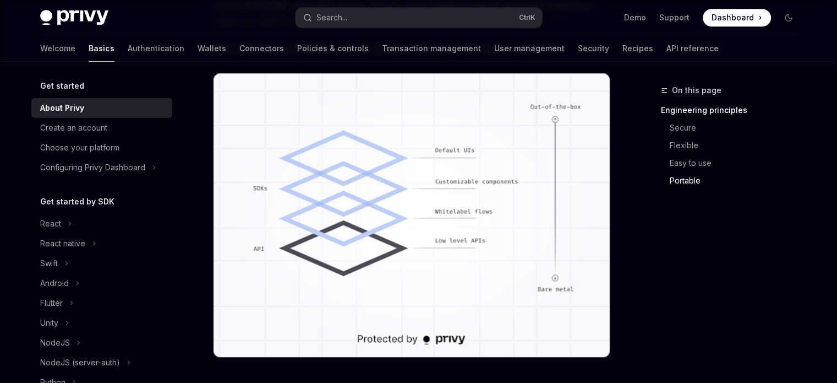
scroll to position [1071, 0]
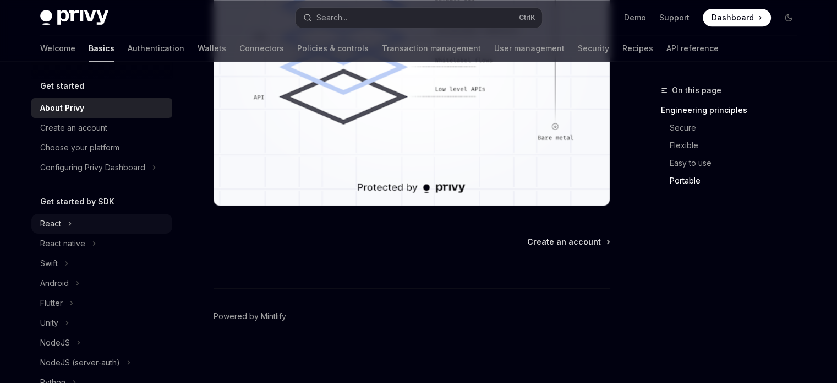
click at [77, 222] on button "React" at bounding box center [101, 224] width 141 height 20
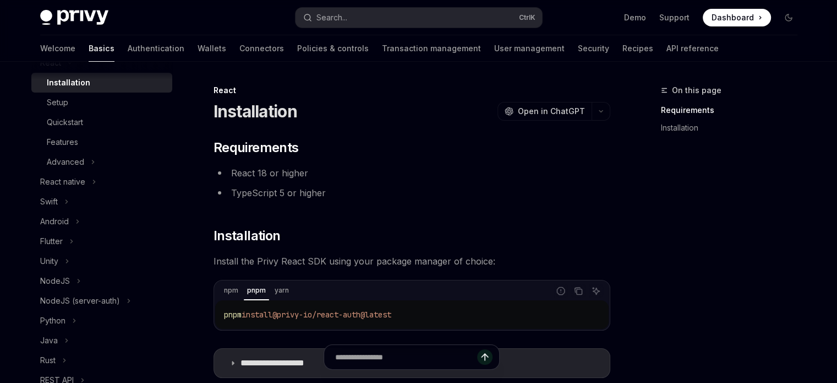
scroll to position [172, 0]
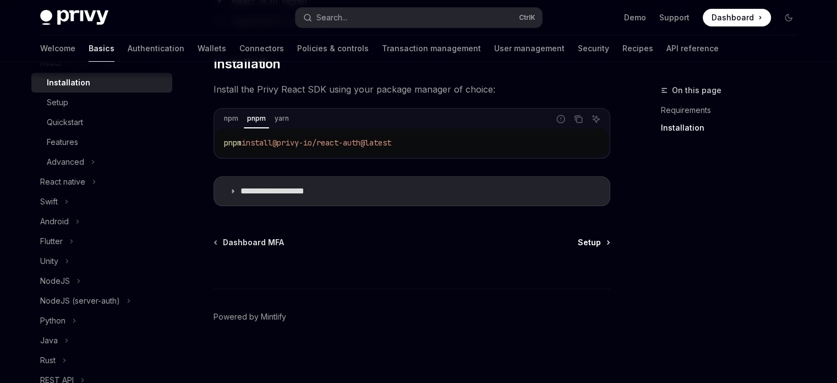
click at [604, 244] on link "Setup" at bounding box center [593, 242] width 31 height 11
type textarea "*"
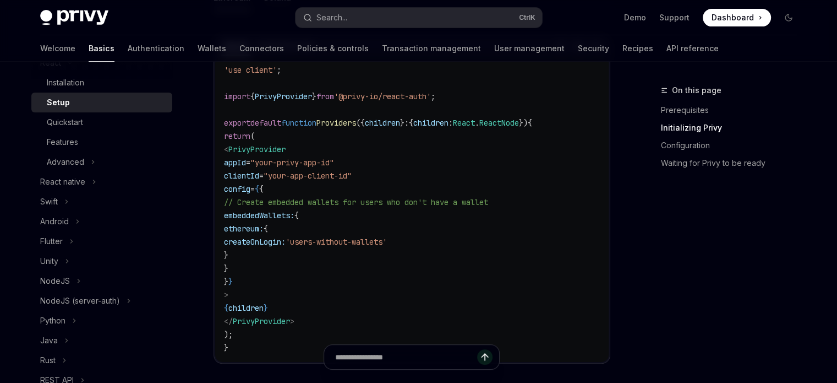
scroll to position [410, 0]
drag, startPoint x: 258, startPoint y: 215, endPoint x: 285, endPoint y: 257, distance: 50.0
click at [285, 257] on code "'use client' ; import { PrivyProvider } from '@privy-io/react-auth' ; export de…" at bounding box center [412, 208] width 376 height 291
copy code "embeddedWallets: { ethereum: { createOnLogin: 'users-without-wallets' }"
drag, startPoint x: 285, startPoint y: 257, endPoint x: 315, endPoint y: 262, distance: 30.7
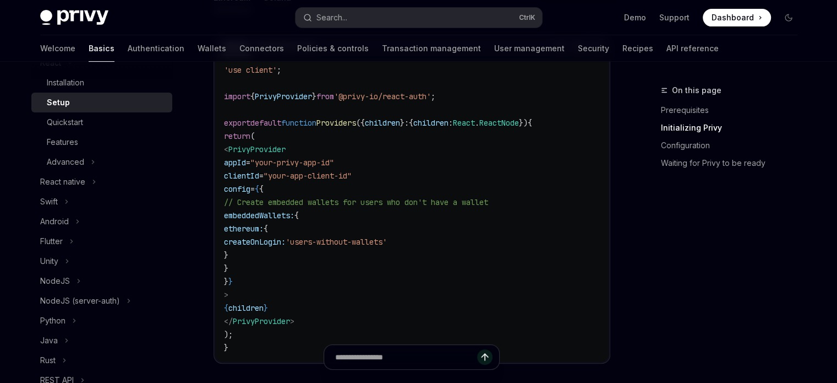
click at [315, 262] on code "'use client' ; import { PrivyProvider } from '@privy-io/react-auth' ; export de…" at bounding box center [412, 208] width 376 height 291
drag, startPoint x: 271, startPoint y: 234, endPoint x: 274, endPoint y: 228, distance: 6.2
click at [274, 228] on code "'use client' ; import { PrivyProvider } from '@privy-io/react-auth' ; export de…" at bounding box center [412, 208] width 376 height 291
click at [264, 228] on span "ethereum:" at bounding box center [244, 229] width 40 height 10
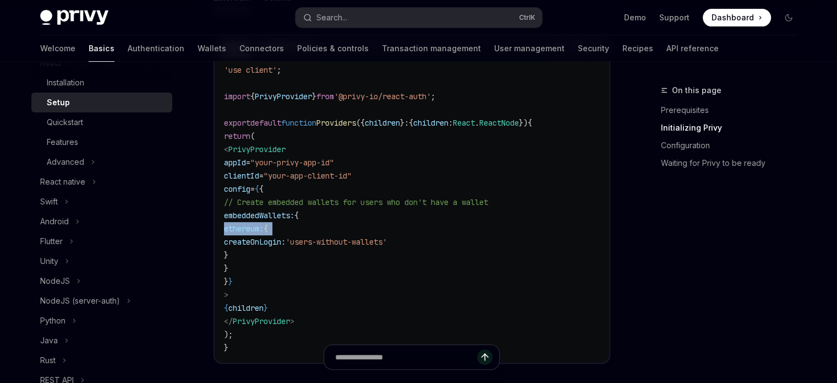
click at [264, 228] on span "ethereum:" at bounding box center [244, 229] width 40 height 10
click at [385, 224] on code "'use client' ; import { PrivyProvider } from '@privy-io/react-auth' ; export de…" at bounding box center [412, 208] width 376 height 291
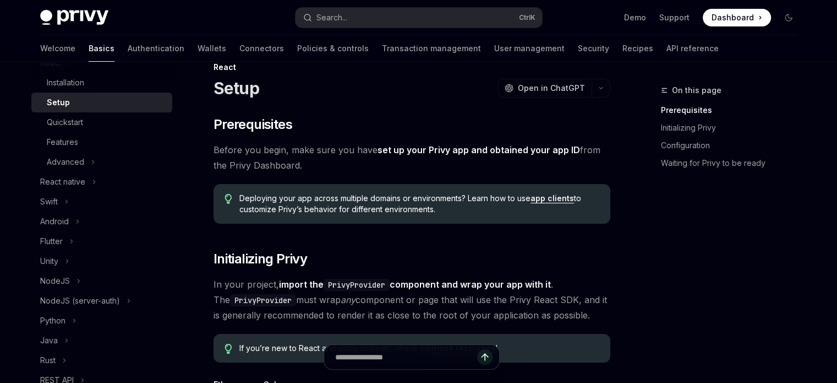
scroll to position [0, 0]
